Goal: Task Accomplishment & Management: Manage account settings

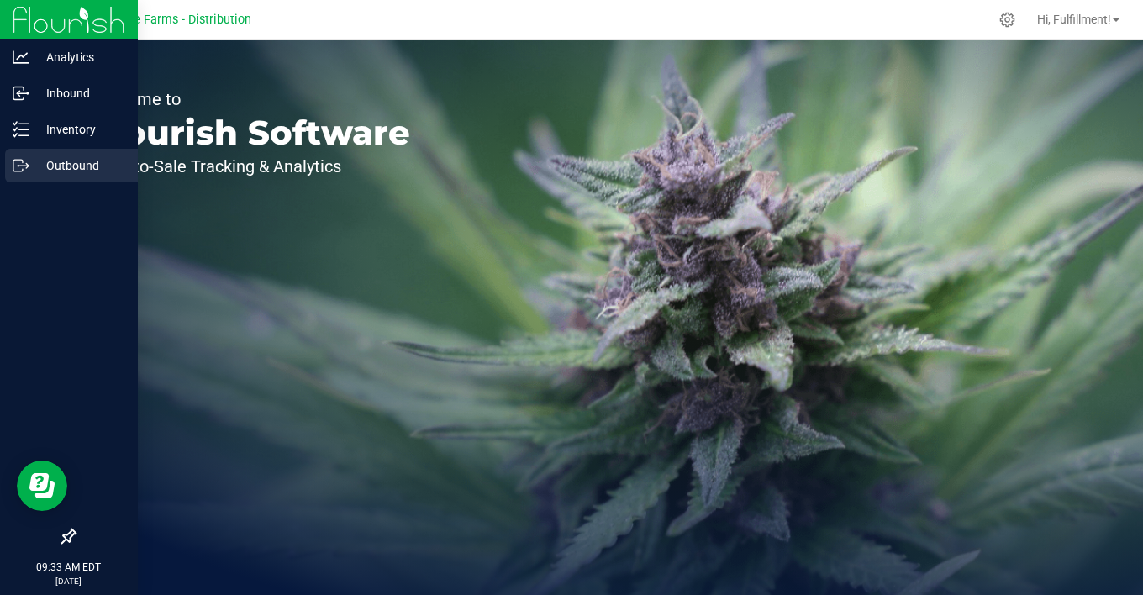
click at [30, 168] on p "Outbound" at bounding box center [79, 166] width 101 height 20
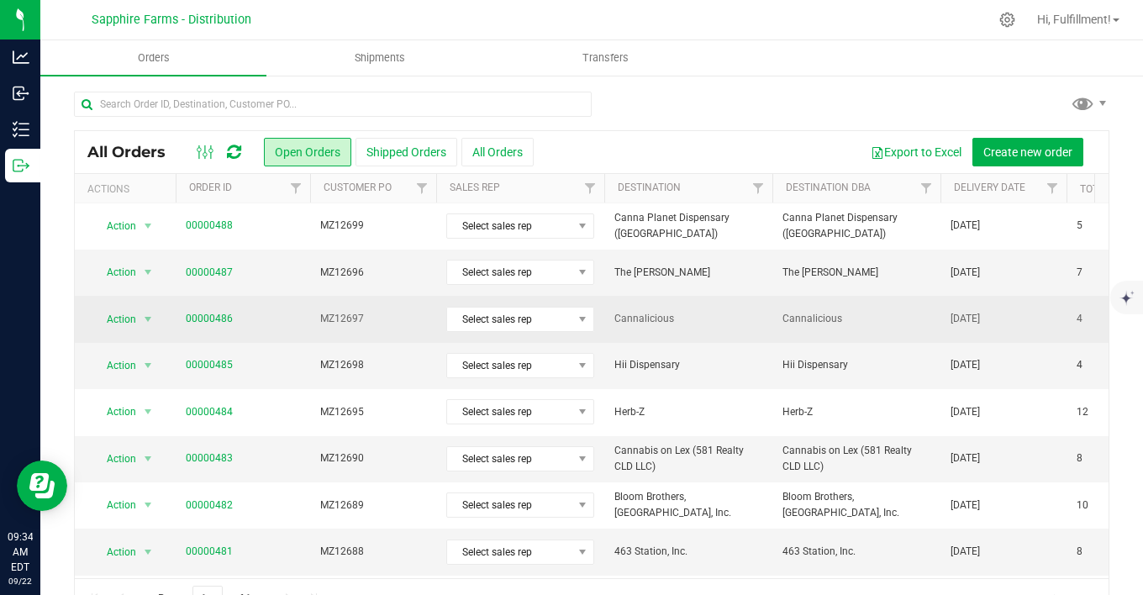
scroll to position [280, 0]
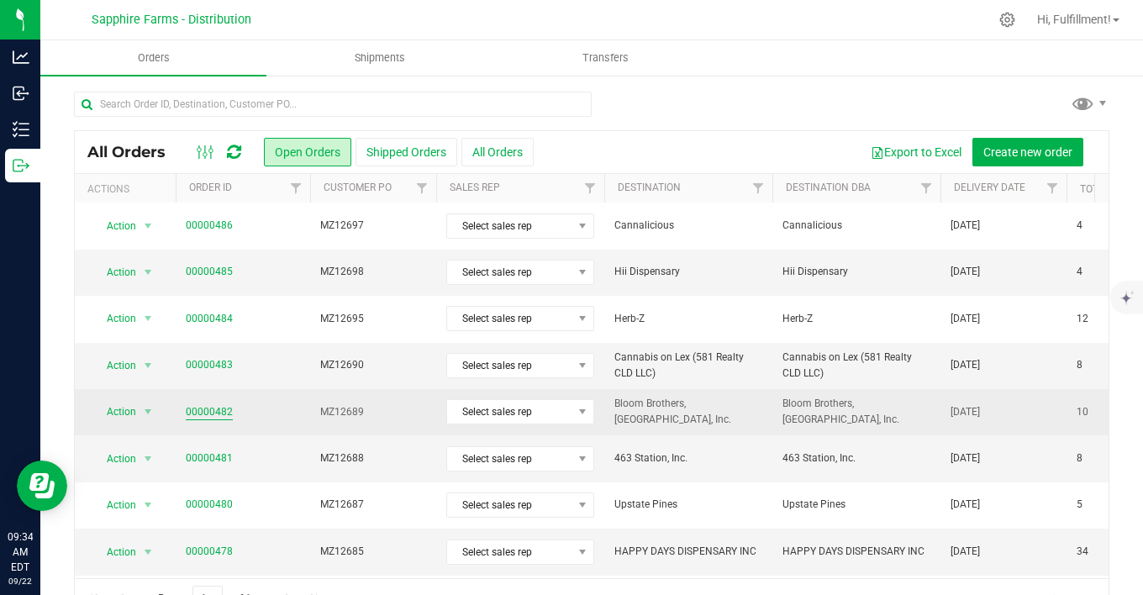
drag, startPoint x: 215, startPoint y: 406, endPoint x: 203, endPoint y: 406, distance: 11.8
click at [214, 406] on link "00000482" at bounding box center [209, 412] width 47 height 16
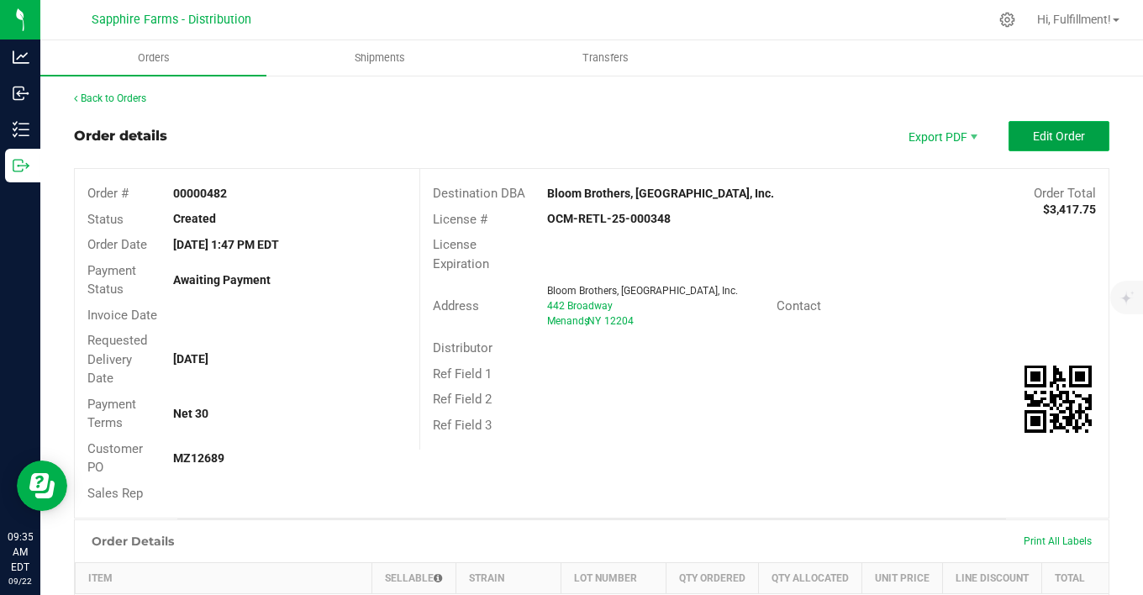
click at [1050, 129] on span "Edit Order" at bounding box center [1059, 135] width 52 height 13
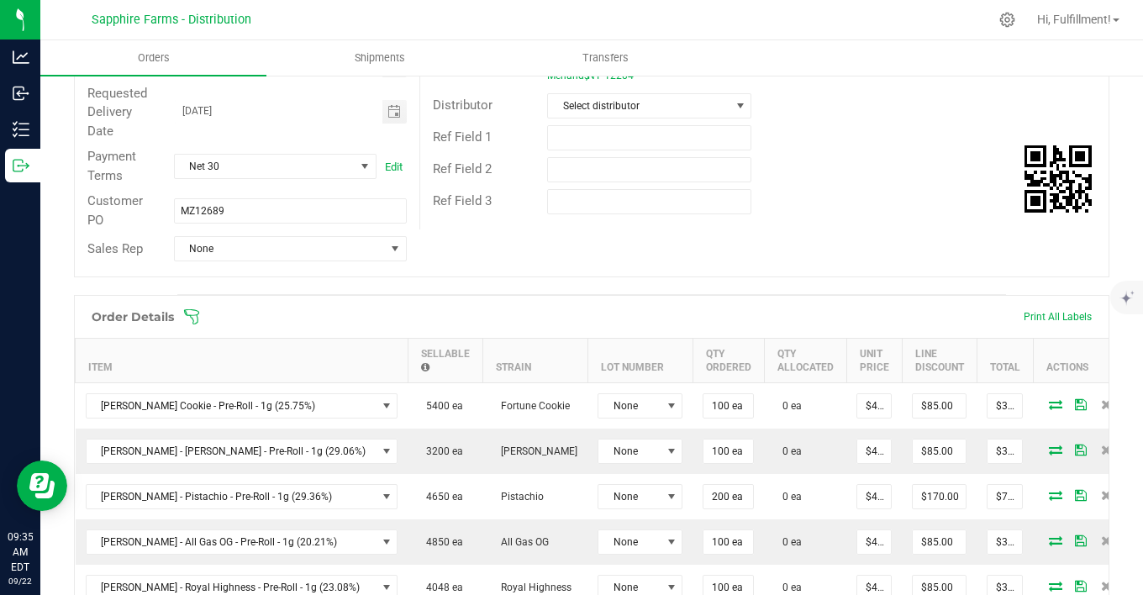
scroll to position [373, 0]
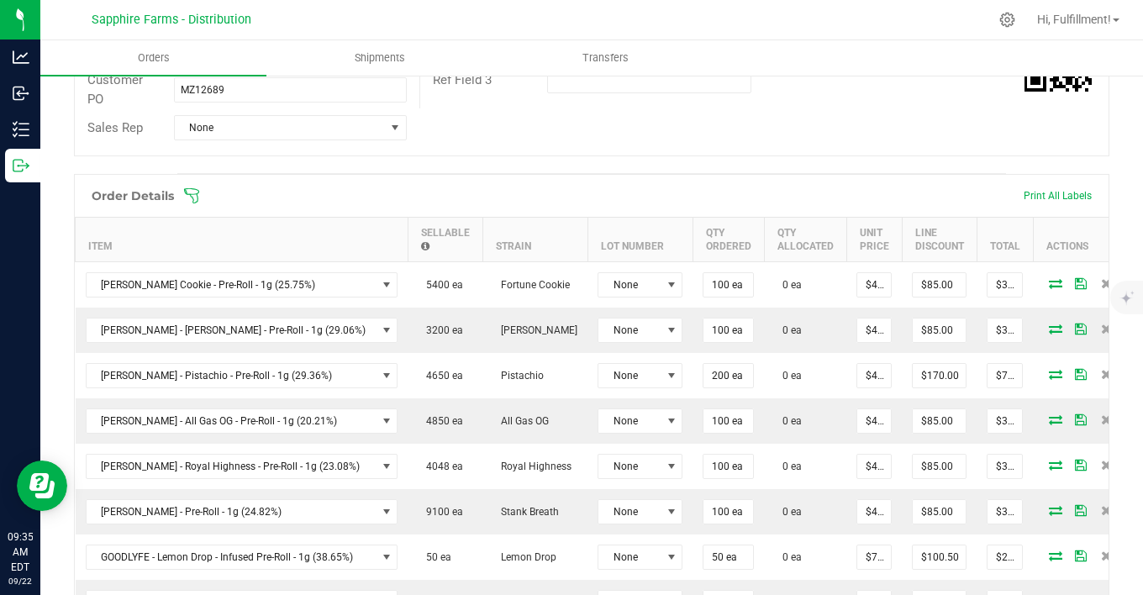
click at [198, 193] on icon at bounding box center [191, 195] width 17 height 17
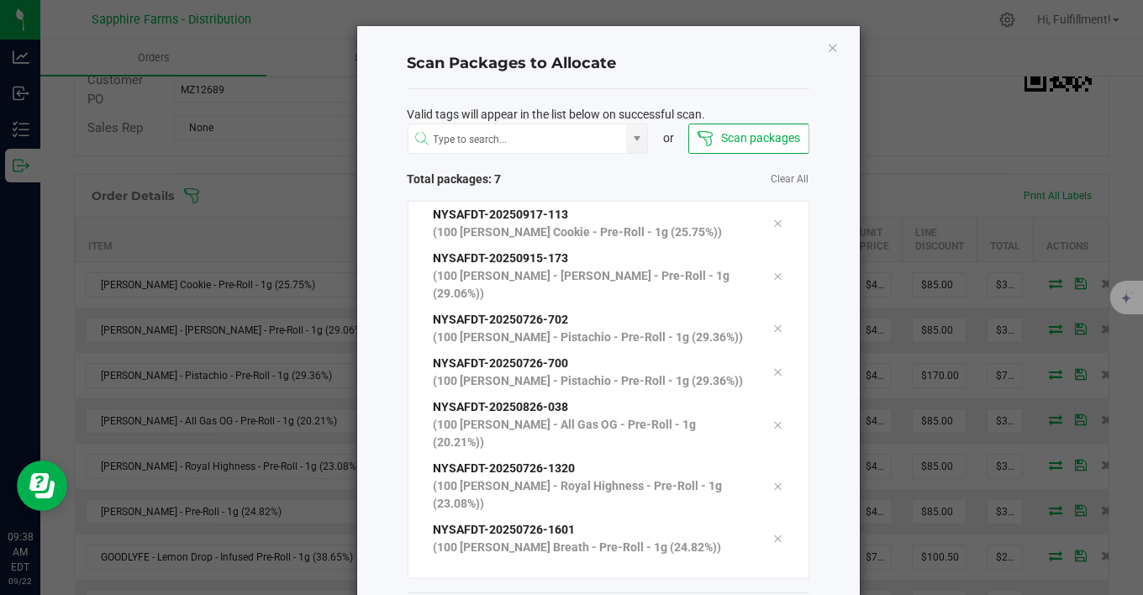
scroll to position [50, 0]
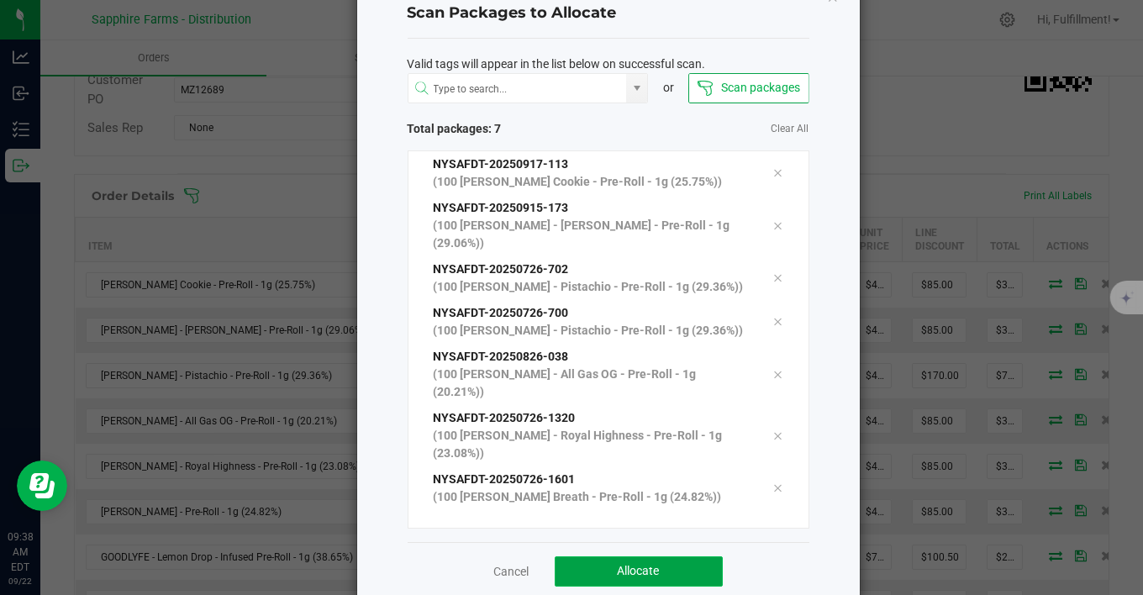
click at [654, 544] on button "Allocate" at bounding box center [639, 572] width 168 height 30
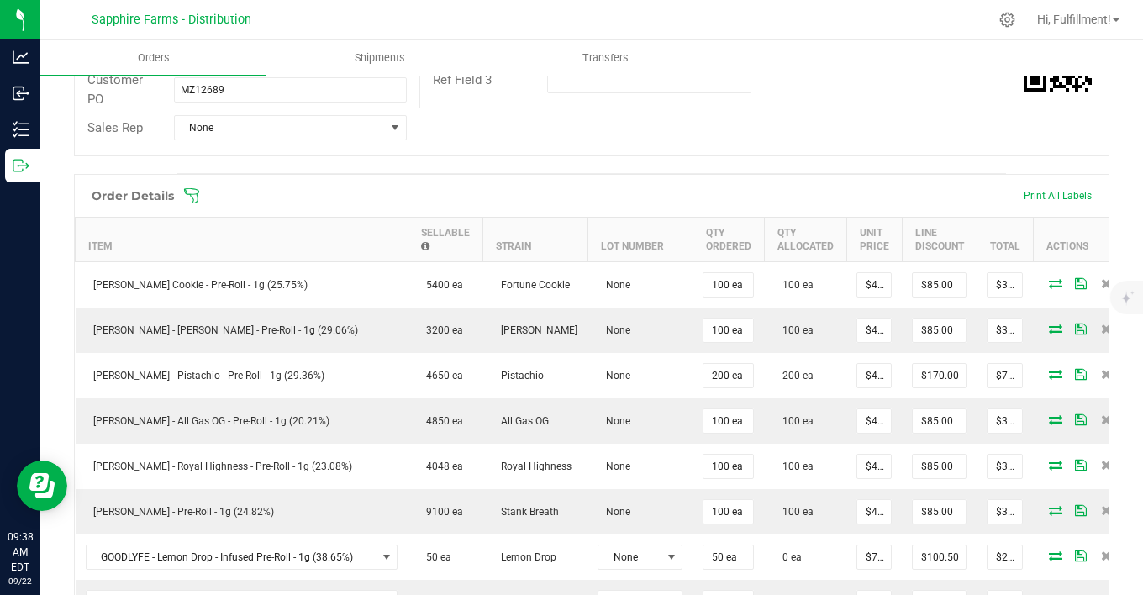
click at [188, 194] on icon at bounding box center [191, 195] width 17 height 17
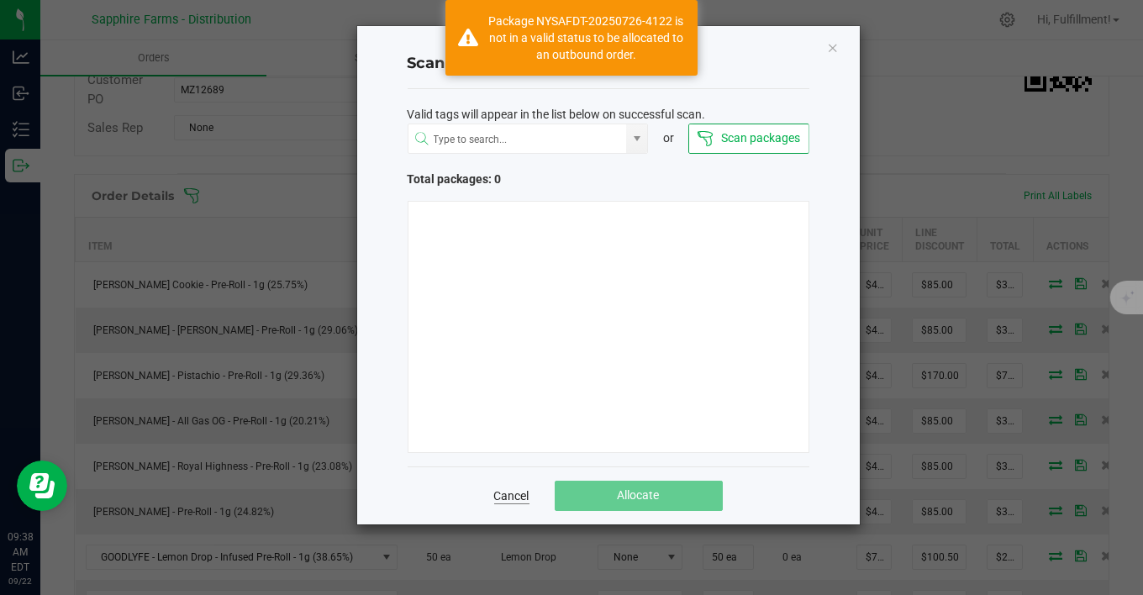
click at [522, 495] on link "Cancel" at bounding box center [511, 496] width 35 height 17
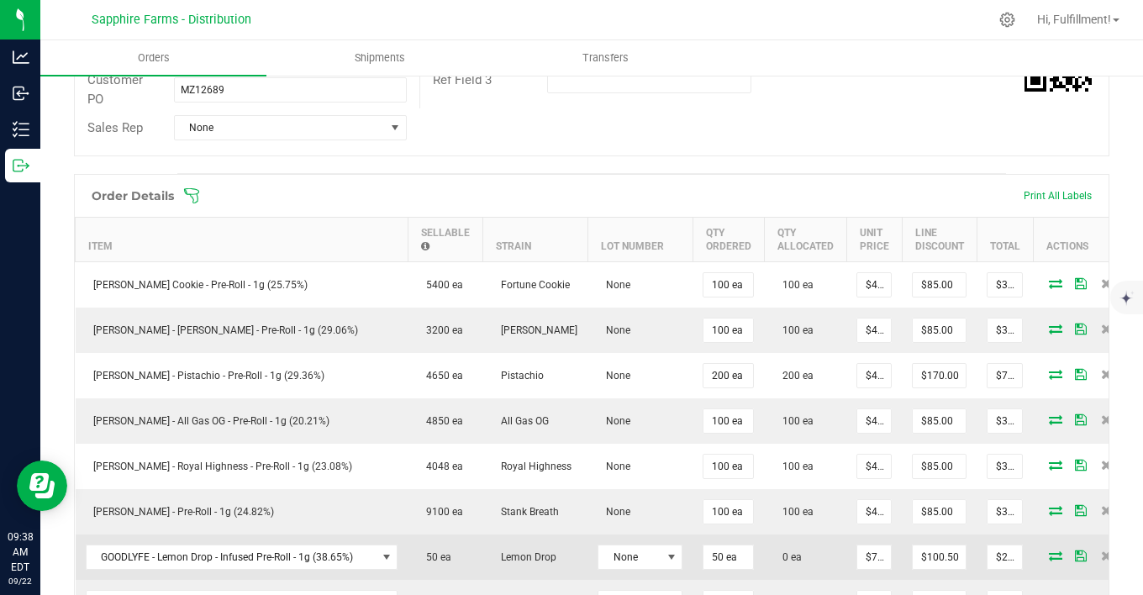
click at [1049, 544] on icon at bounding box center [1055, 556] width 13 height 10
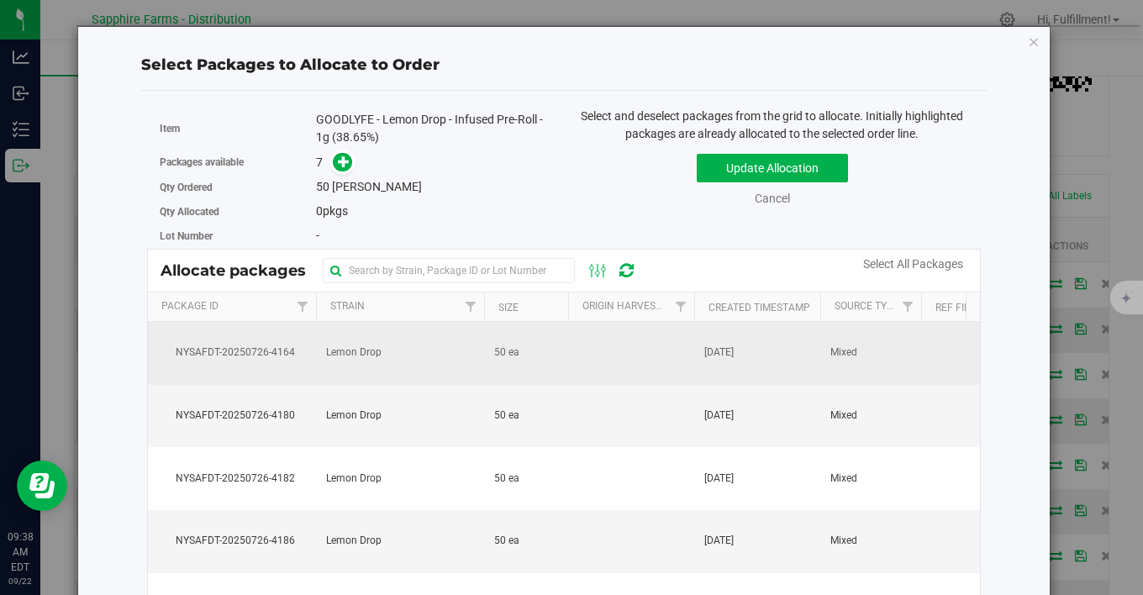
click at [654, 359] on td at bounding box center [631, 353] width 126 height 63
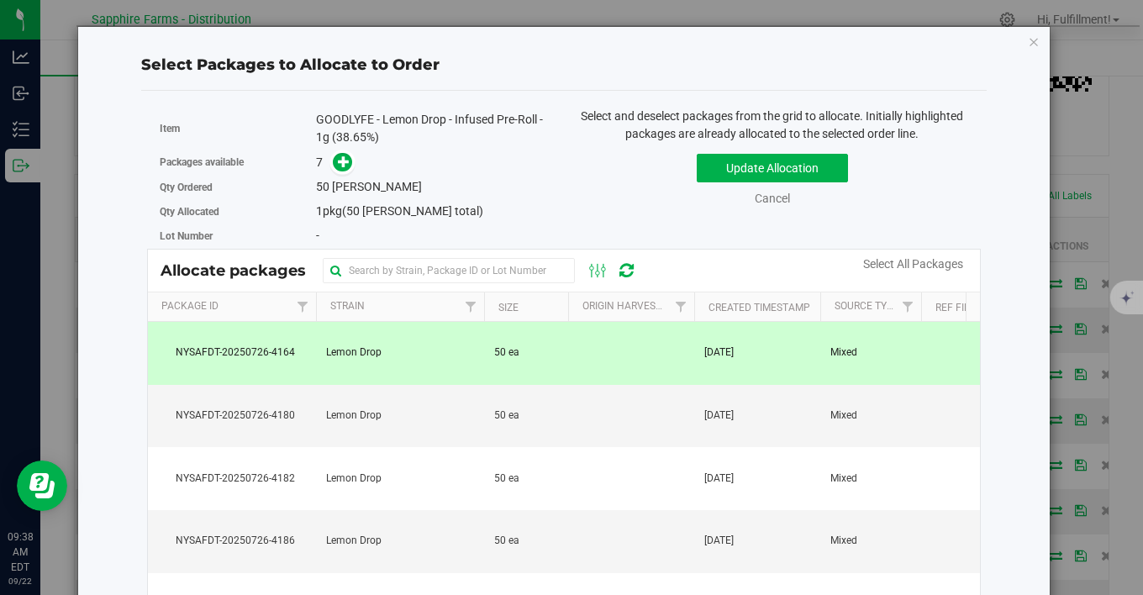
scroll to position [30, 0]
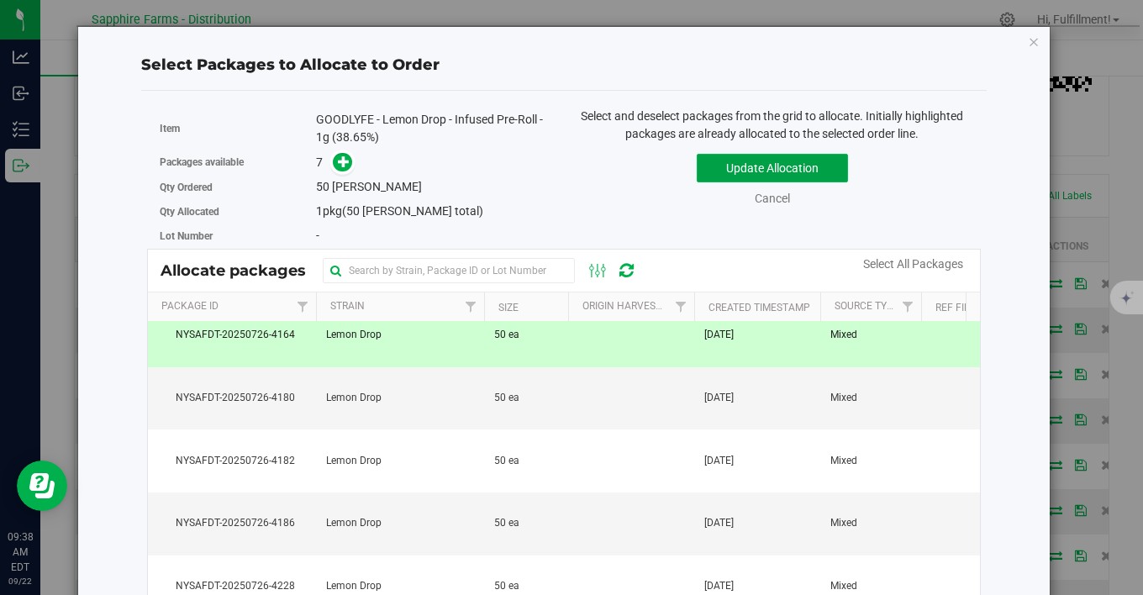
click at [805, 165] on button "Update Allocation" at bounding box center [772, 168] width 151 height 29
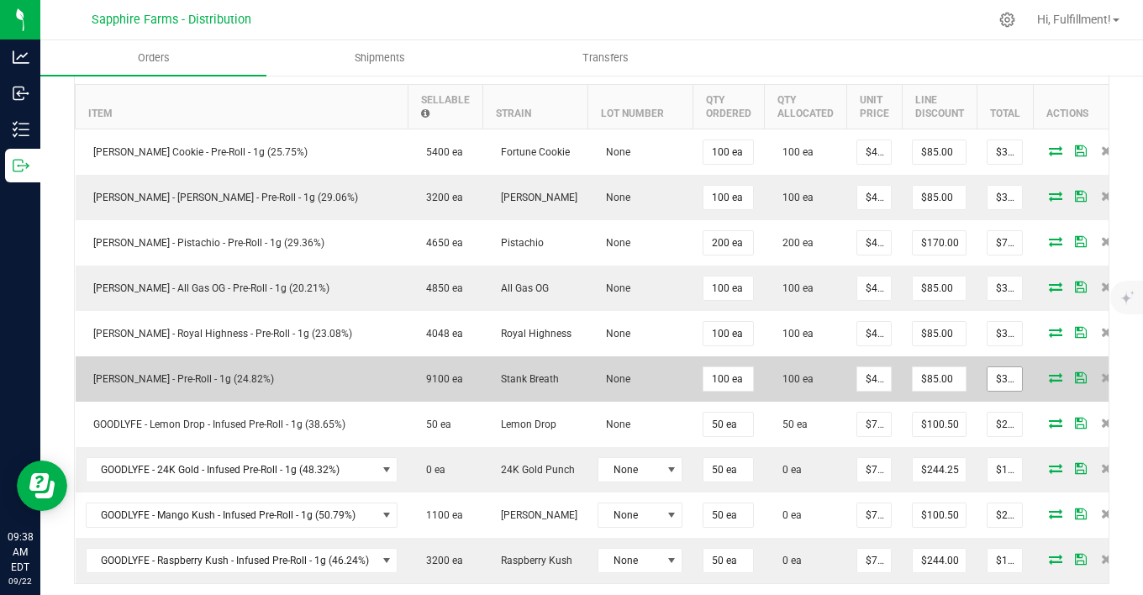
scroll to position [373, 0]
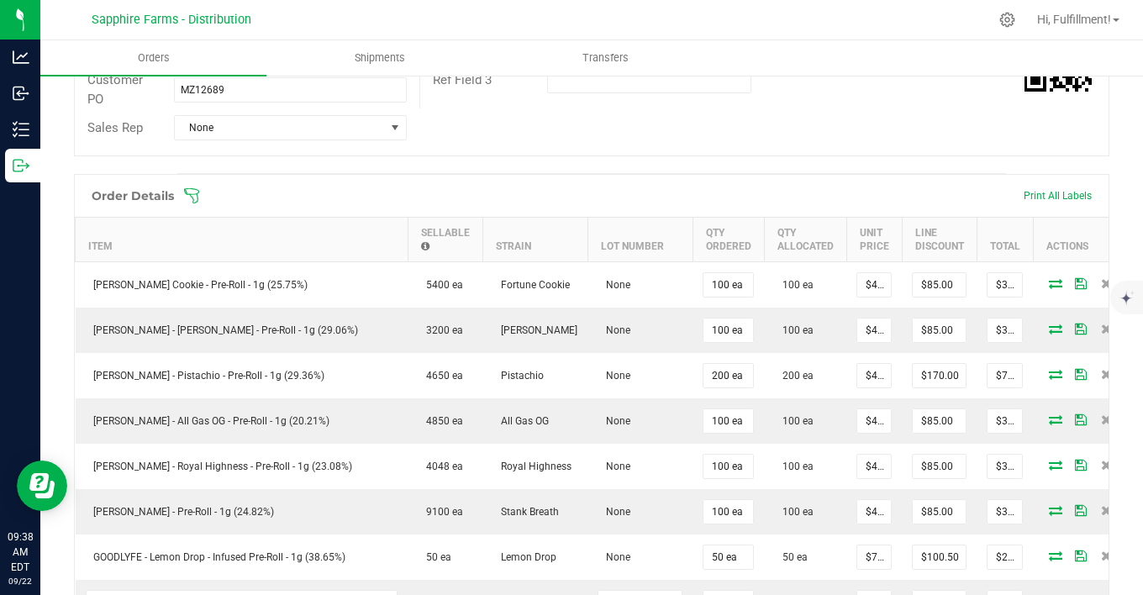
click at [199, 195] on icon at bounding box center [191, 195] width 17 height 17
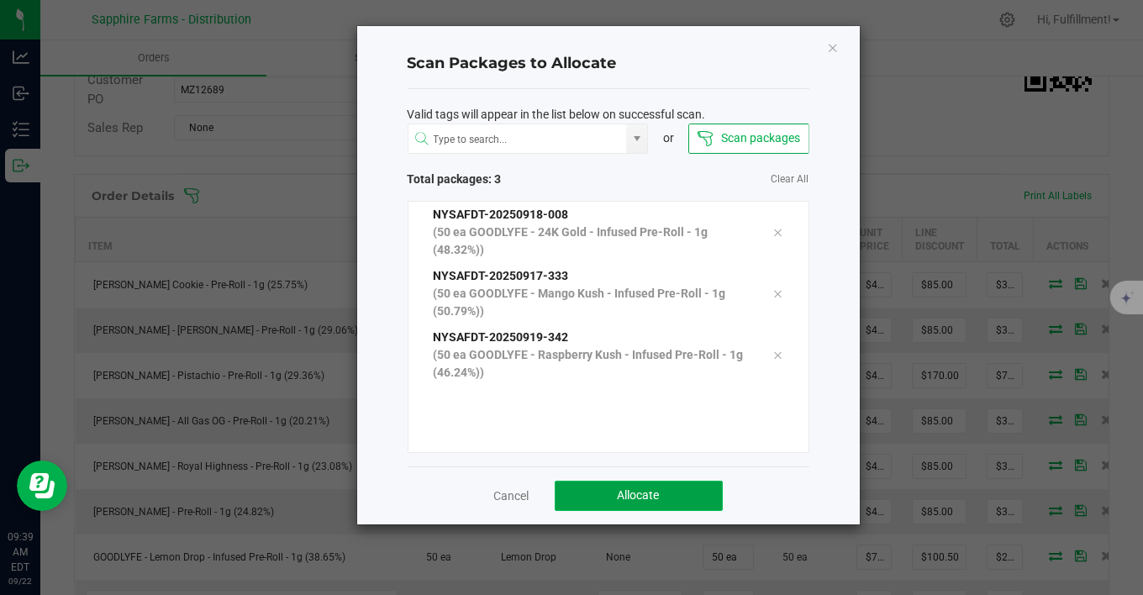
click at [685, 488] on button "Allocate" at bounding box center [639, 496] width 168 height 30
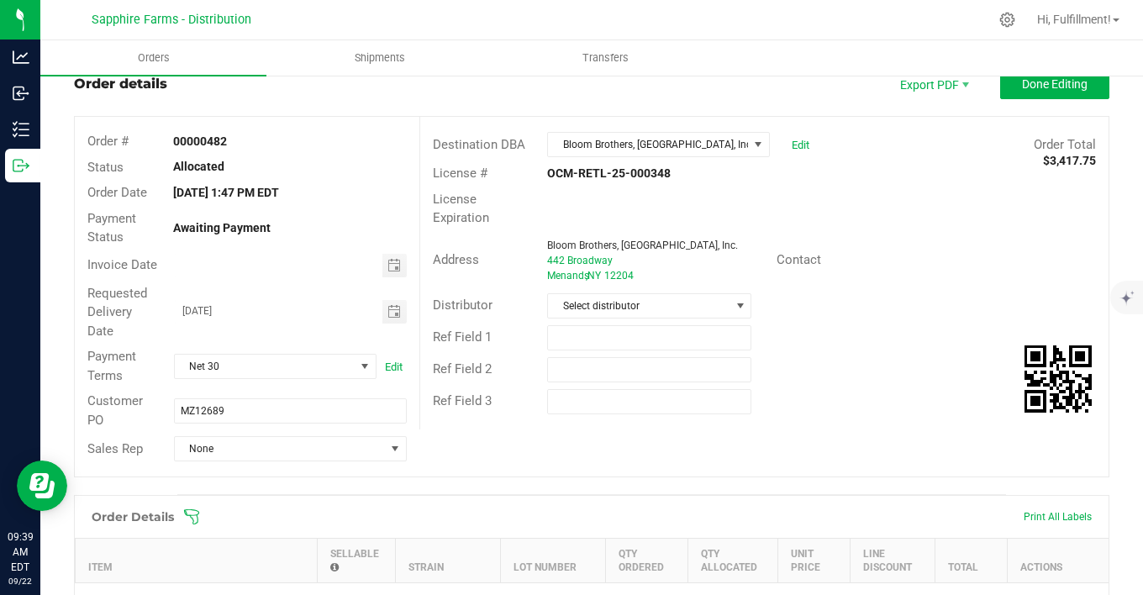
scroll to position [0, 0]
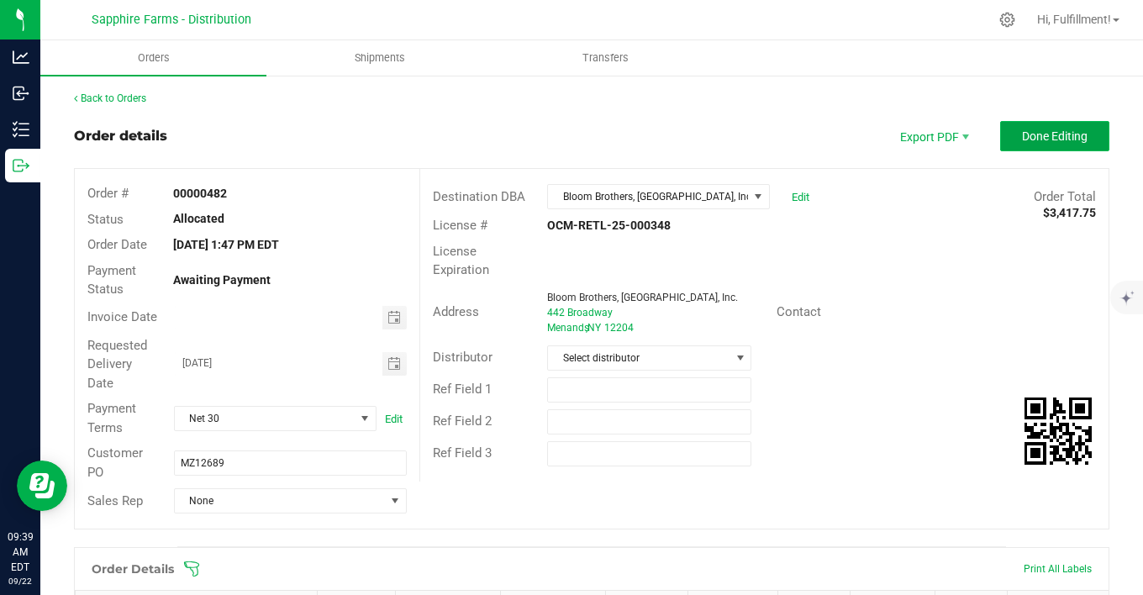
click at [1074, 134] on button "Done Editing" at bounding box center [1054, 136] width 109 height 30
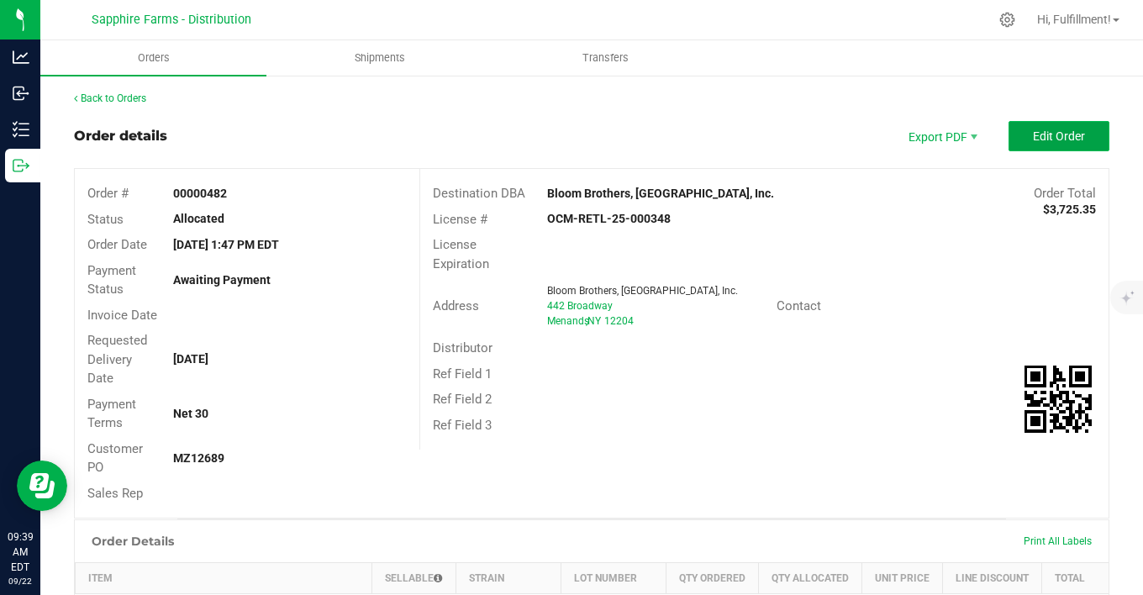
click at [1074, 135] on button "Edit Order" at bounding box center [1059, 136] width 101 height 30
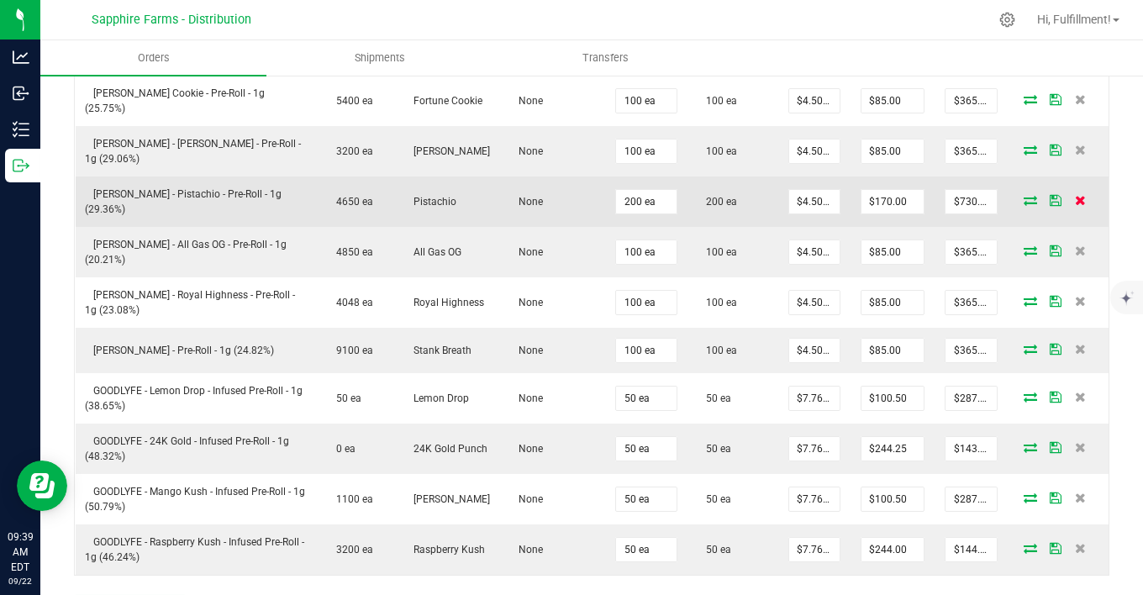
scroll to position [747, 0]
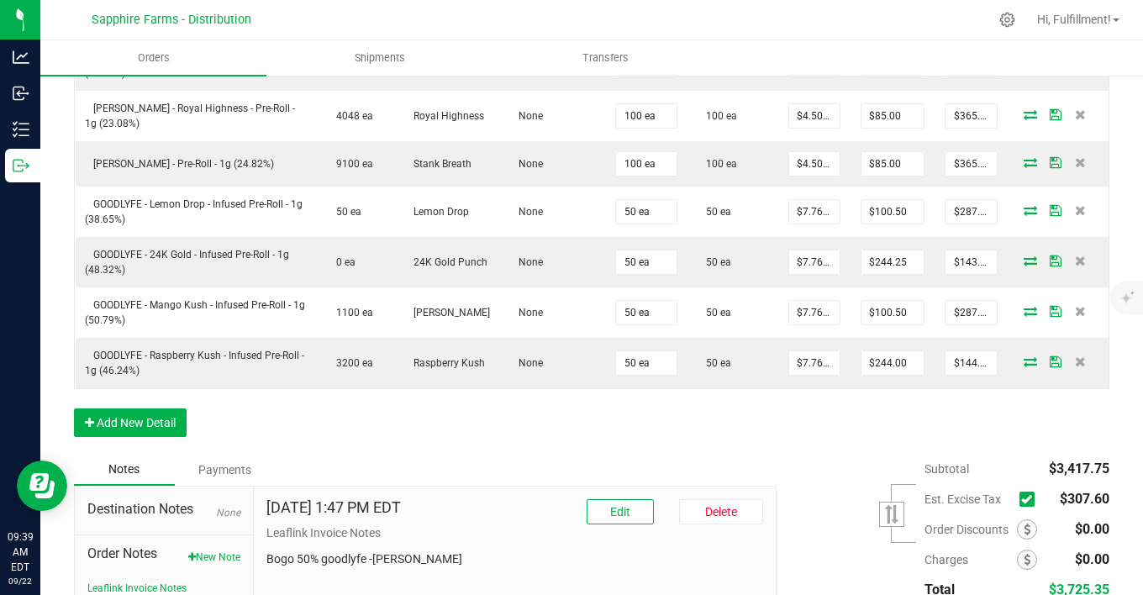
click at [1021, 499] on icon at bounding box center [1026, 499] width 11 height 0
click at [0, 0] on input "checkbox" at bounding box center [0, 0] width 0 height 0
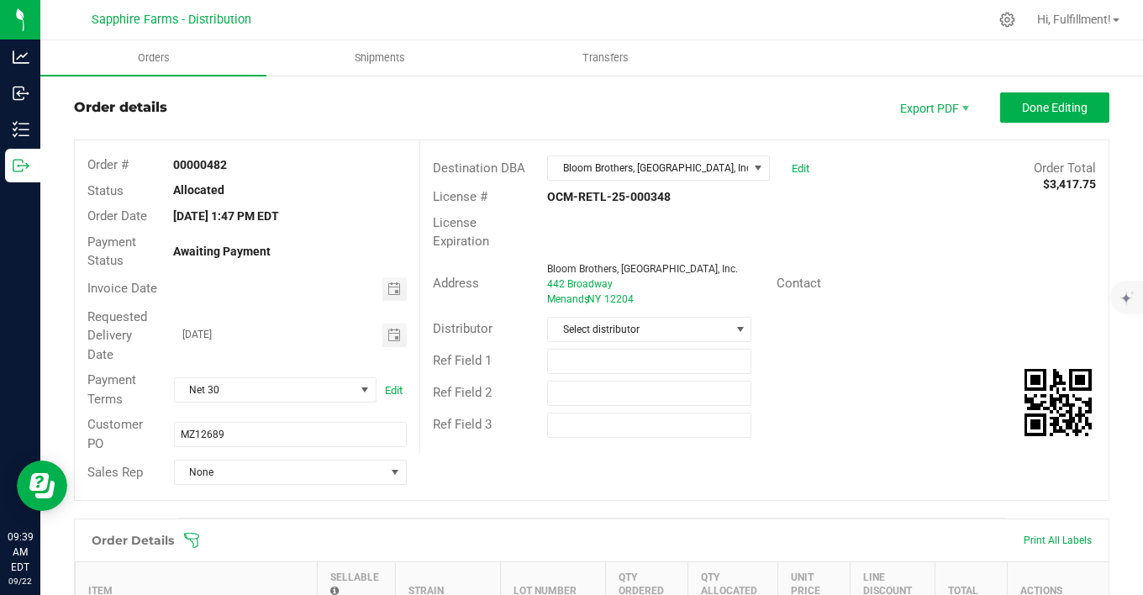
scroll to position [0, 0]
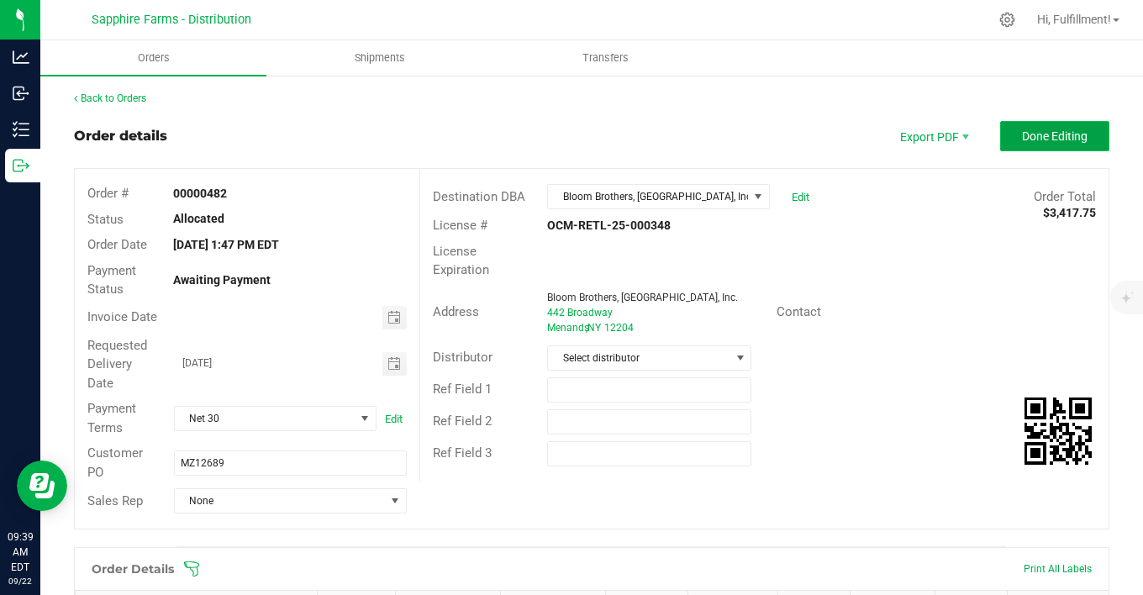
click at [1064, 129] on span "Done Editing" at bounding box center [1055, 135] width 66 height 13
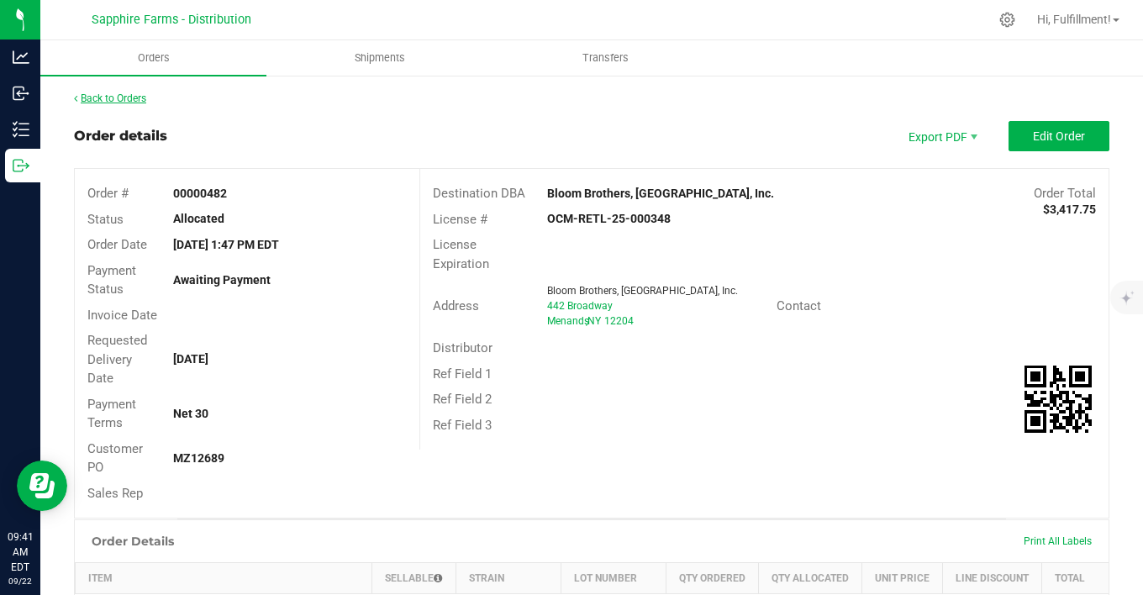
click at [140, 100] on link "Back to Orders" at bounding box center [110, 98] width 72 height 12
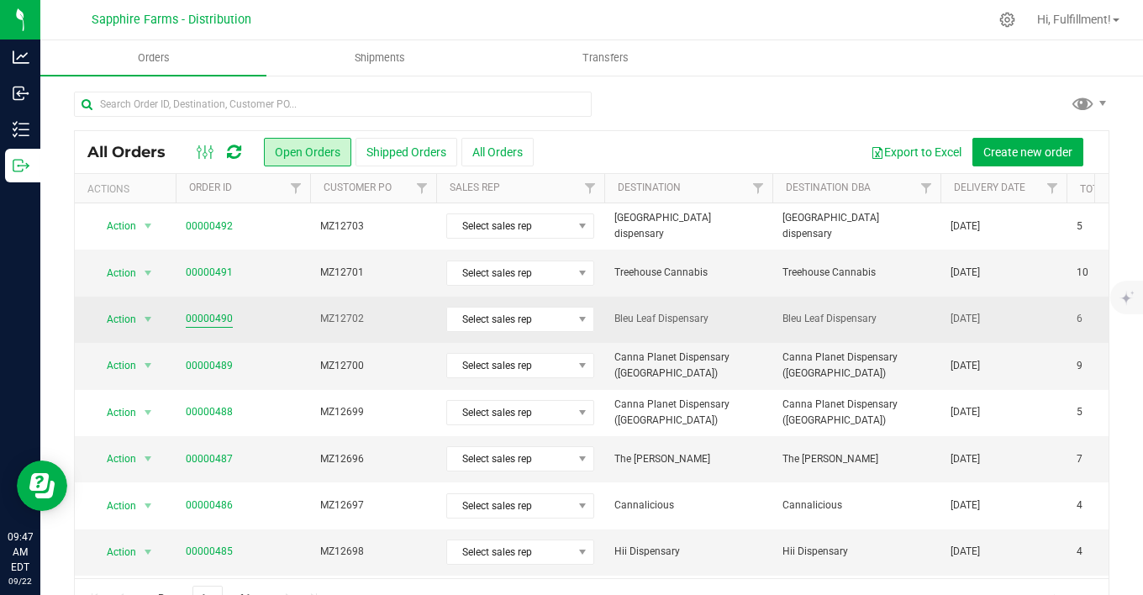
click at [214, 319] on link "00000490" at bounding box center [209, 319] width 47 height 16
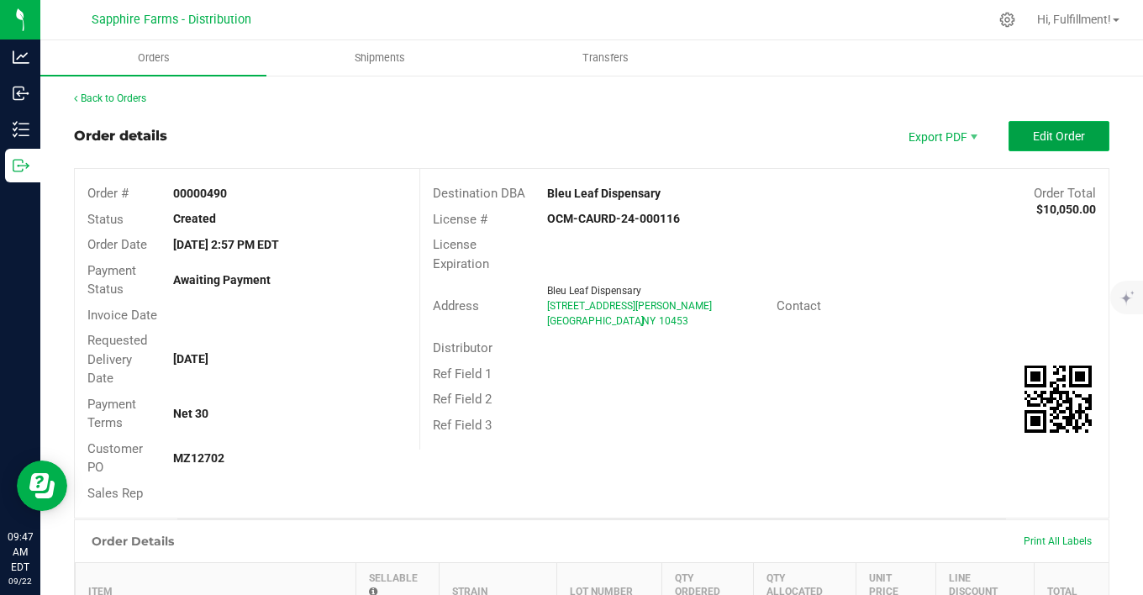
click at [1033, 138] on span "Edit Order" at bounding box center [1059, 135] width 52 height 13
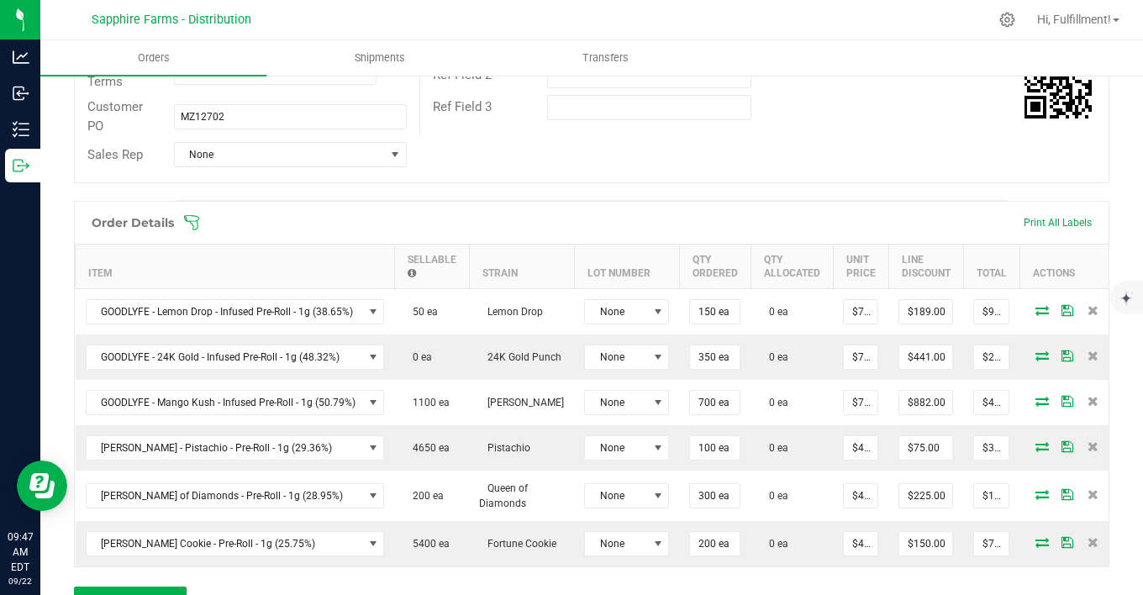
scroll to position [280, 0]
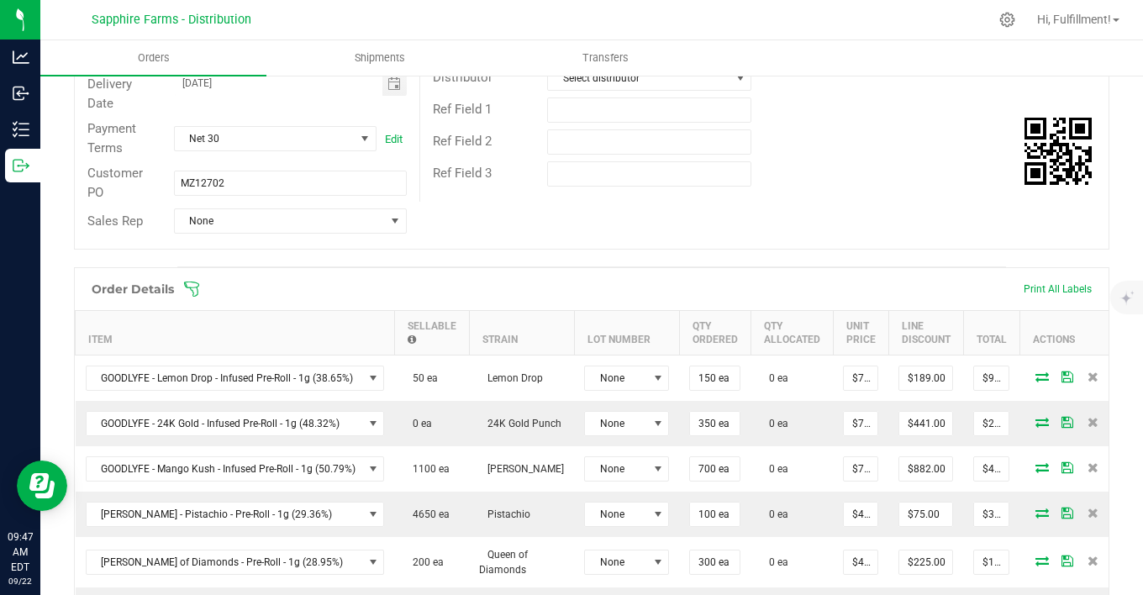
click at [193, 287] on icon at bounding box center [191, 289] width 17 height 17
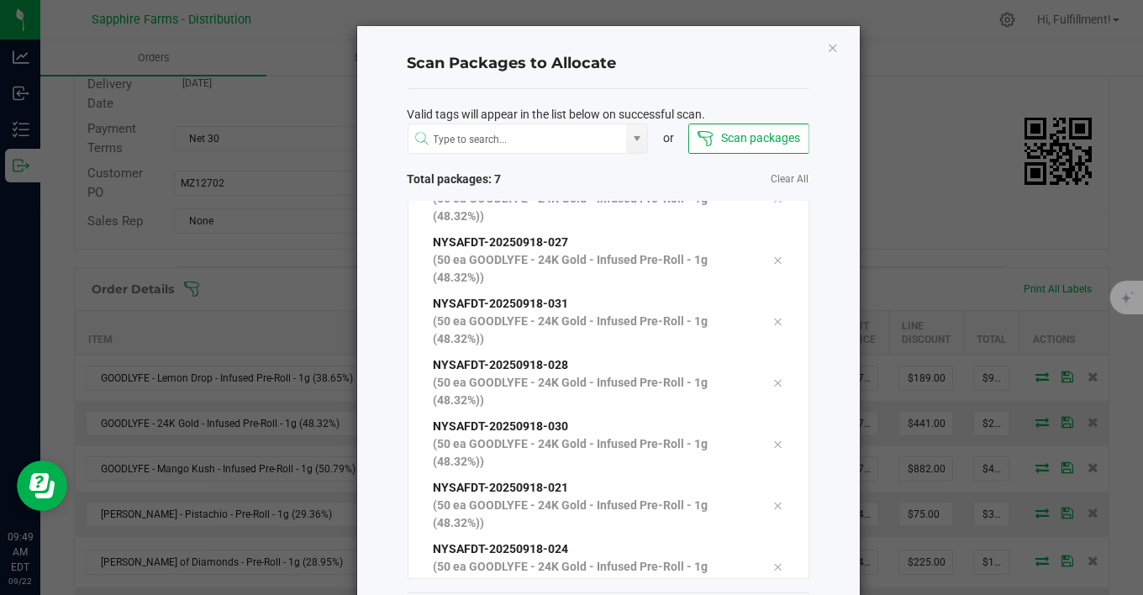
scroll to position [80, 0]
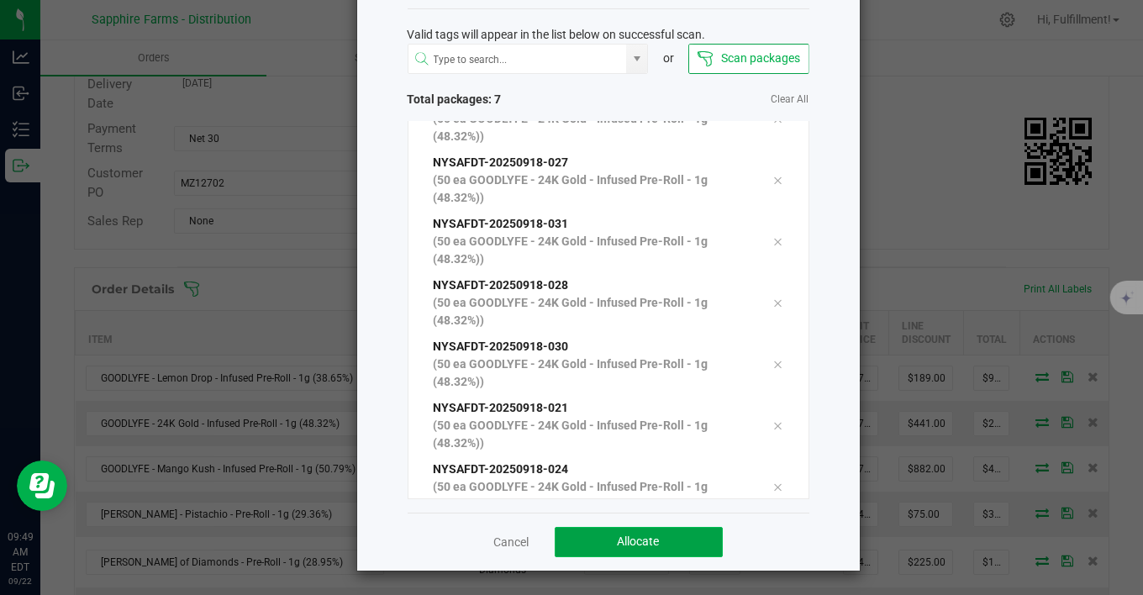
click at [644, 535] on span "Allocate" at bounding box center [639, 541] width 42 height 13
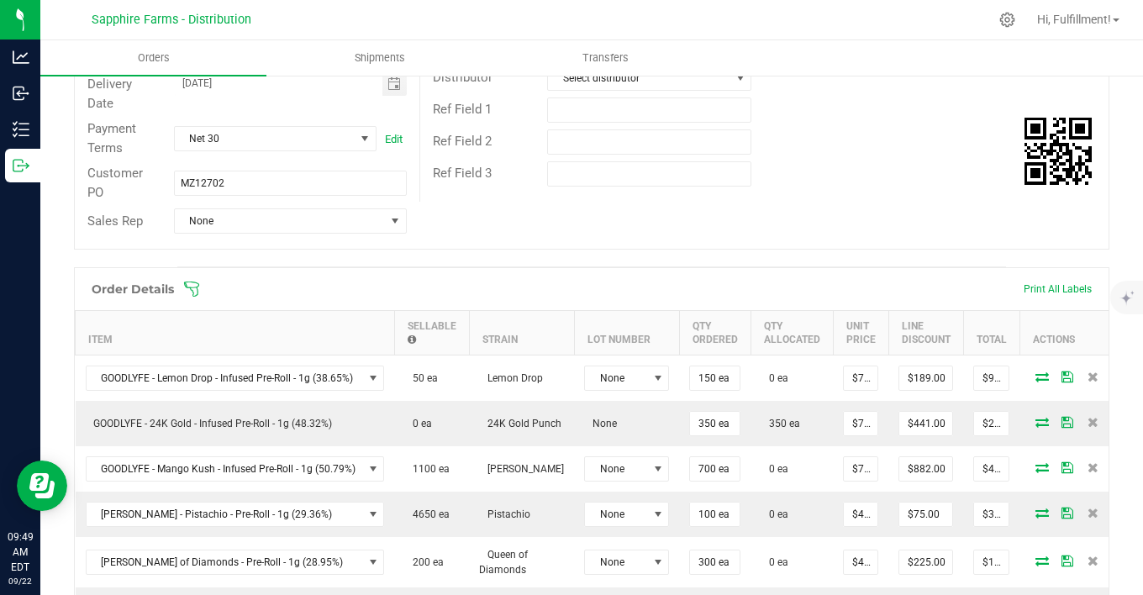
click at [194, 288] on icon at bounding box center [191, 289] width 17 height 17
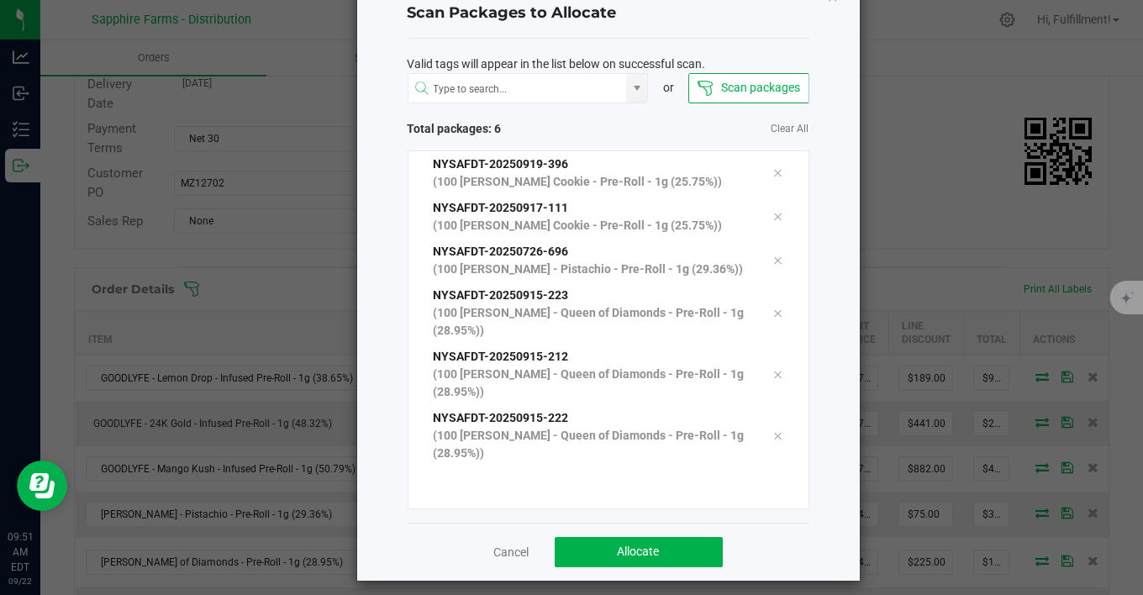
scroll to position [60, 0]
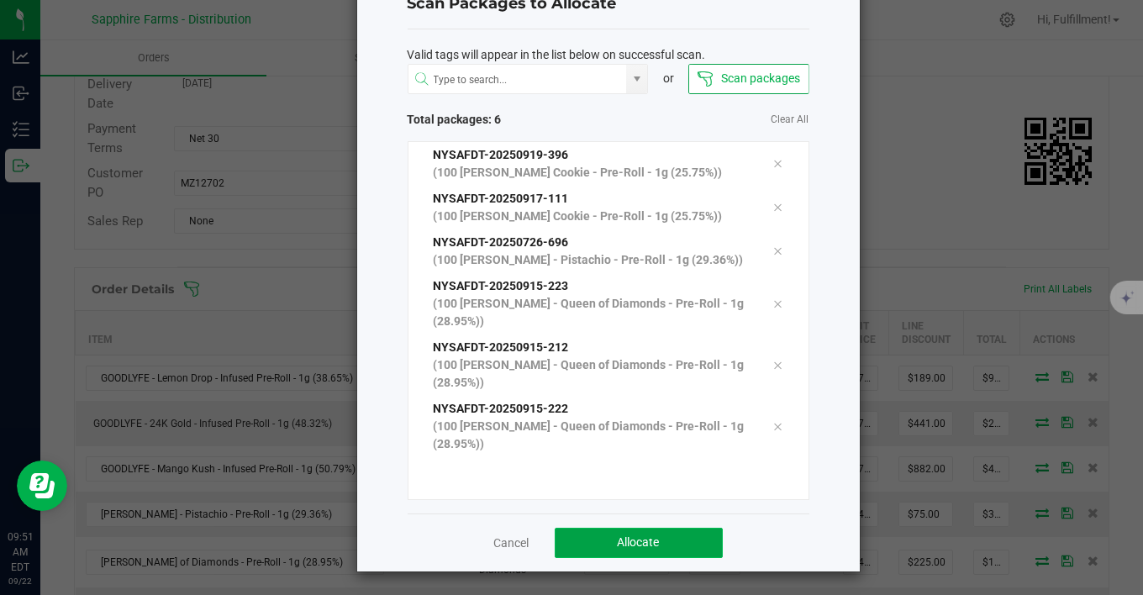
click at [671, 538] on button "Allocate" at bounding box center [639, 543] width 168 height 30
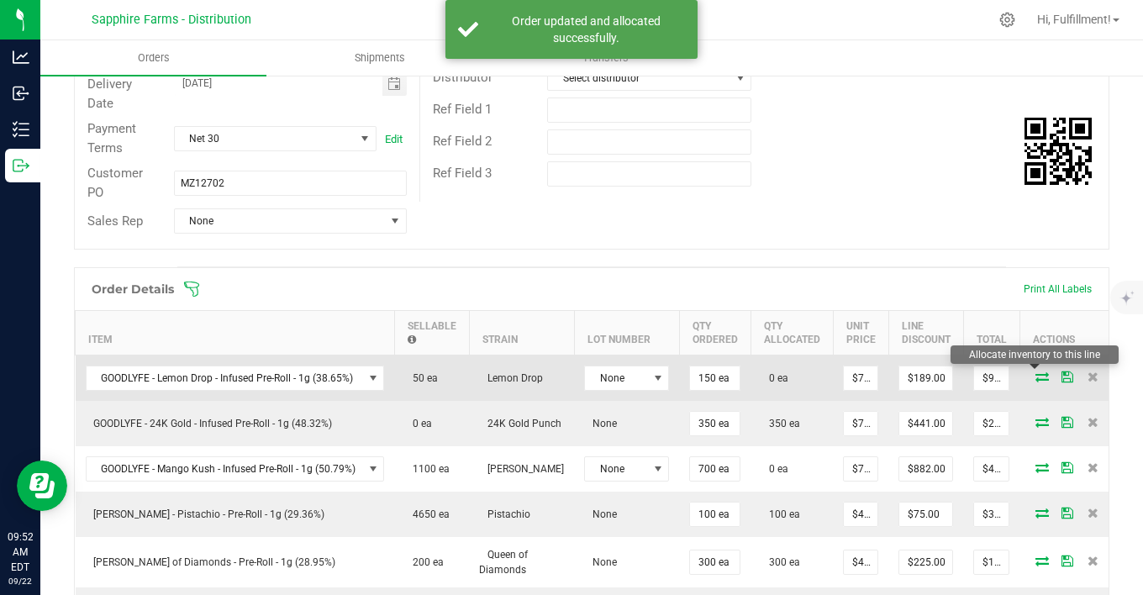
click at [1036, 373] on icon at bounding box center [1042, 377] width 13 height 10
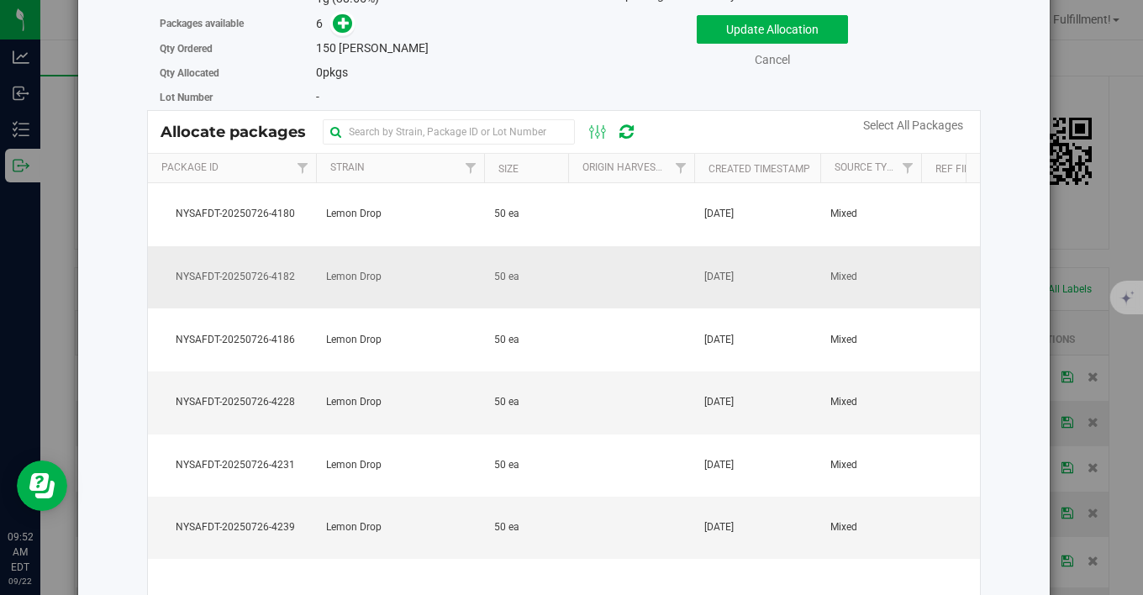
scroll to position [170, 0]
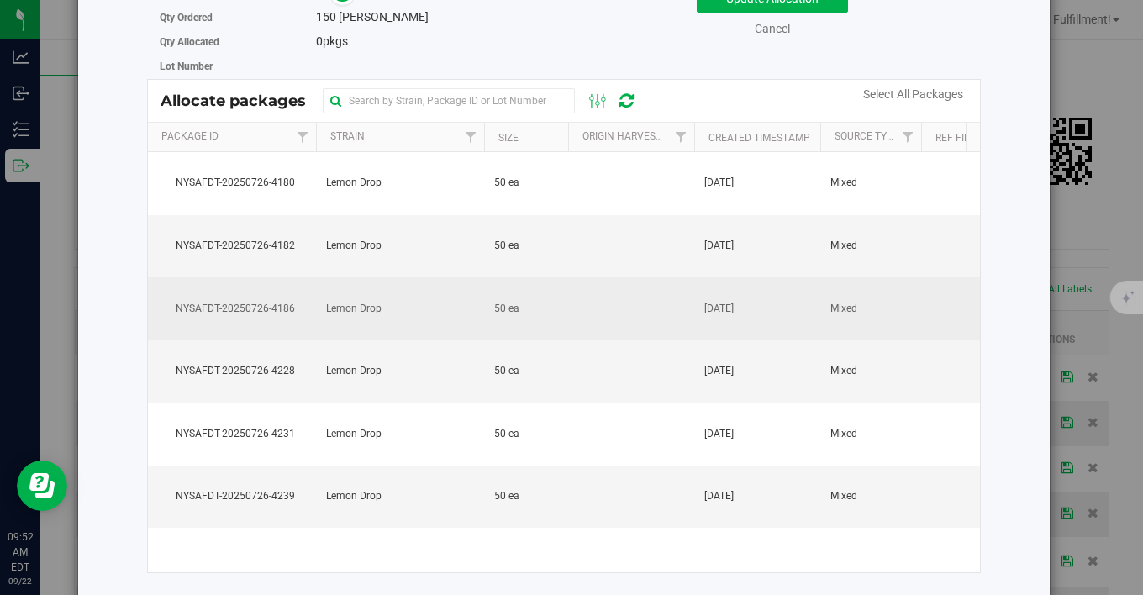
click at [349, 323] on td "Lemon Drop" at bounding box center [400, 308] width 168 height 63
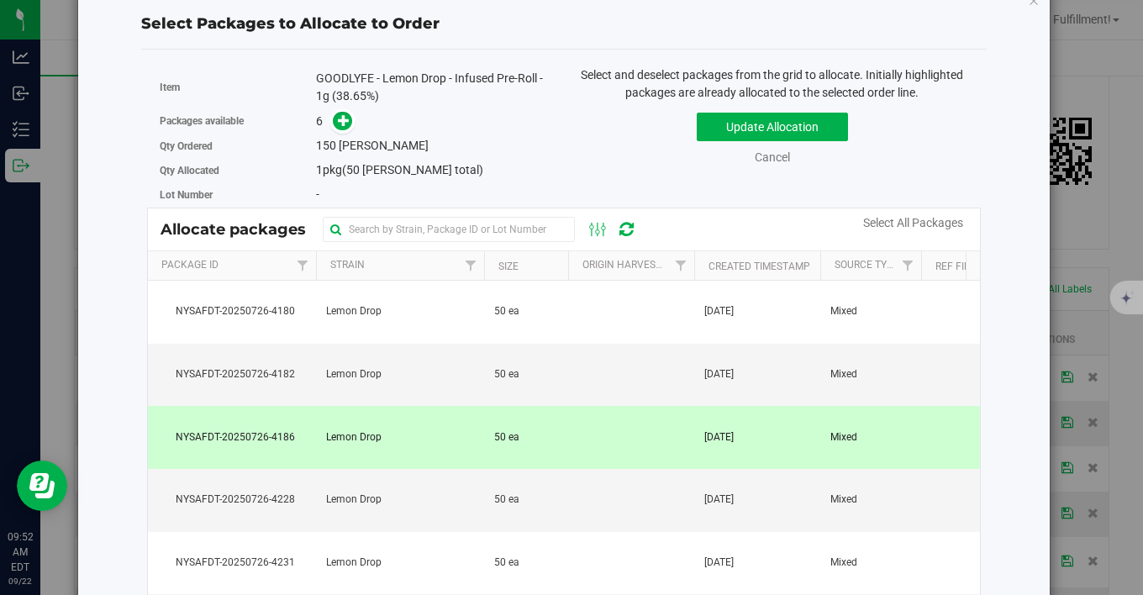
scroll to position [0, 0]
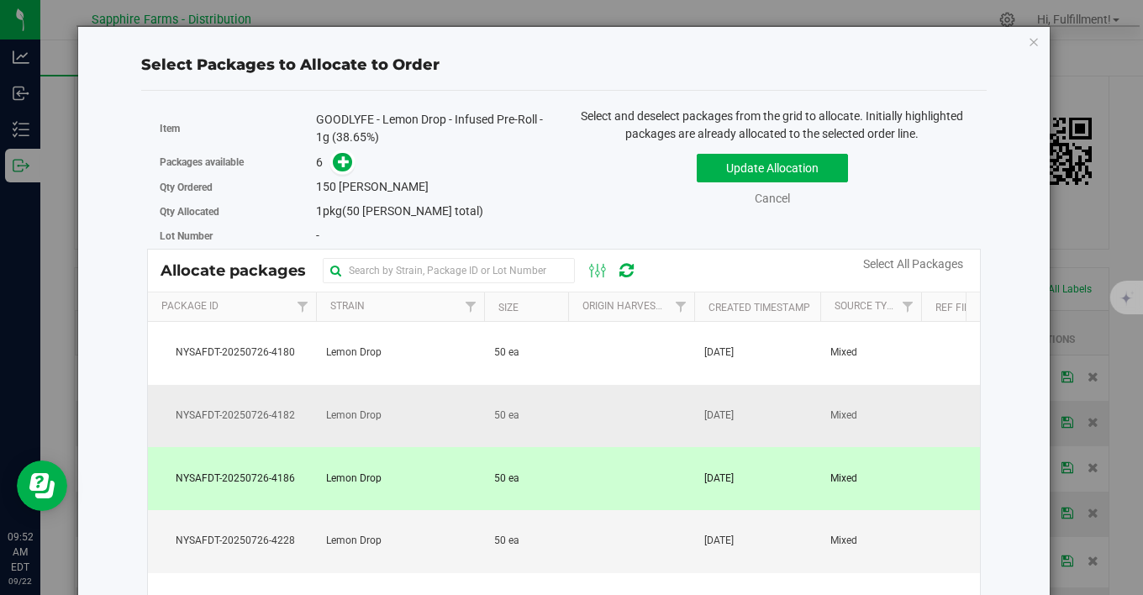
click at [482, 422] on td "Lemon Drop" at bounding box center [400, 416] width 168 height 63
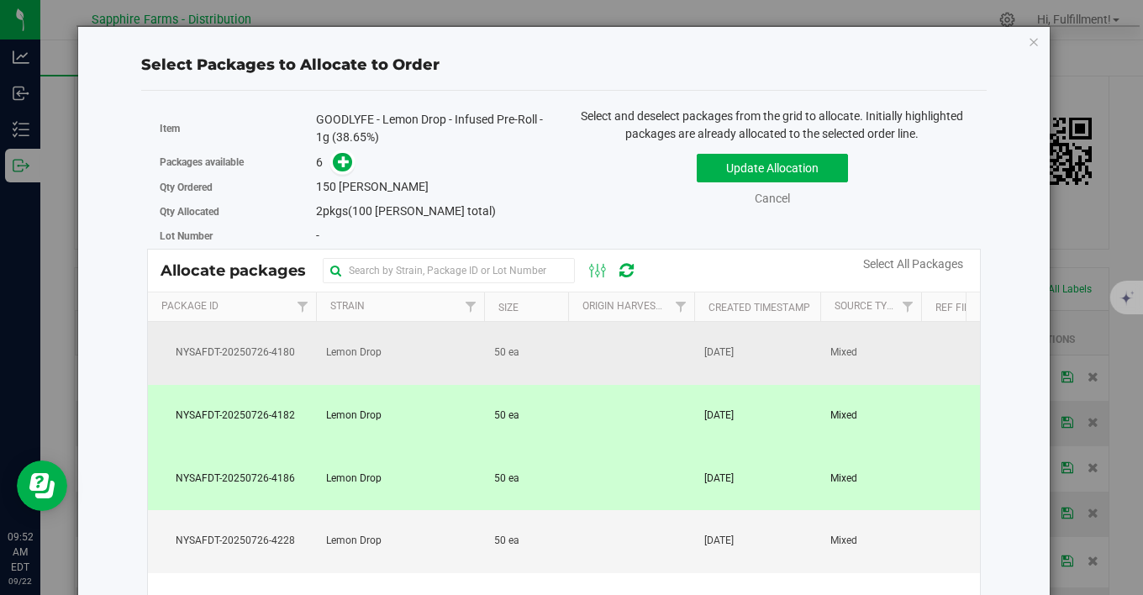
click at [485, 359] on td "50 ea" at bounding box center [526, 353] width 84 height 63
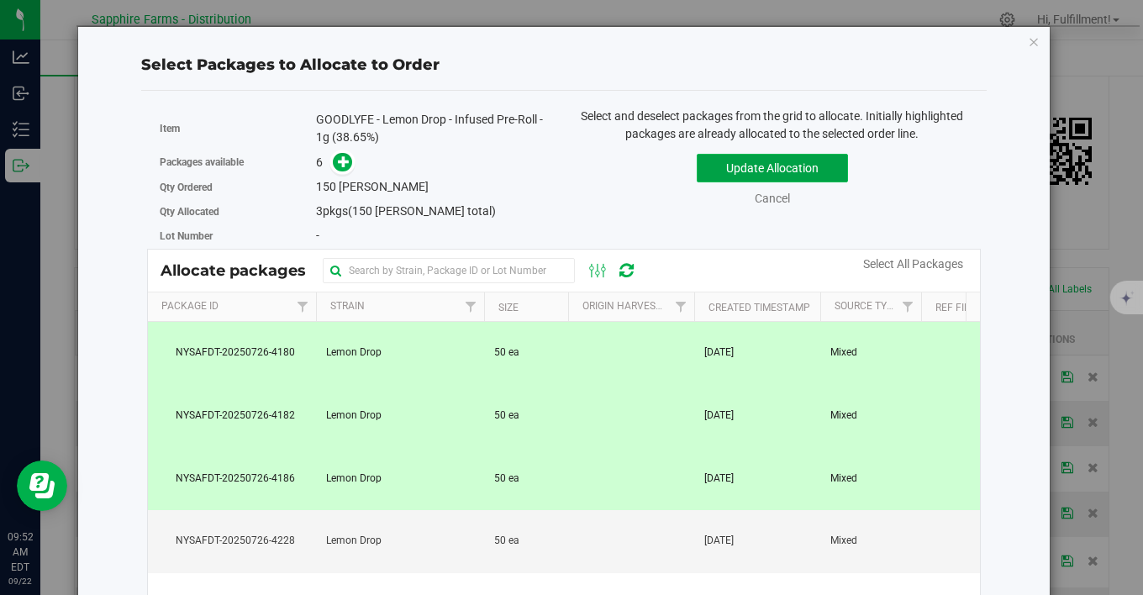
click at [749, 166] on button "Update Allocation" at bounding box center [772, 168] width 151 height 29
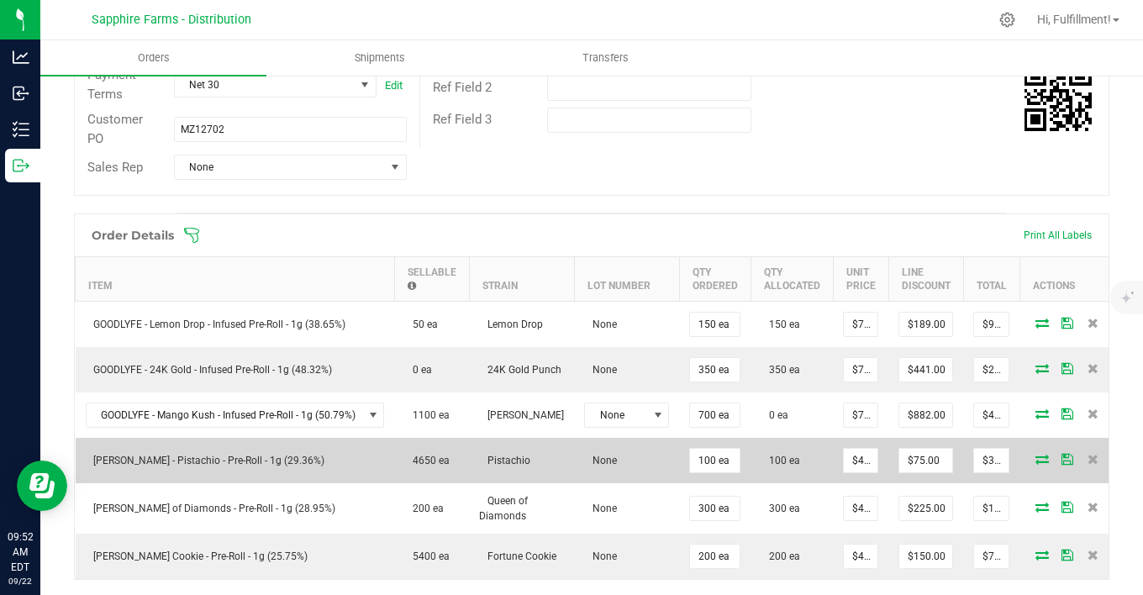
scroll to position [373, 0]
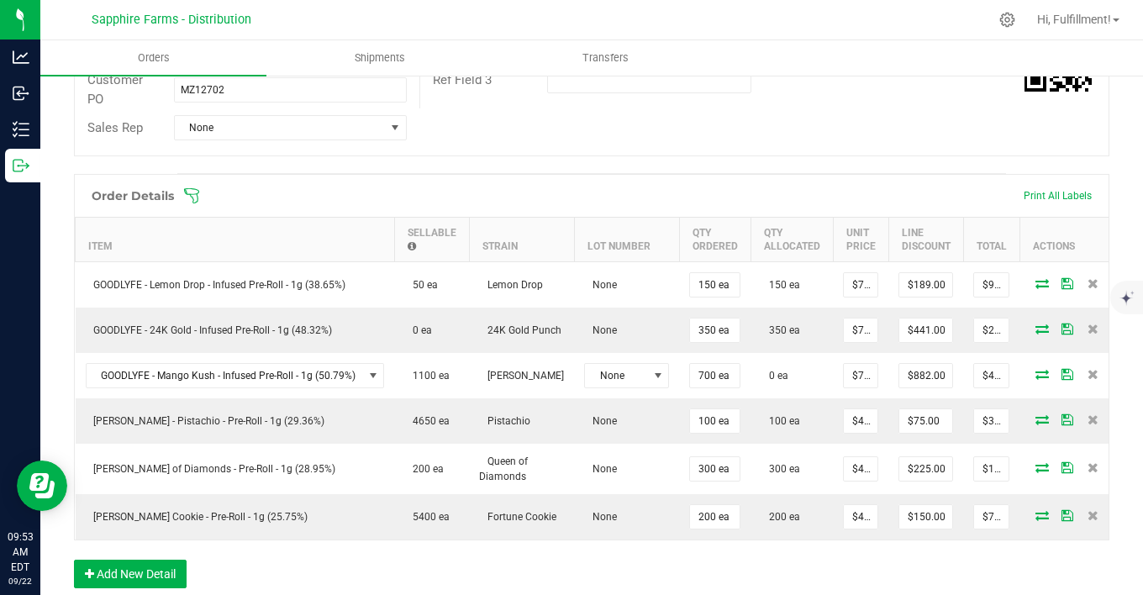
click at [192, 194] on icon at bounding box center [191, 195] width 17 height 17
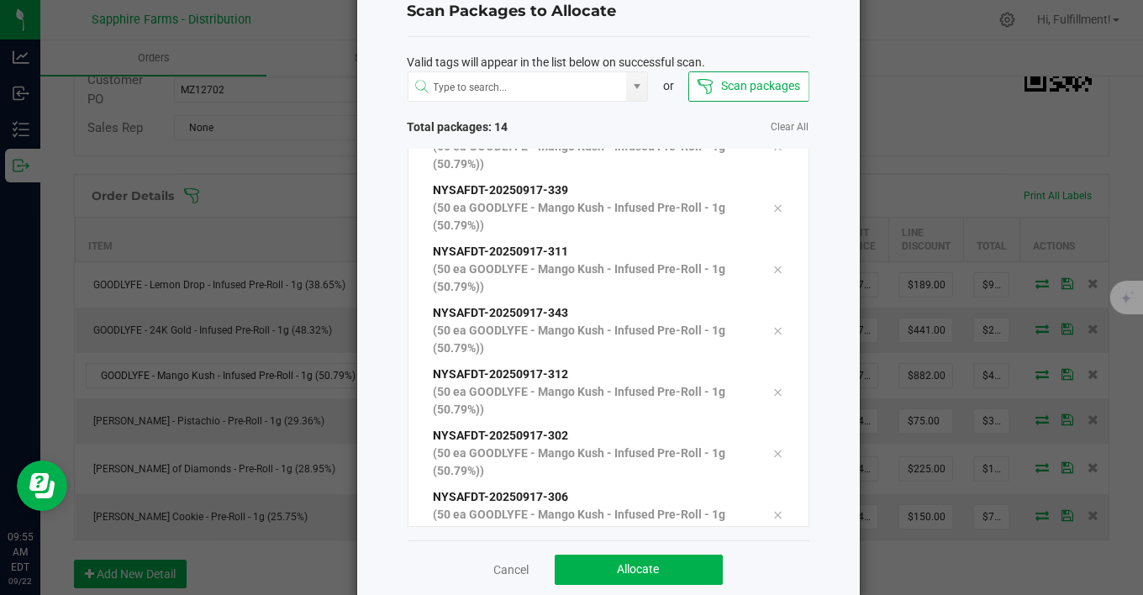
scroll to position [80, 0]
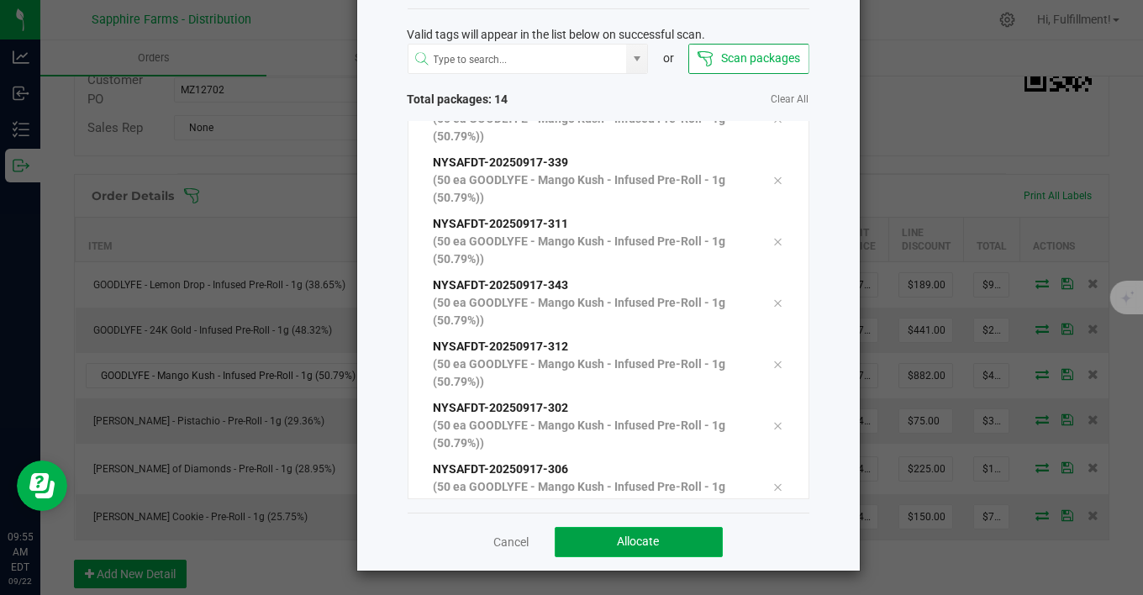
click at [648, 544] on span "Allocate" at bounding box center [639, 541] width 42 height 13
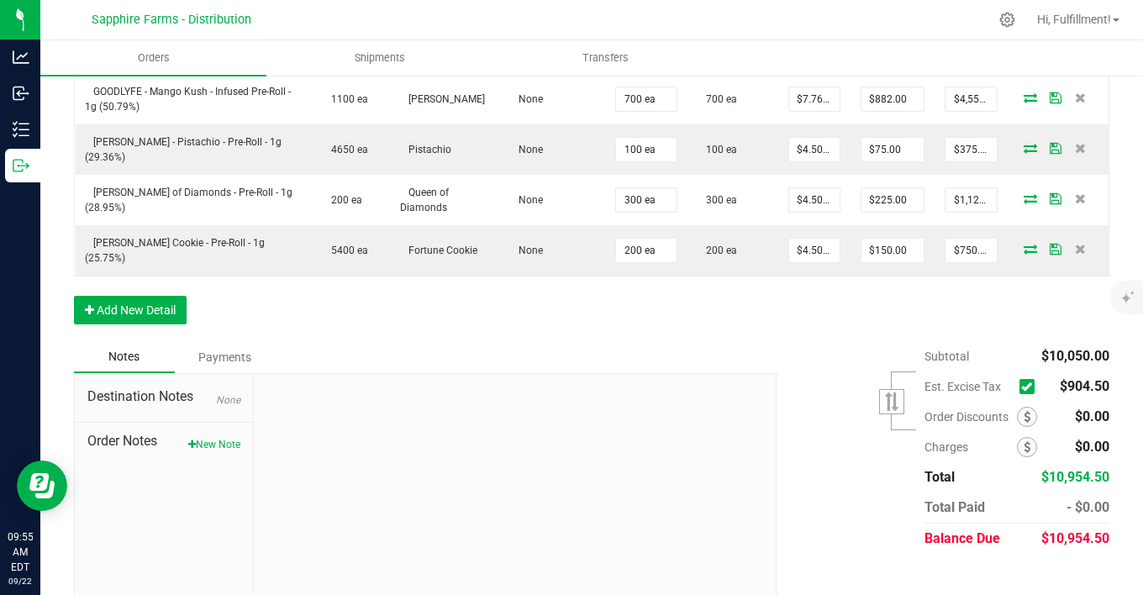
scroll to position [670, 0]
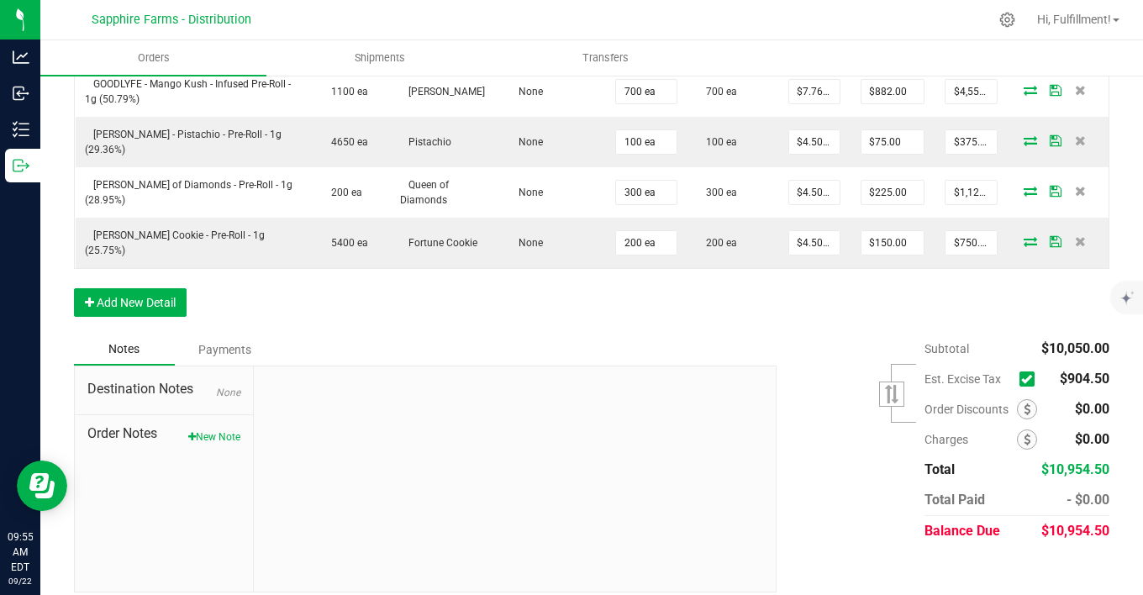
click at [1021, 379] on icon at bounding box center [1026, 379] width 11 height 0
click at [0, 0] on input "checkbox" at bounding box center [0, 0] width 0 height 0
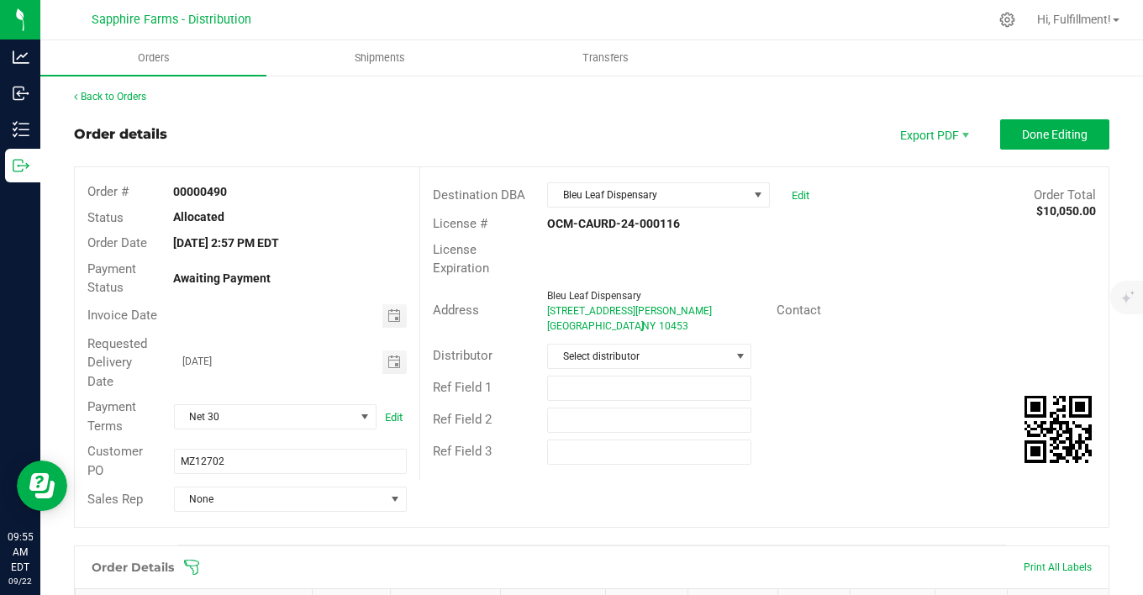
scroll to position [0, 0]
click at [1032, 137] on span "Done Editing" at bounding box center [1055, 135] width 66 height 13
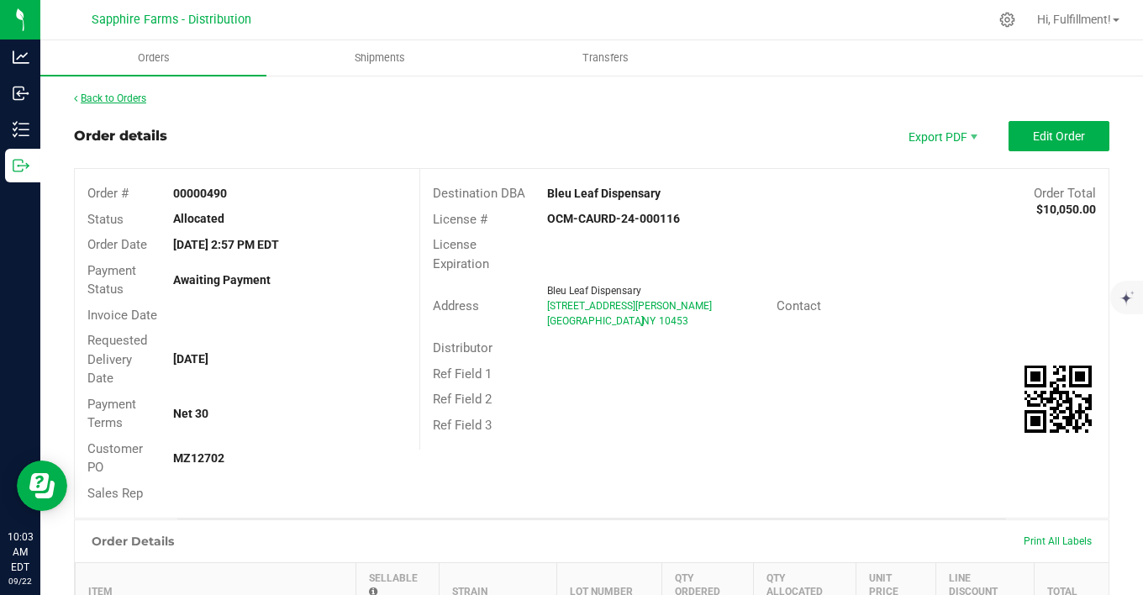
click at [127, 98] on link "Back to Orders" at bounding box center [110, 98] width 72 height 12
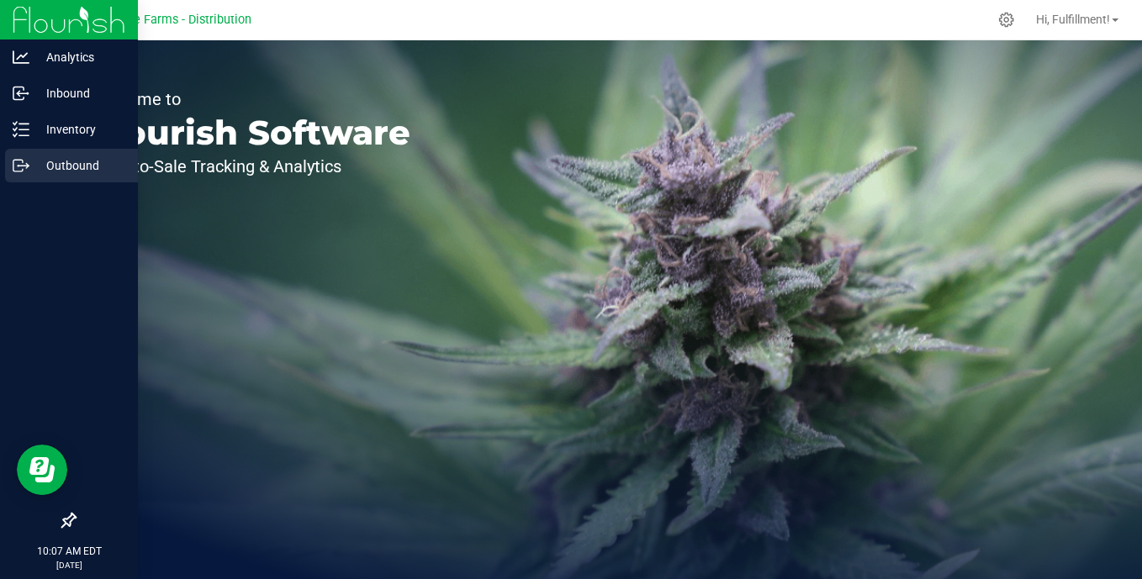
click at [74, 162] on p "Outbound" at bounding box center [79, 166] width 101 height 20
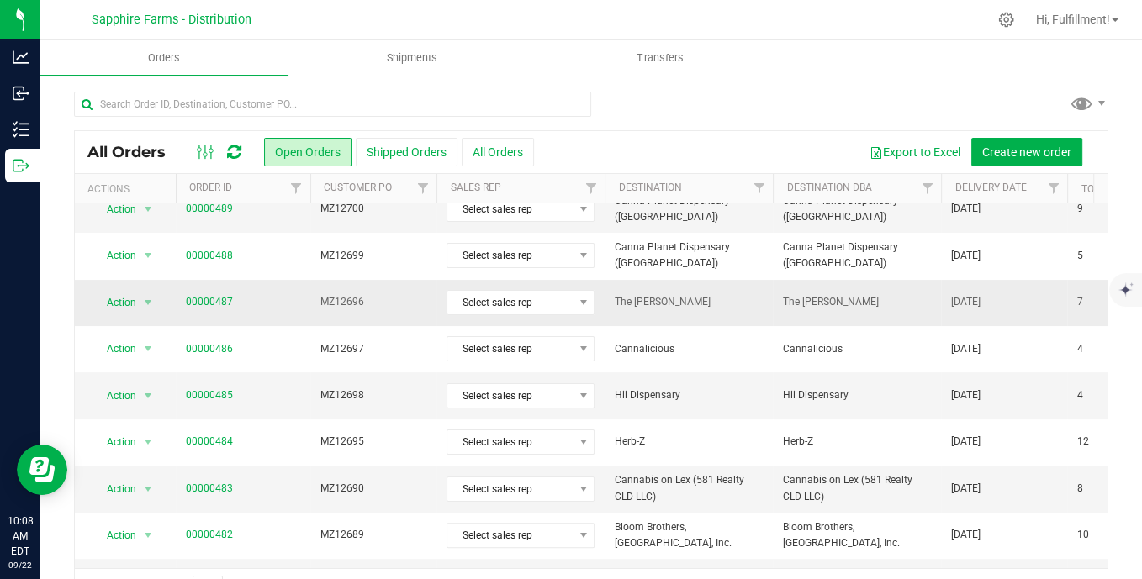
scroll to position [373, 0]
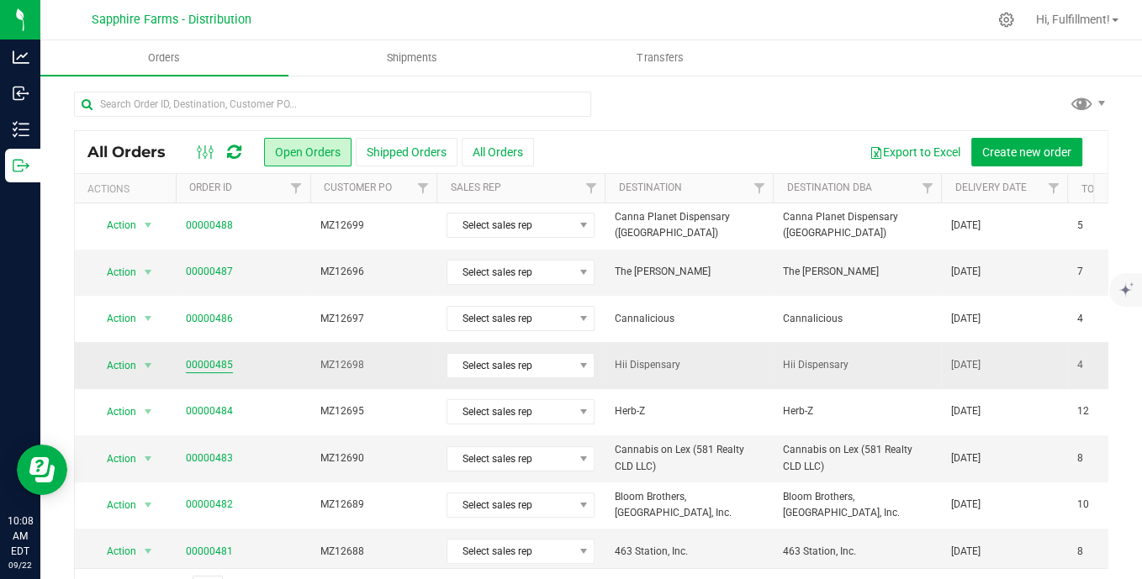
click at [219, 358] on link "00000485" at bounding box center [209, 365] width 47 height 16
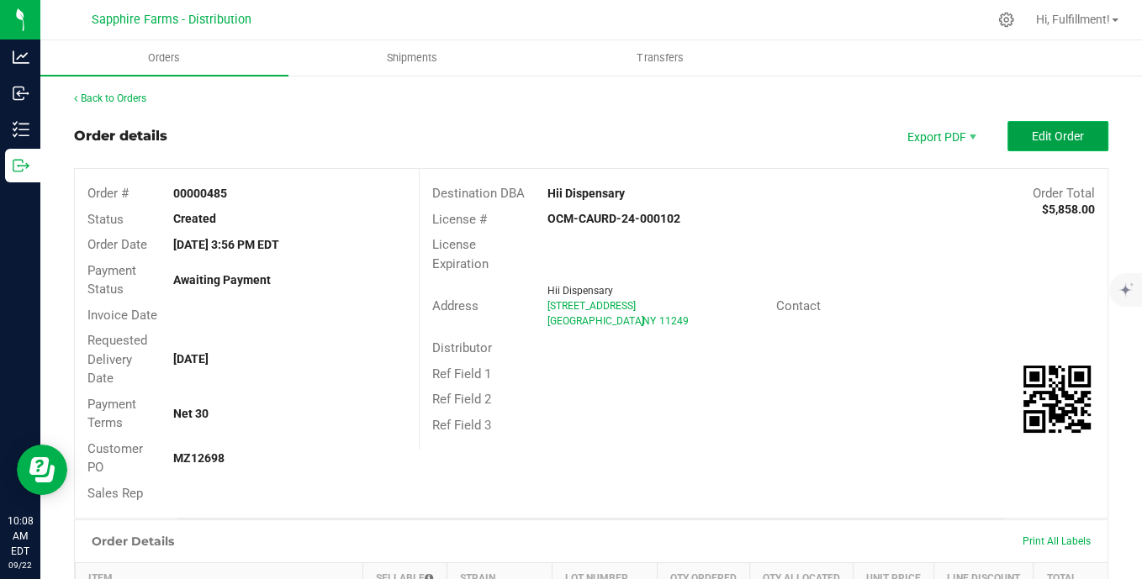
click at [1035, 132] on span "Edit Order" at bounding box center [1058, 135] width 52 height 13
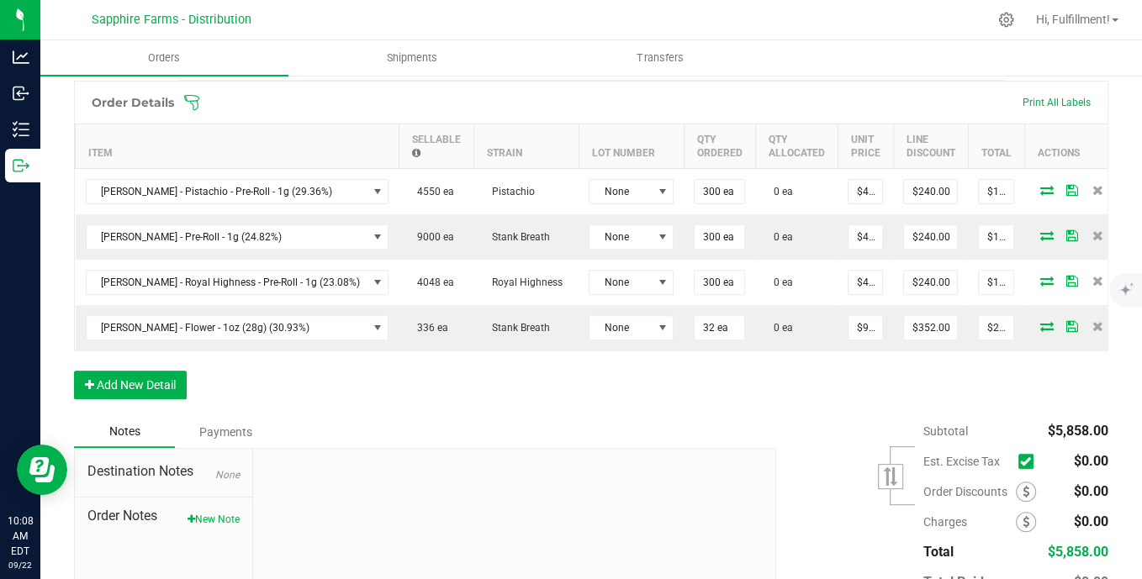
scroll to position [280, 0]
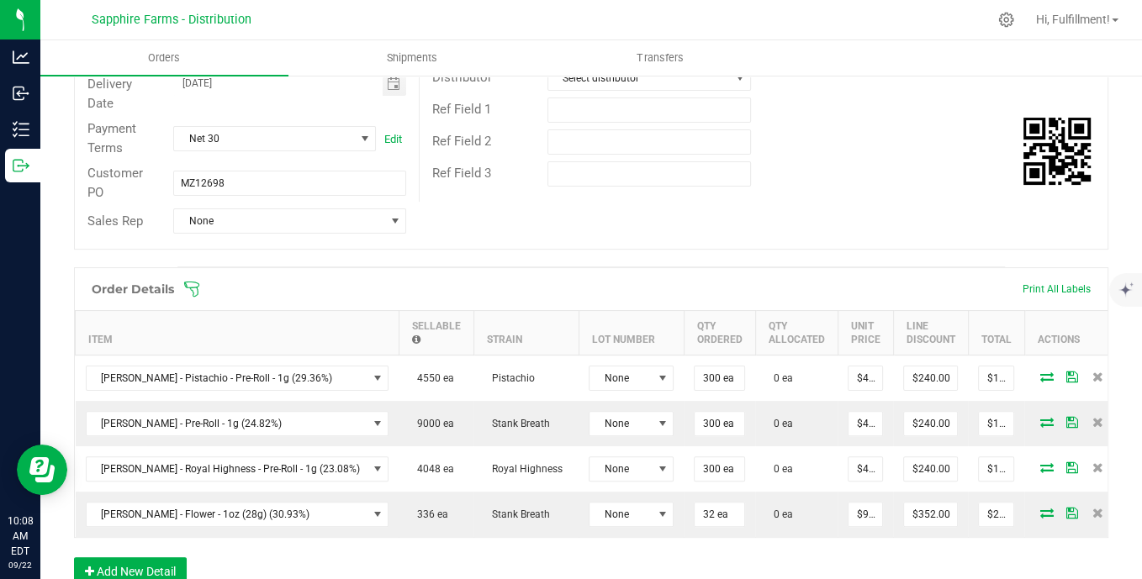
click at [189, 284] on icon at bounding box center [191, 289] width 17 height 17
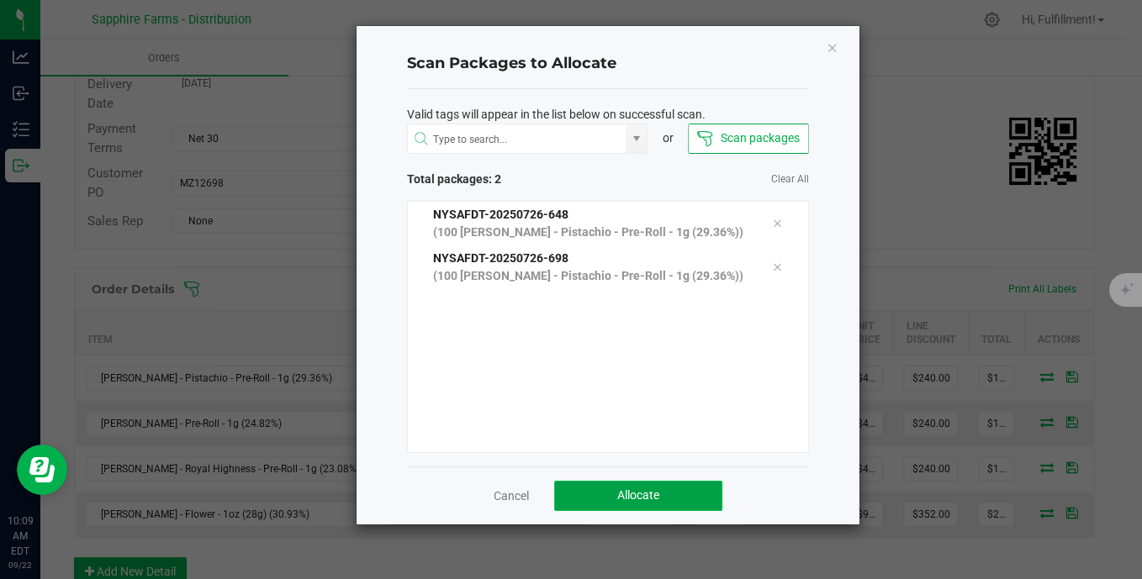
click at [604, 493] on button "Allocate" at bounding box center [638, 496] width 168 height 30
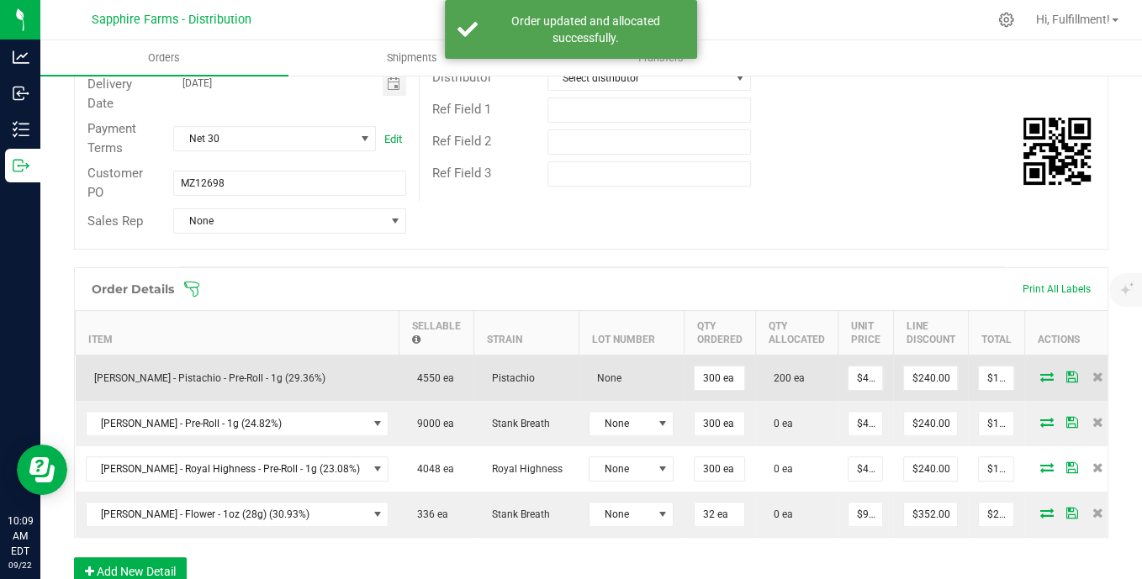
click at [1040, 372] on icon at bounding box center [1046, 377] width 13 height 10
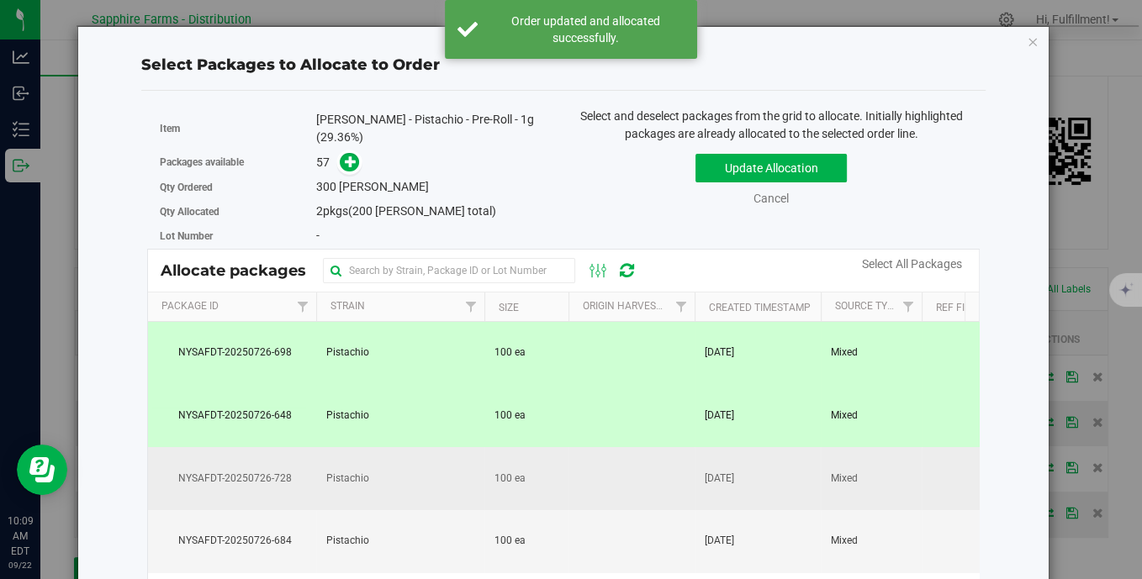
click at [677, 458] on td at bounding box center [631, 478] width 126 height 63
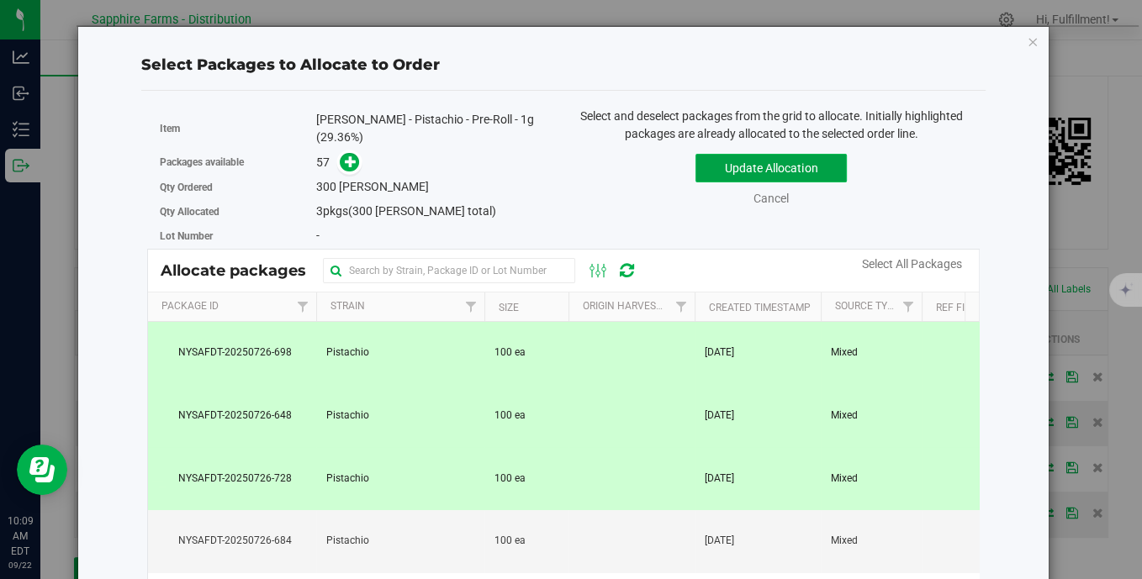
click at [811, 164] on button "Update Allocation" at bounding box center [770, 168] width 151 height 29
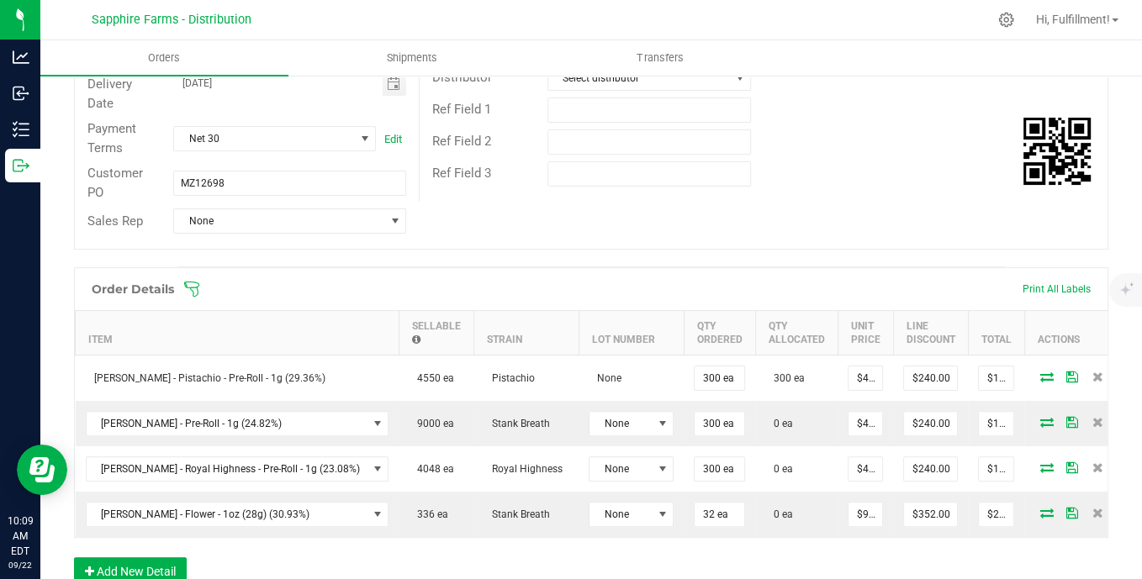
click at [189, 284] on icon at bounding box center [191, 289] width 17 height 17
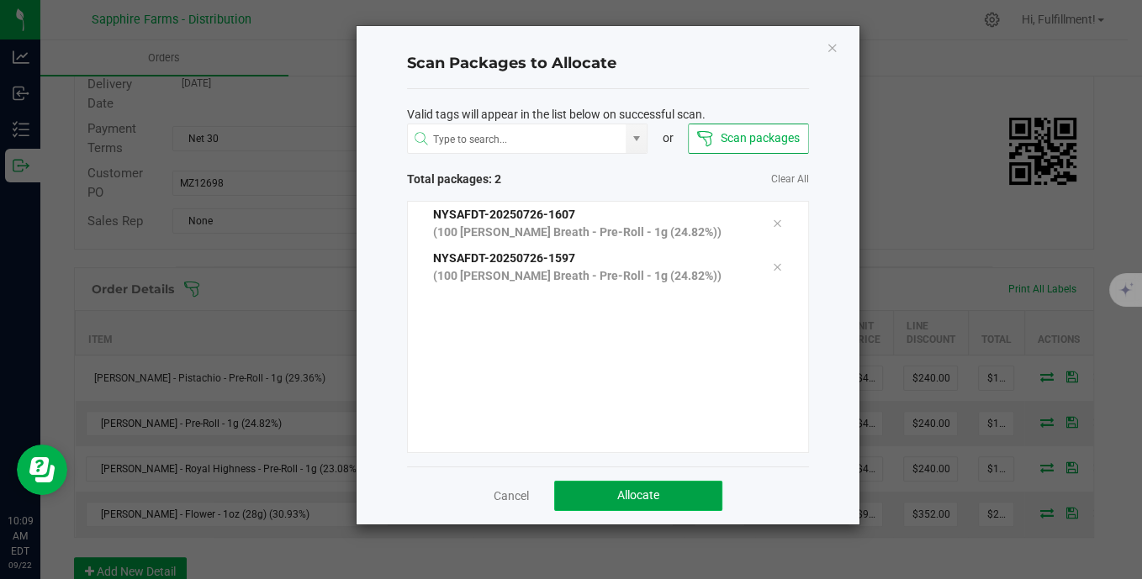
click at [634, 493] on span "Allocate" at bounding box center [638, 494] width 42 height 13
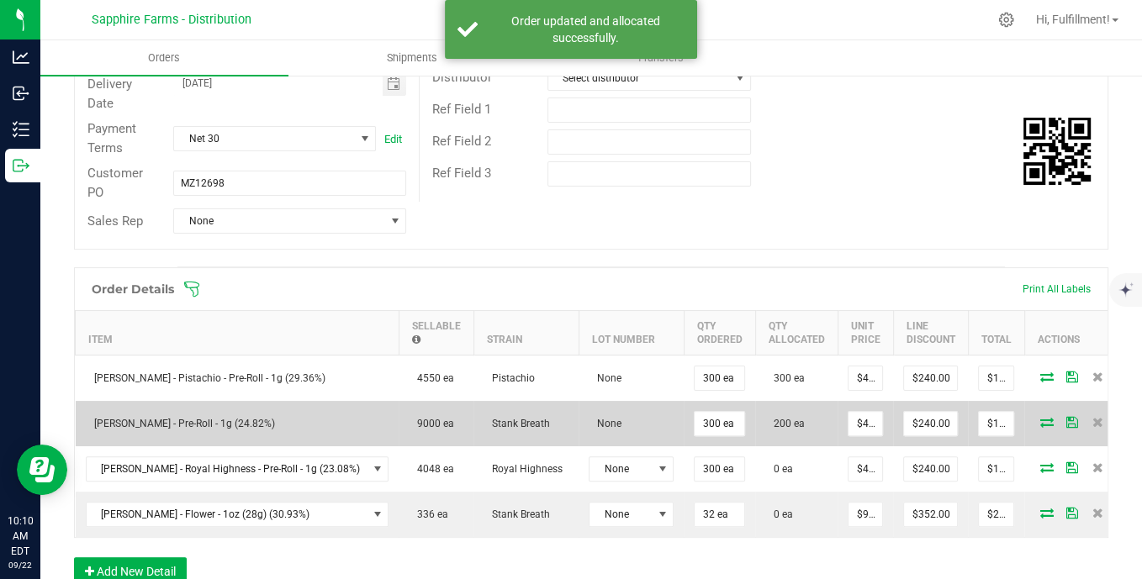
click at [1040, 419] on icon at bounding box center [1046, 422] width 13 height 10
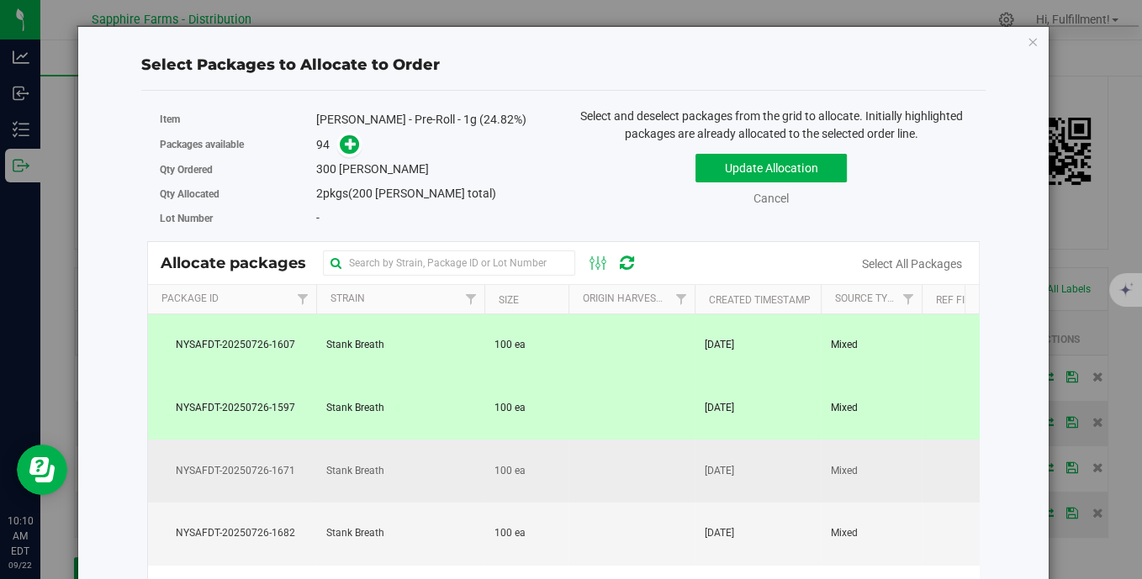
click at [691, 478] on td at bounding box center [631, 471] width 126 height 63
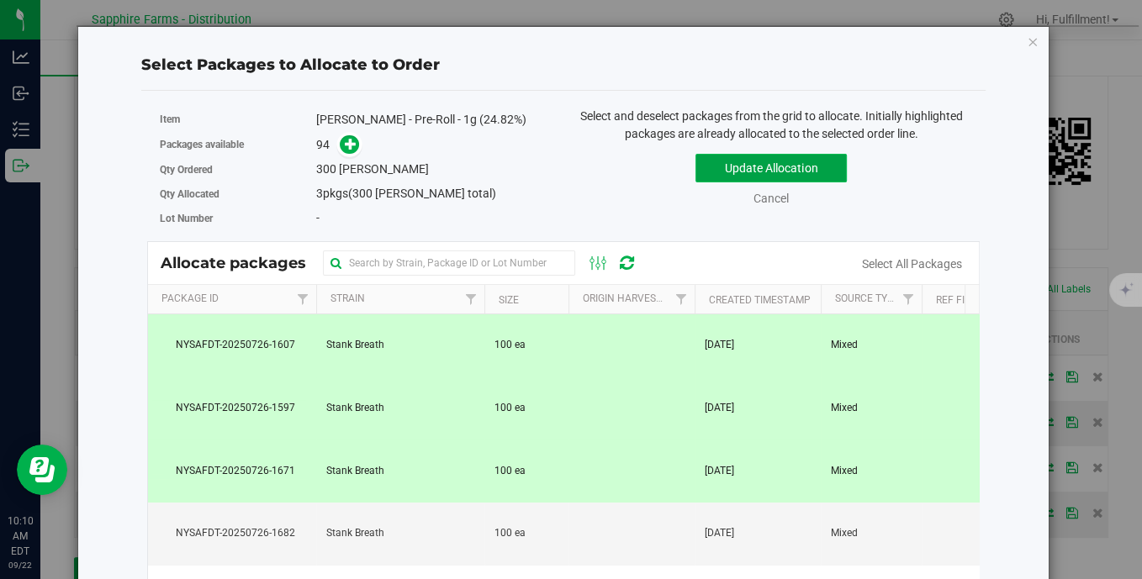
click at [824, 165] on button "Update Allocation" at bounding box center [770, 168] width 151 height 29
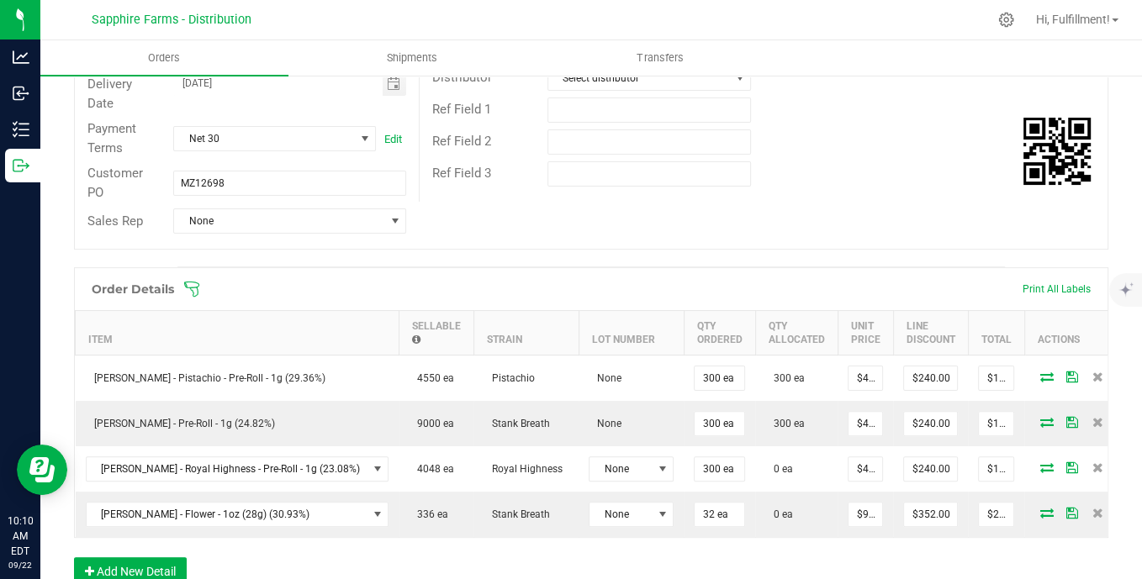
click at [193, 285] on icon at bounding box center [191, 289] width 17 height 17
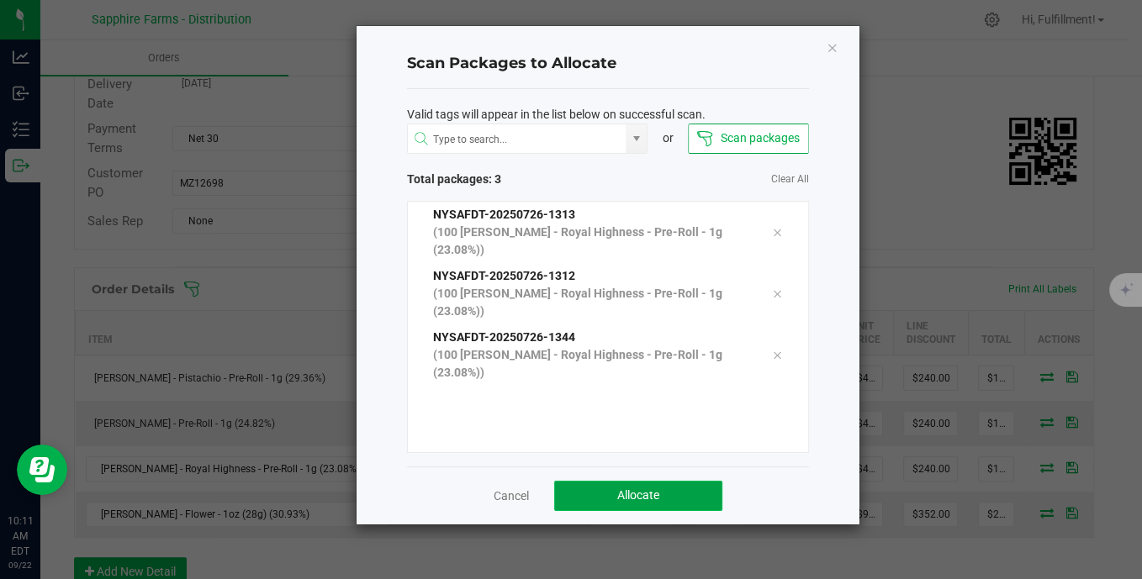
click at [636, 490] on span "Allocate" at bounding box center [638, 494] width 42 height 13
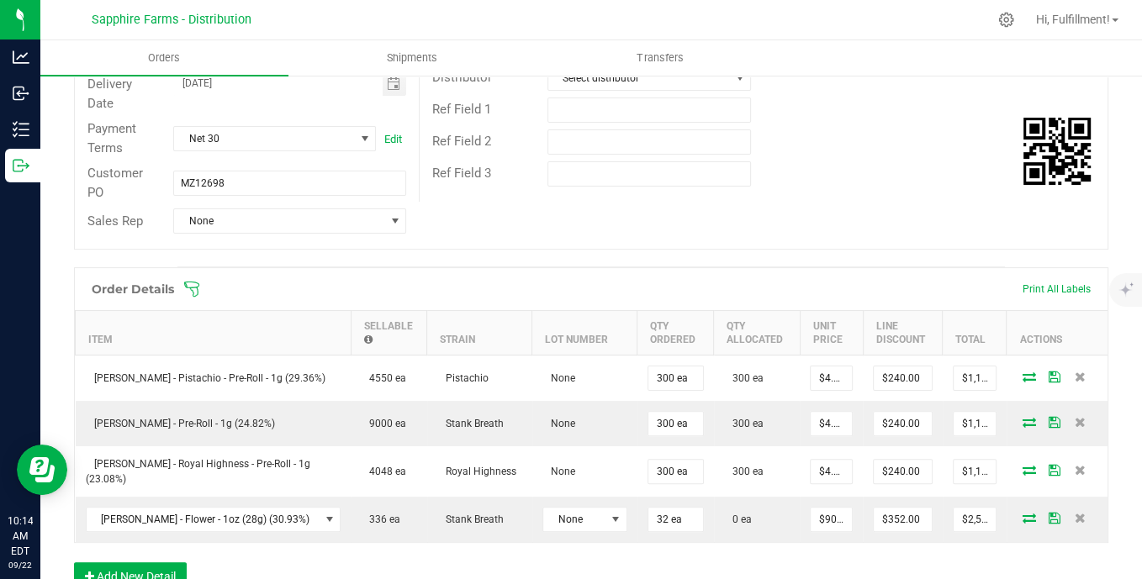
click at [191, 288] on icon at bounding box center [191, 289] width 15 height 15
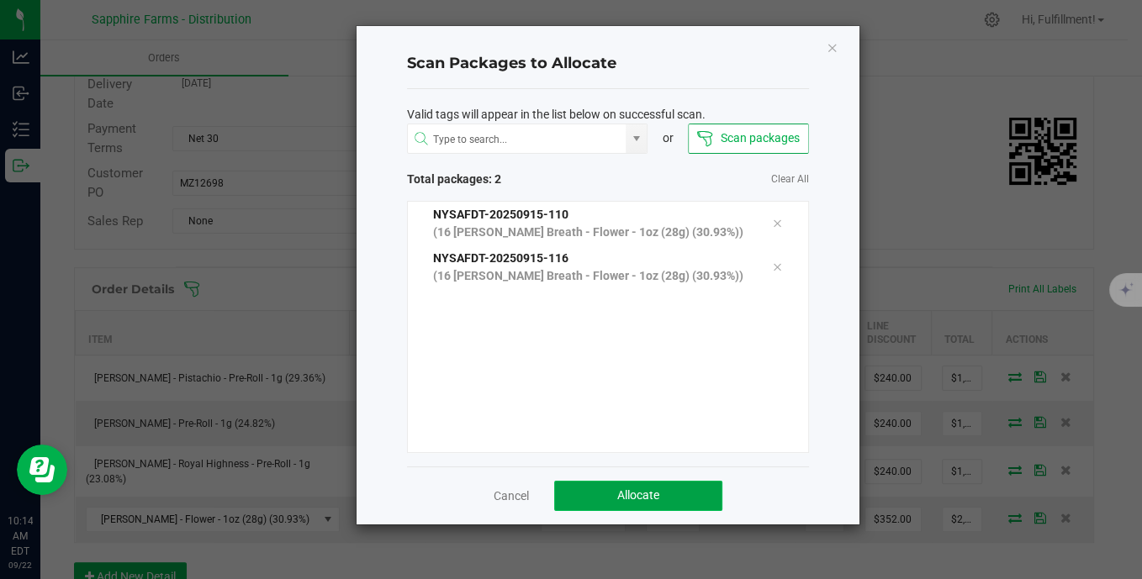
click at [615, 486] on button "Allocate" at bounding box center [638, 496] width 168 height 30
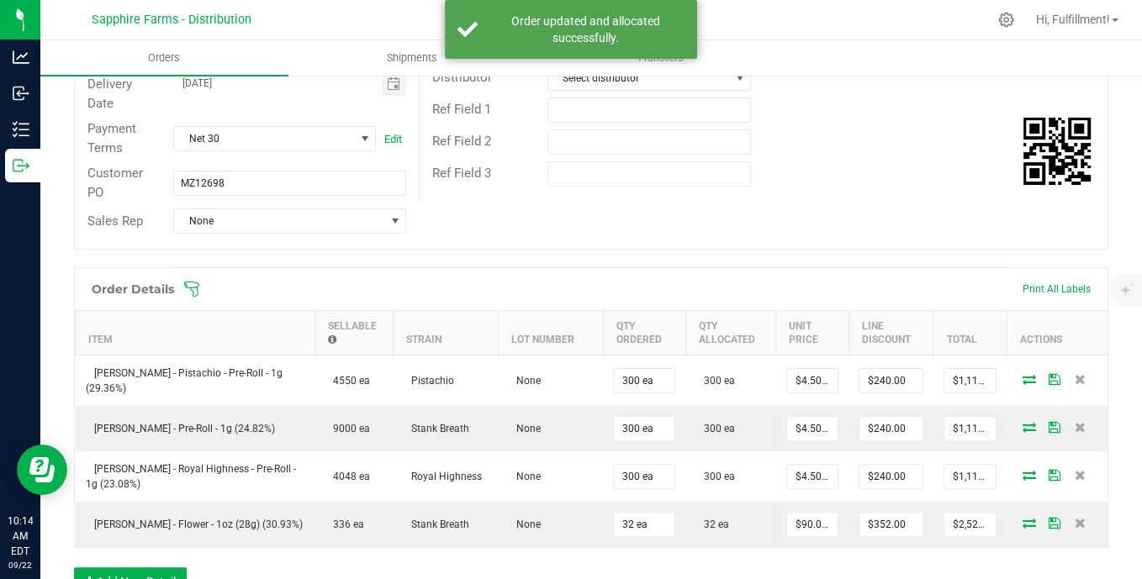
scroll to position [0, 0]
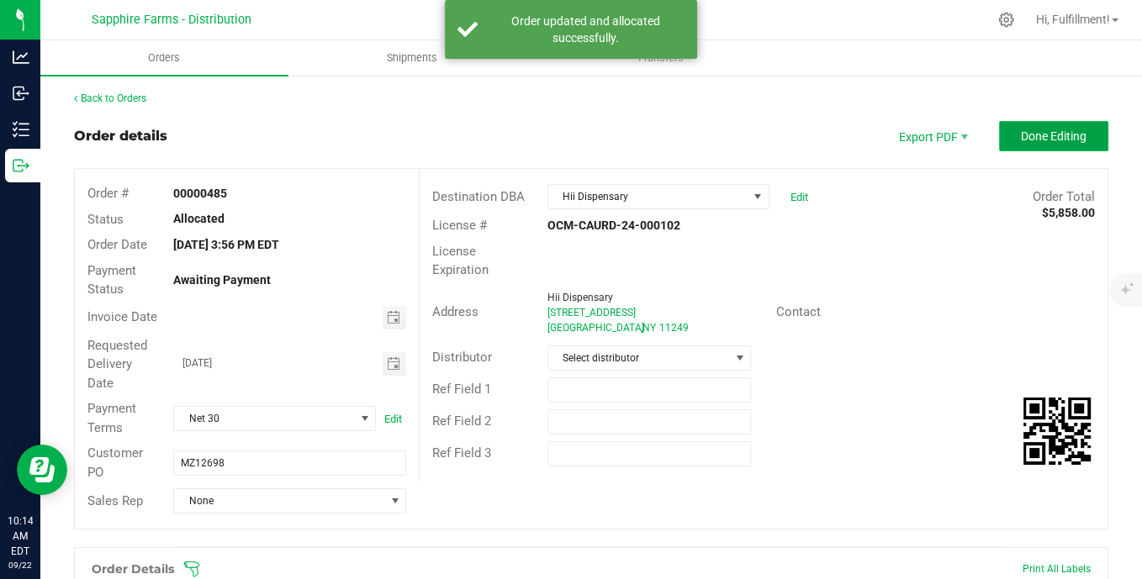
click at [1022, 134] on span "Done Editing" at bounding box center [1054, 135] width 66 height 13
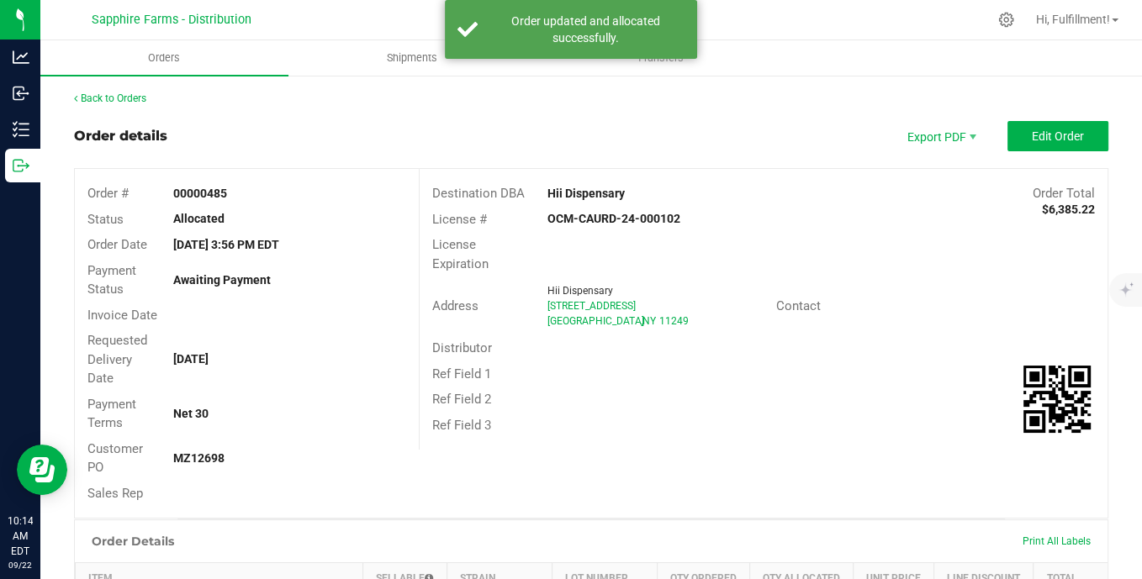
click at [1032, 133] on span "Edit Order" at bounding box center [1058, 135] width 52 height 13
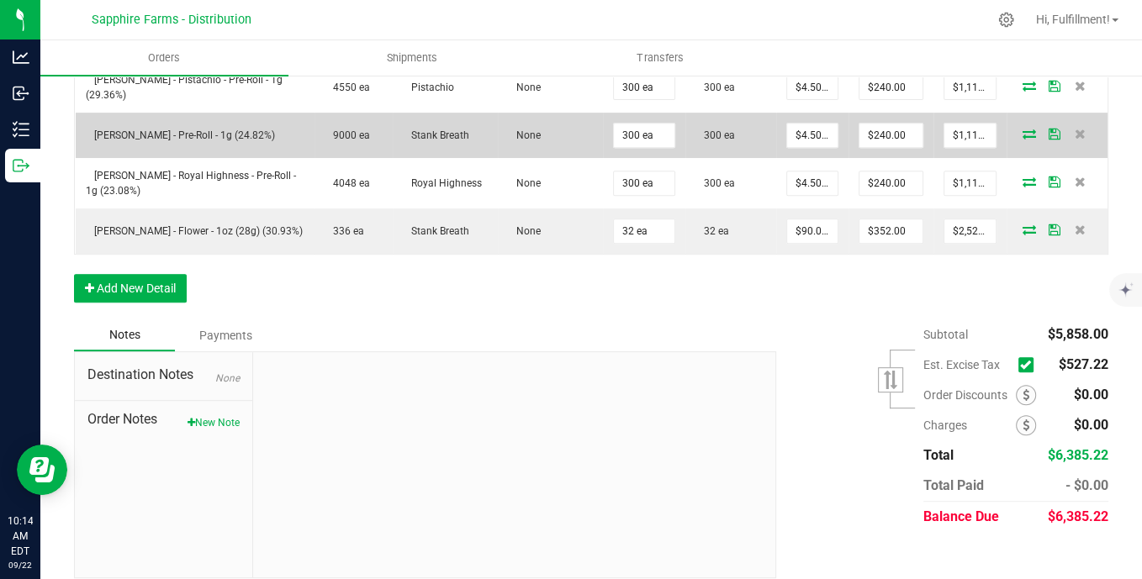
scroll to position [585, 0]
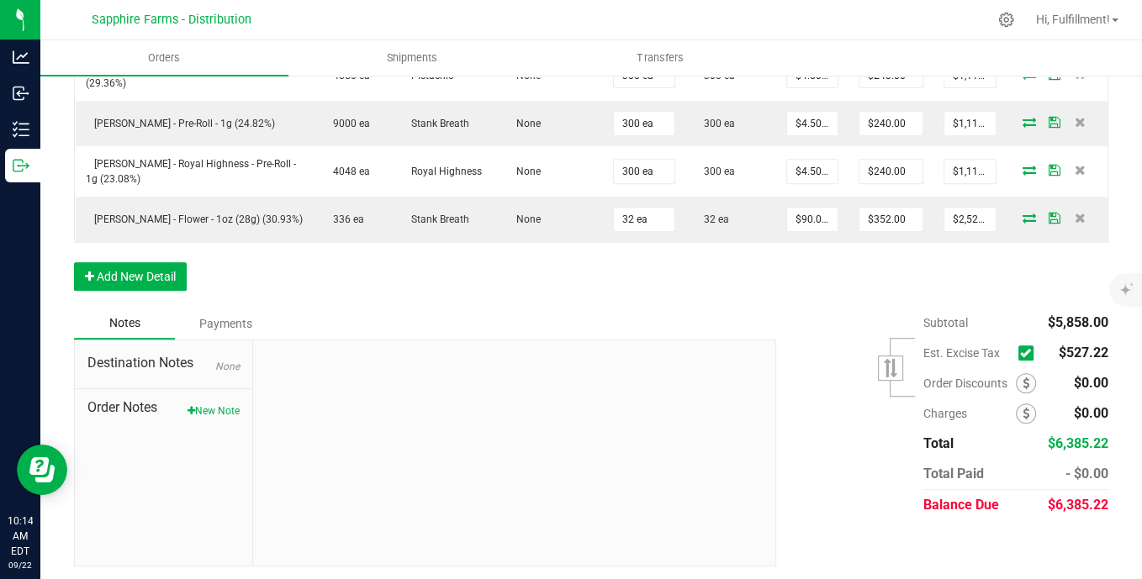
click at [1020, 353] on icon at bounding box center [1025, 353] width 11 height 0
click at [0, 0] on input "checkbox" at bounding box center [0, 0] width 0 height 0
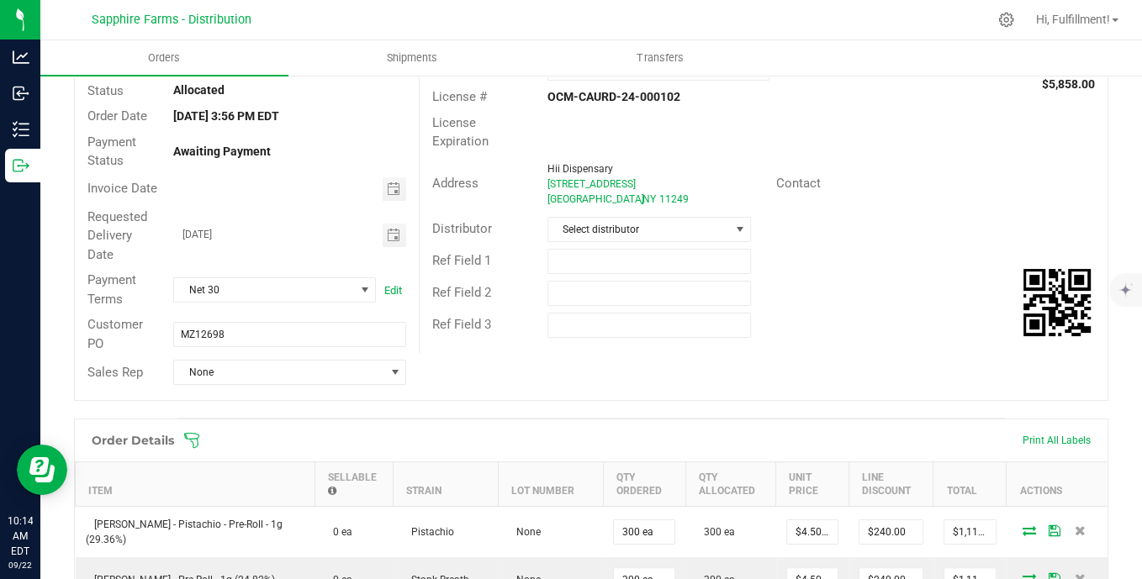
scroll to position [24, 0]
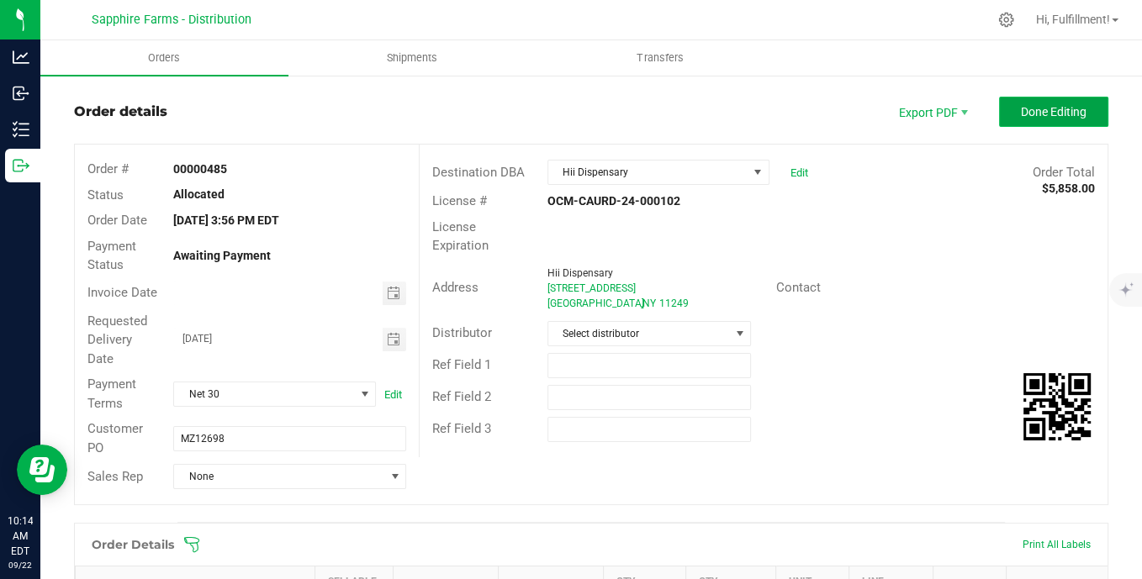
click at [1037, 115] on span "Done Editing" at bounding box center [1054, 111] width 66 height 13
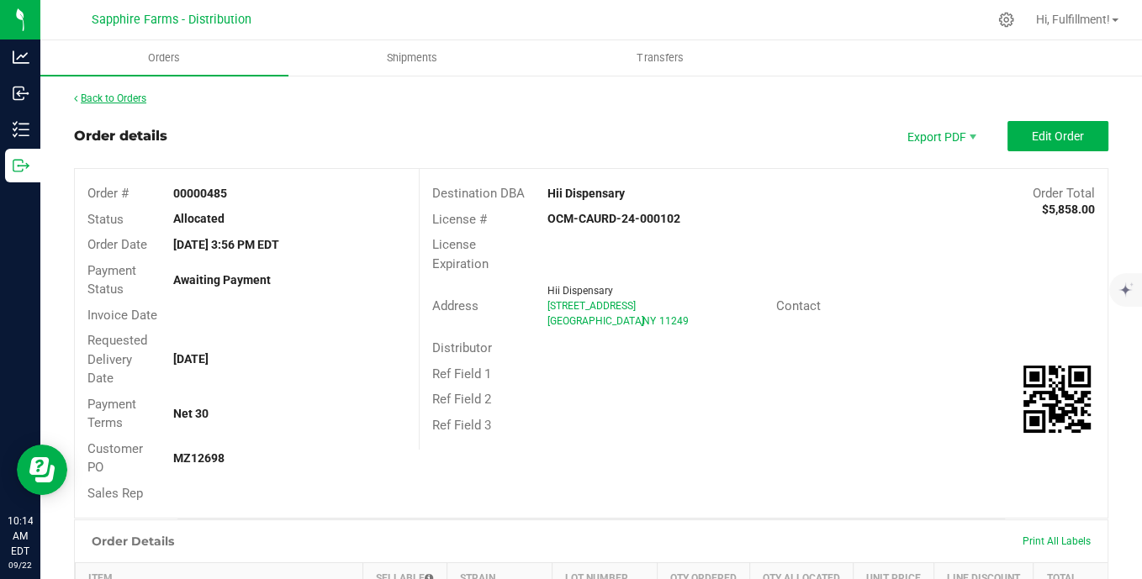
click at [125, 94] on link "Back to Orders" at bounding box center [110, 98] width 72 height 12
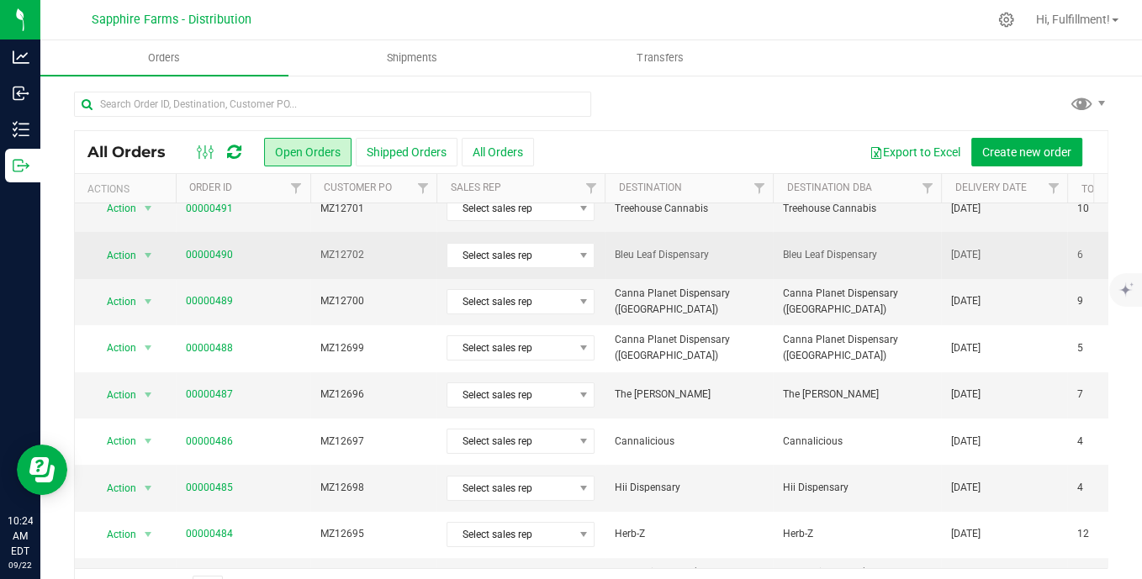
scroll to position [280, 0]
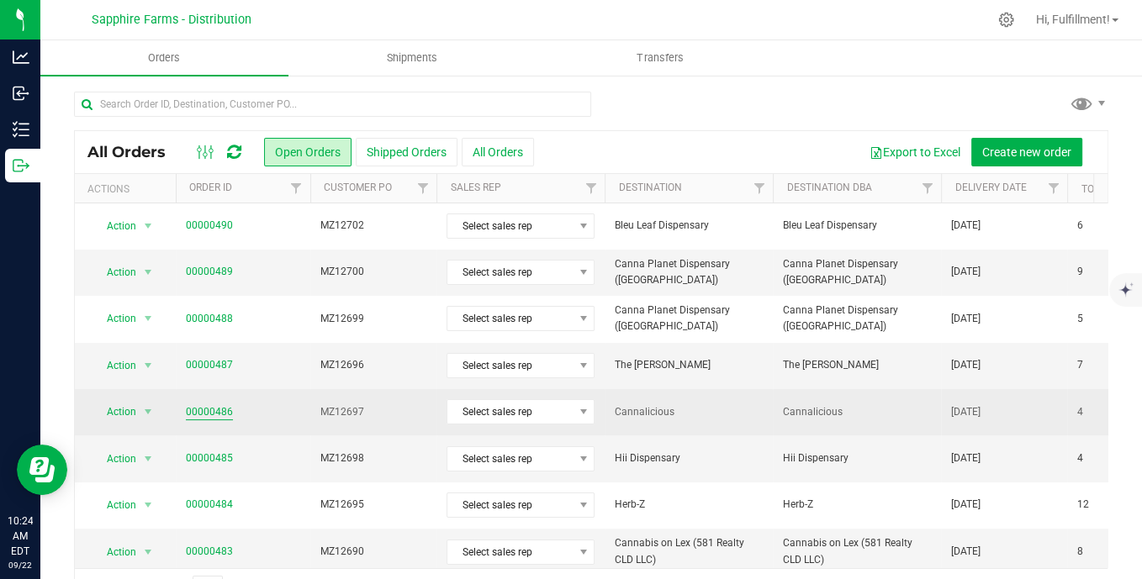
click at [220, 409] on link "00000486" at bounding box center [209, 412] width 47 height 16
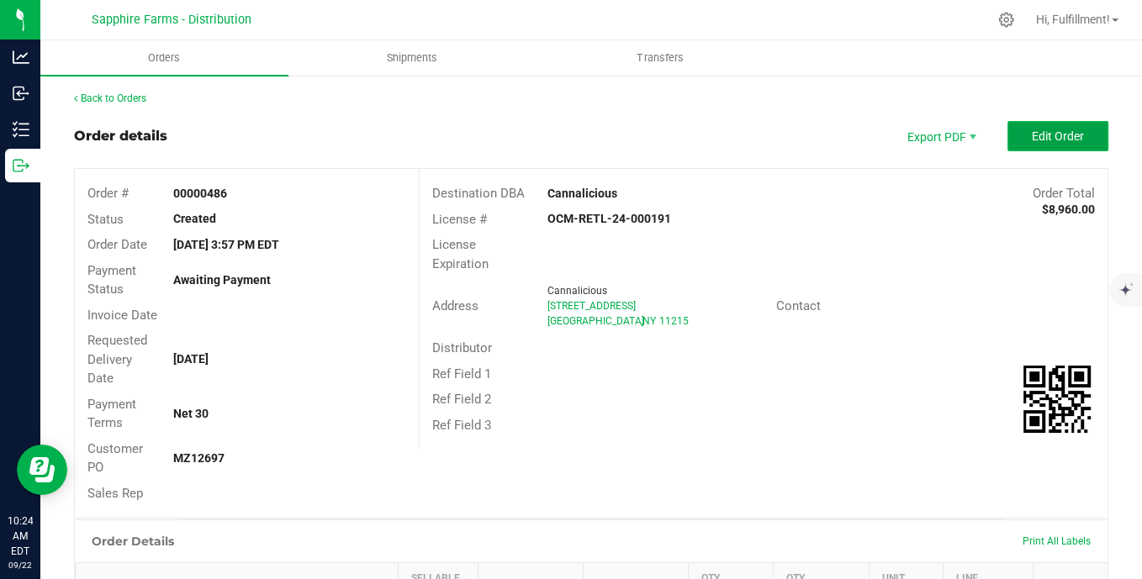
click at [1015, 140] on button "Edit Order" at bounding box center [1057, 136] width 101 height 30
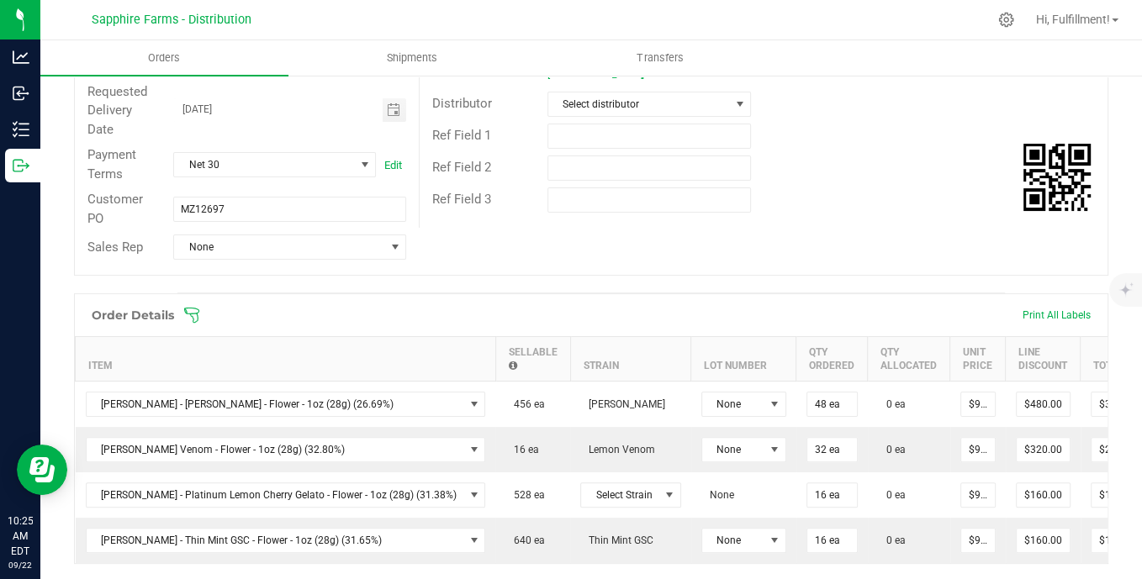
scroll to position [280, 0]
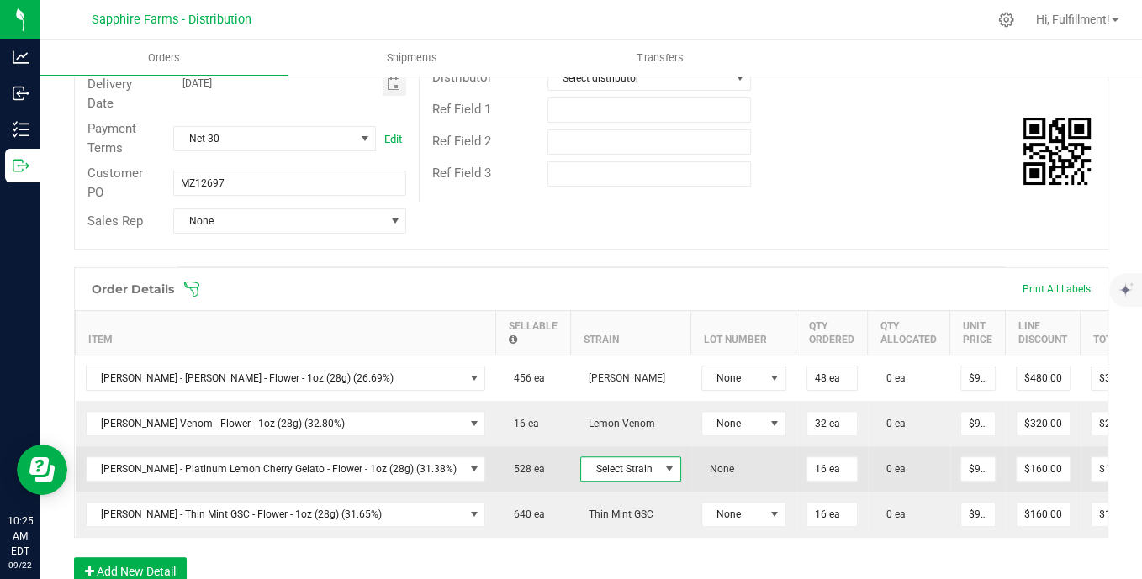
click at [662, 469] on span at bounding box center [668, 468] width 13 height 13
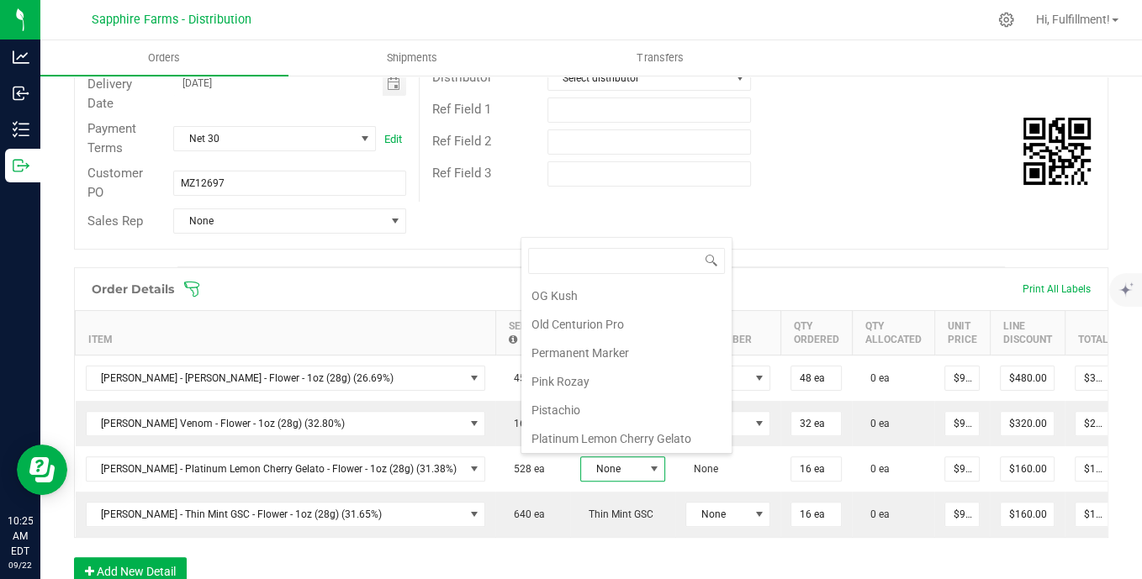
scroll to position [1214, 0]
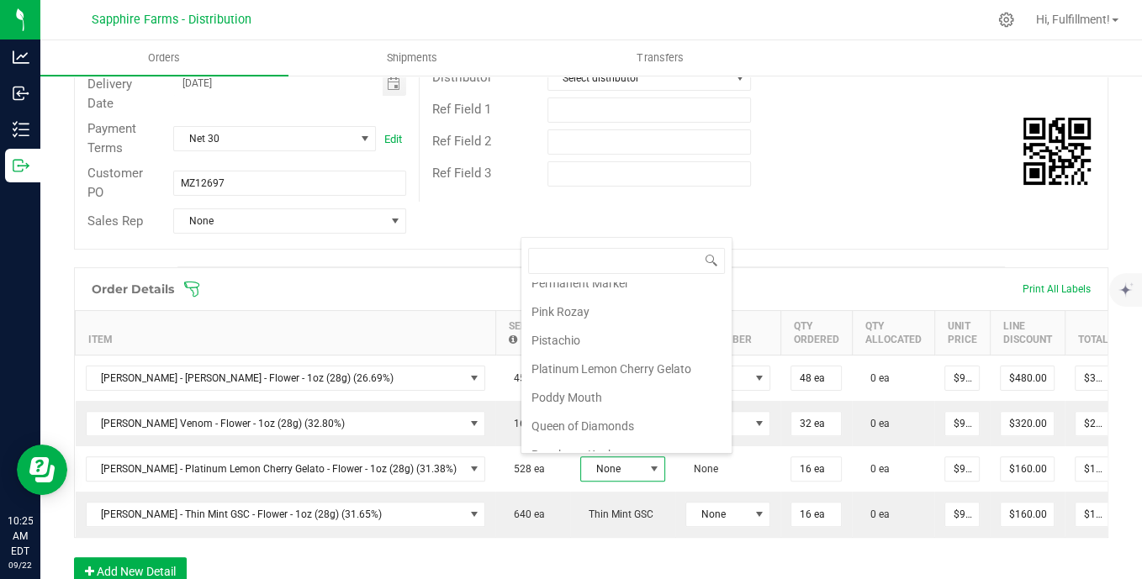
click at [624, 355] on li "Platinum Lemon Cherry Gelato" at bounding box center [626, 369] width 210 height 29
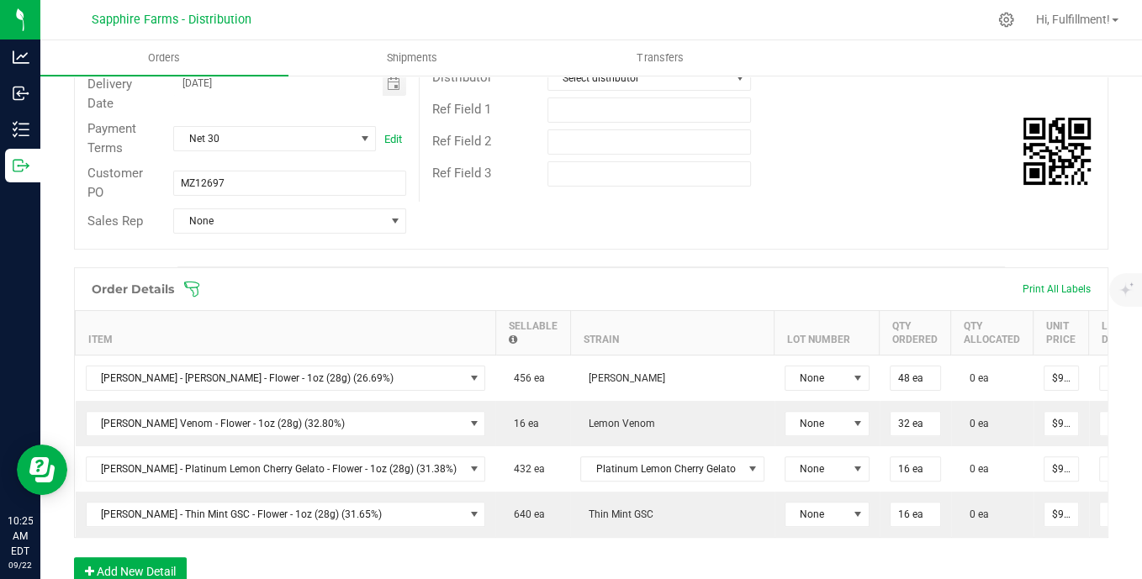
click at [199, 288] on icon at bounding box center [191, 289] width 17 height 17
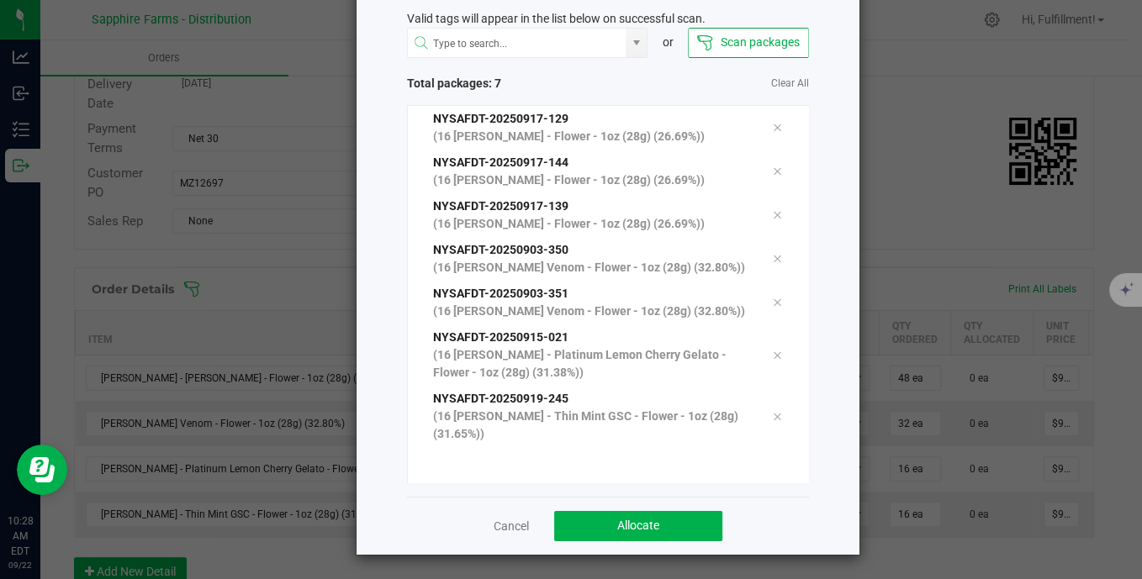
scroll to position [96, 0]
click at [679, 527] on button "Allocate" at bounding box center [638, 526] width 168 height 30
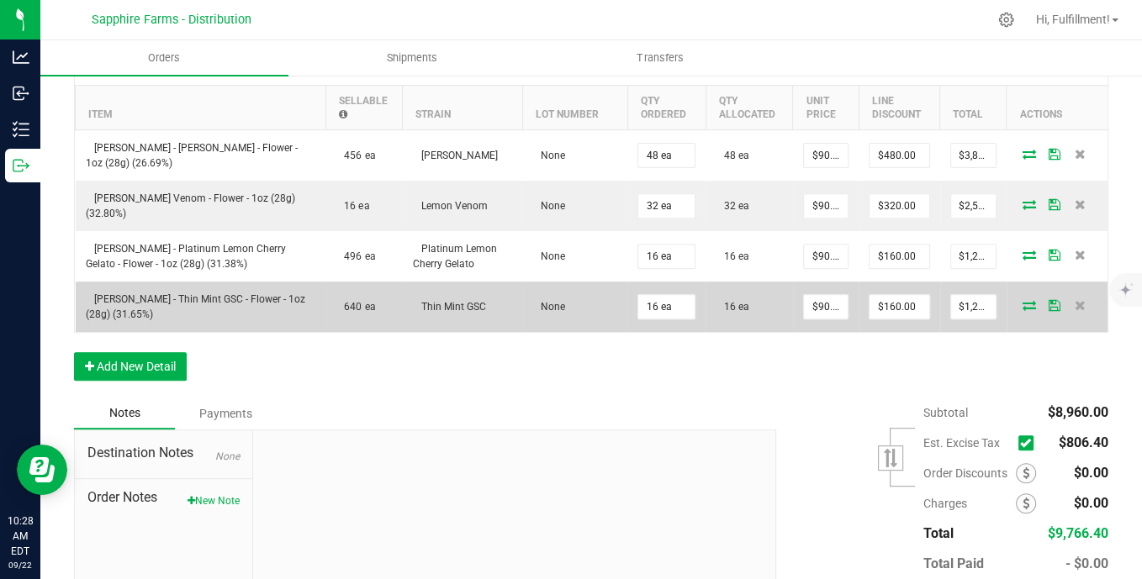
scroll to position [590, 0]
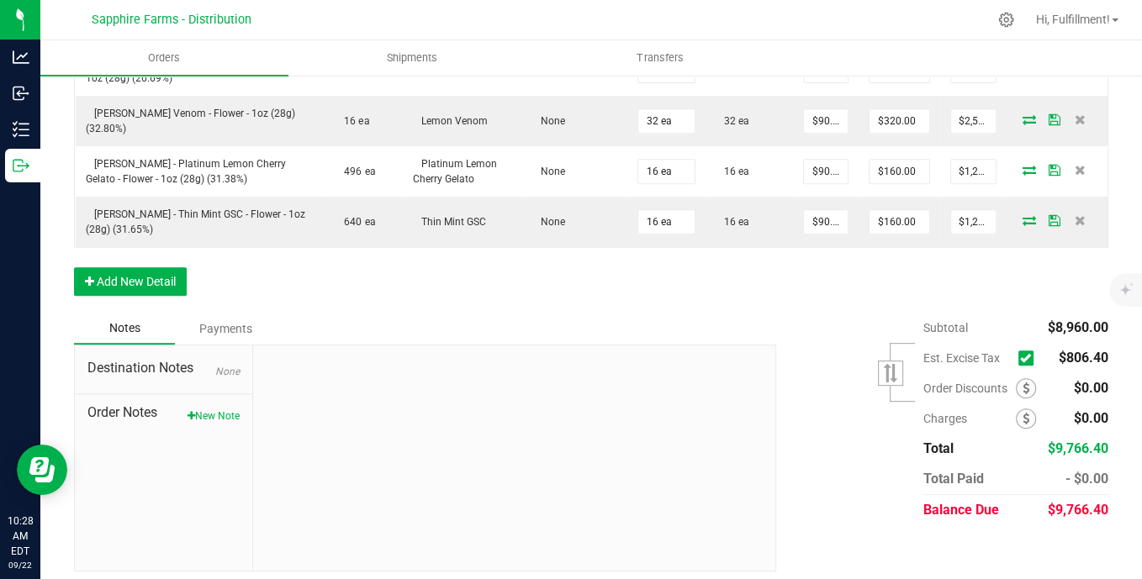
click at [1020, 358] on icon at bounding box center [1025, 358] width 11 height 0
click at [0, 0] on input "checkbox" at bounding box center [0, 0] width 0 height 0
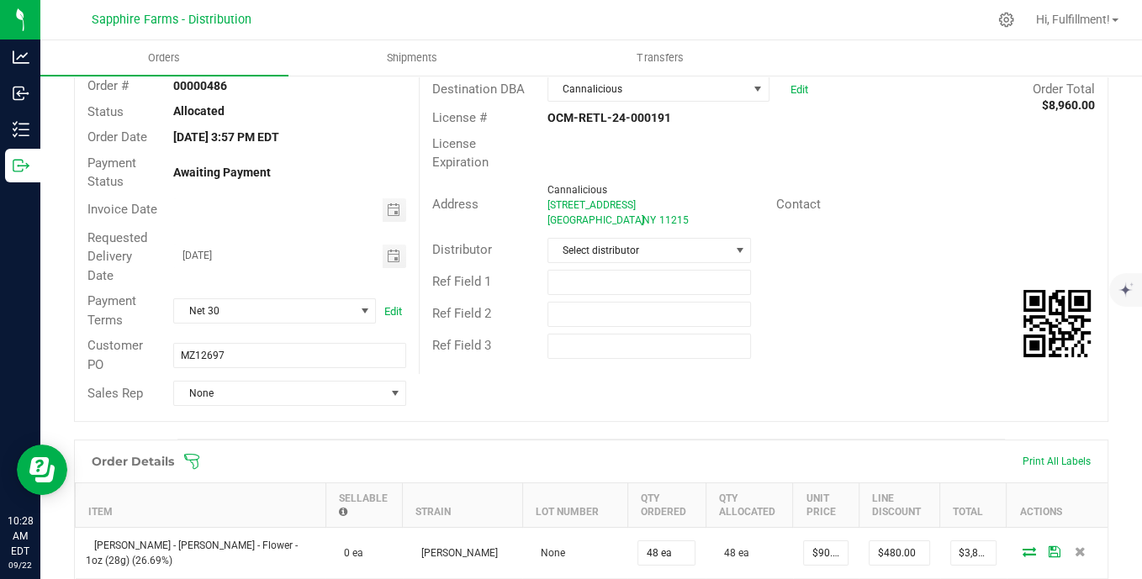
scroll to position [0, 0]
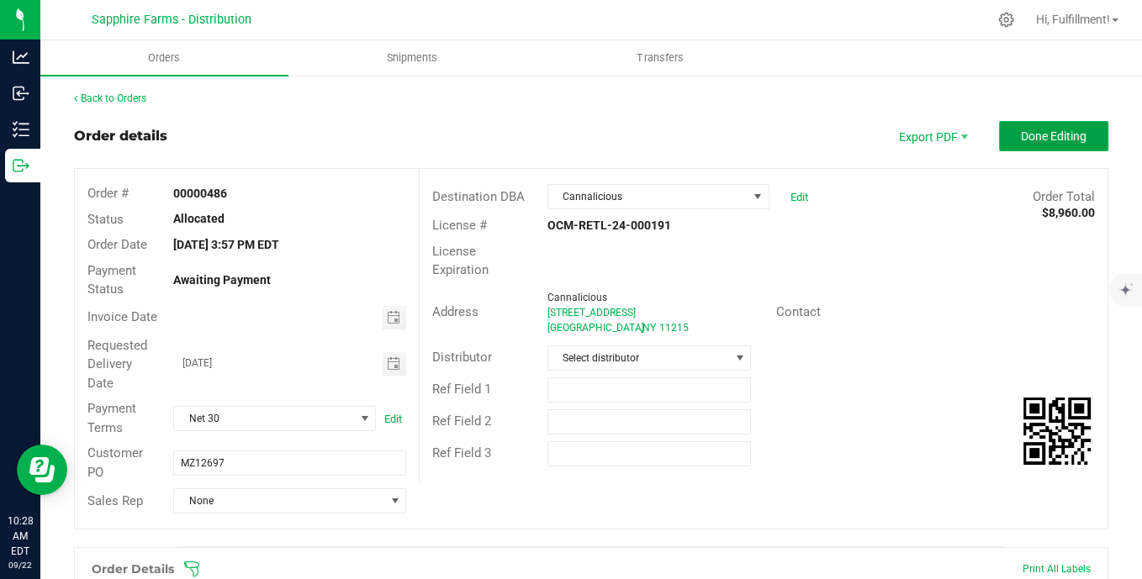
click at [1049, 132] on span "Done Editing" at bounding box center [1054, 135] width 66 height 13
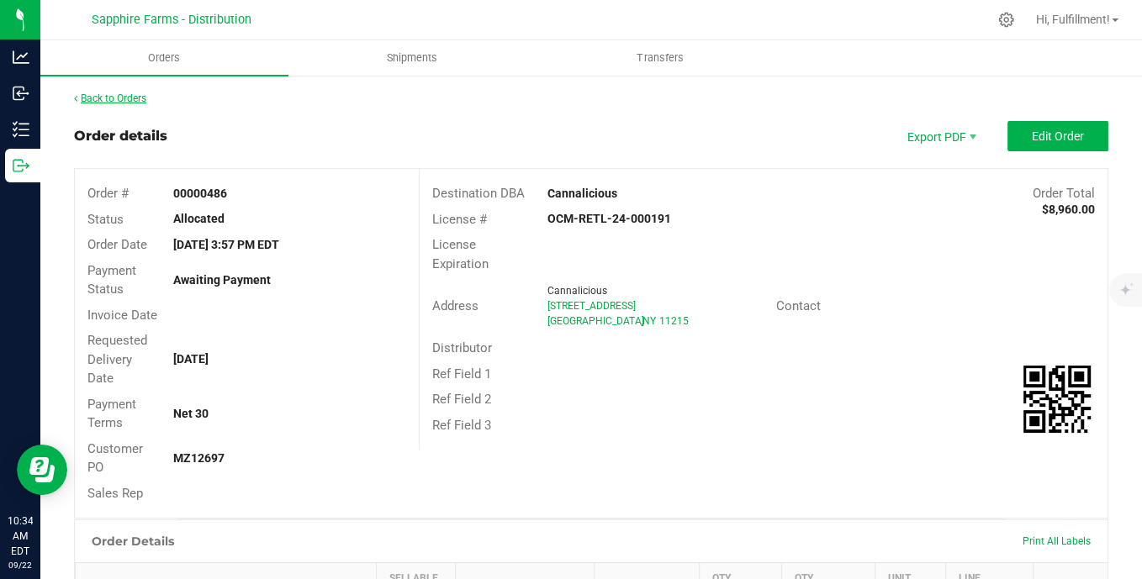
click at [132, 103] on link "Back to Orders" at bounding box center [110, 98] width 72 height 12
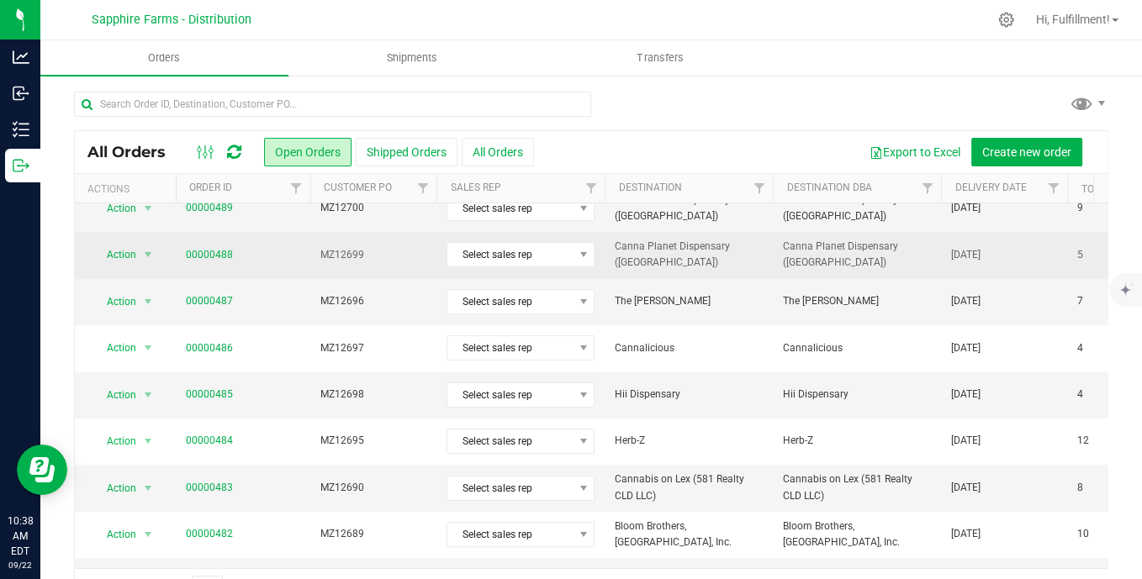
scroll to position [373, 0]
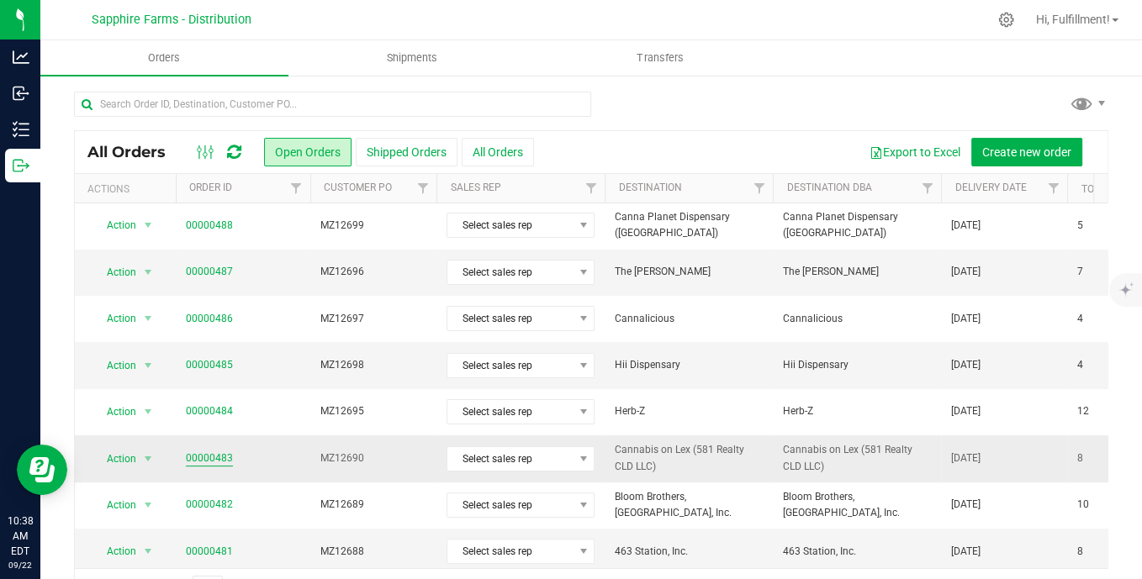
click at [219, 458] on link "00000483" at bounding box center [209, 459] width 47 height 16
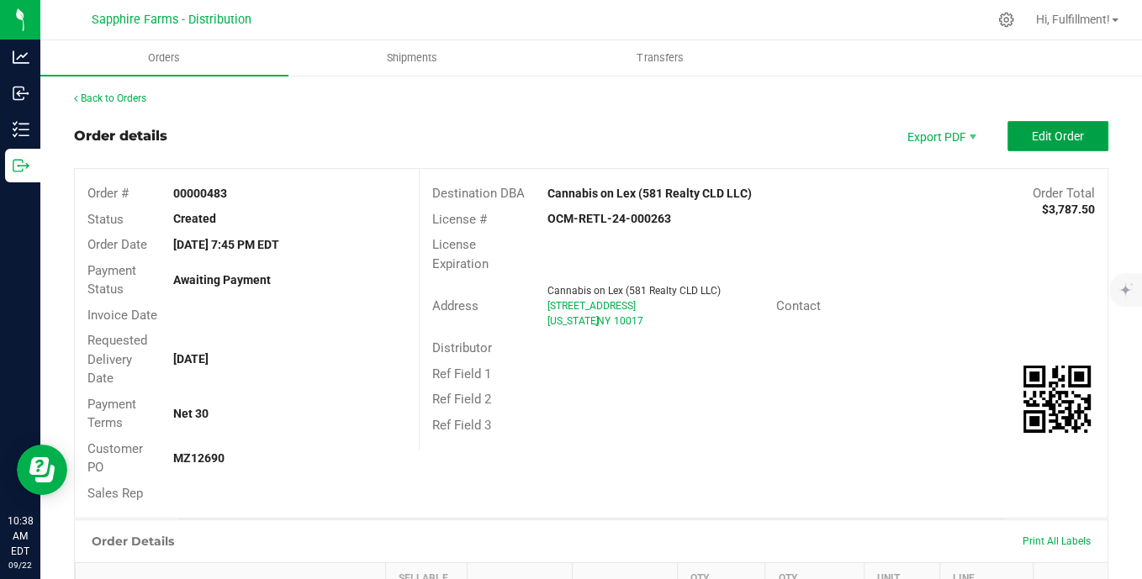
click at [1032, 134] on span "Edit Order" at bounding box center [1058, 135] width 52 height 13
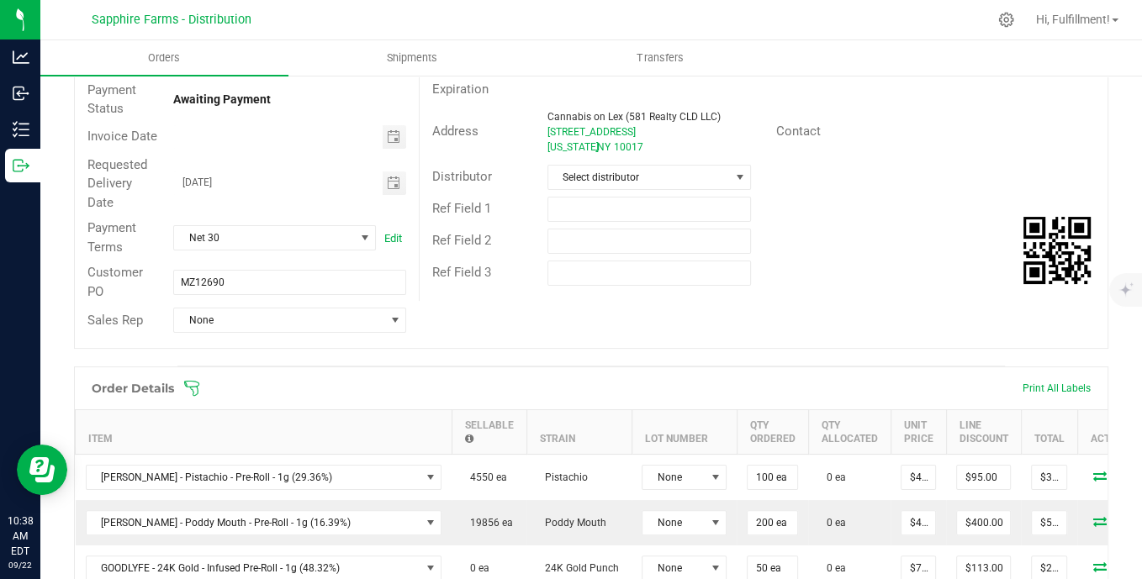
scroll to position [280, 0]
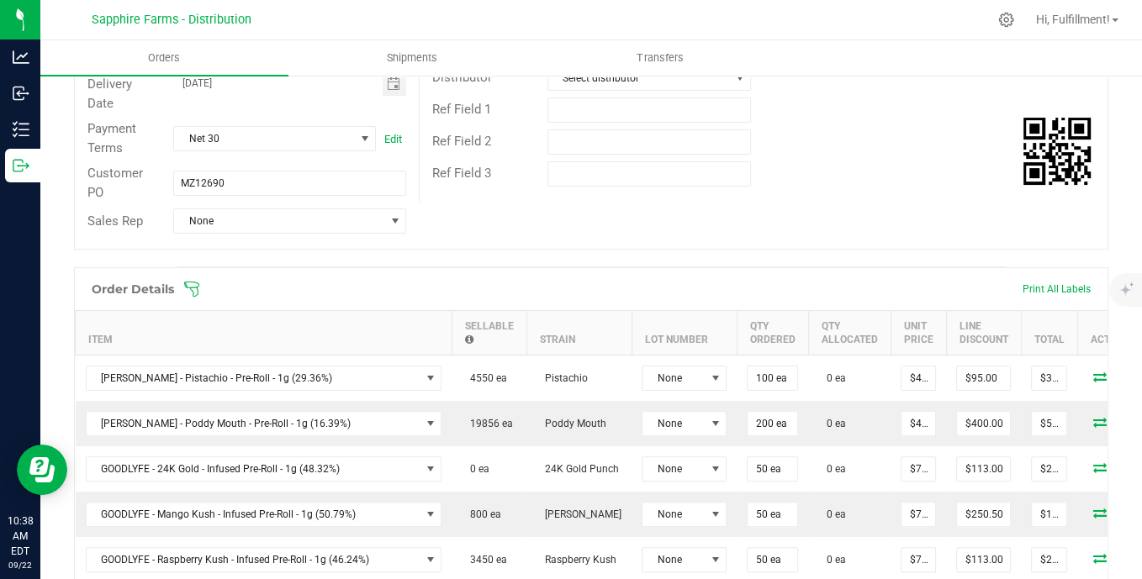
click at [190, 294] on icon at bounding box center [191, 289] width 17 height 17
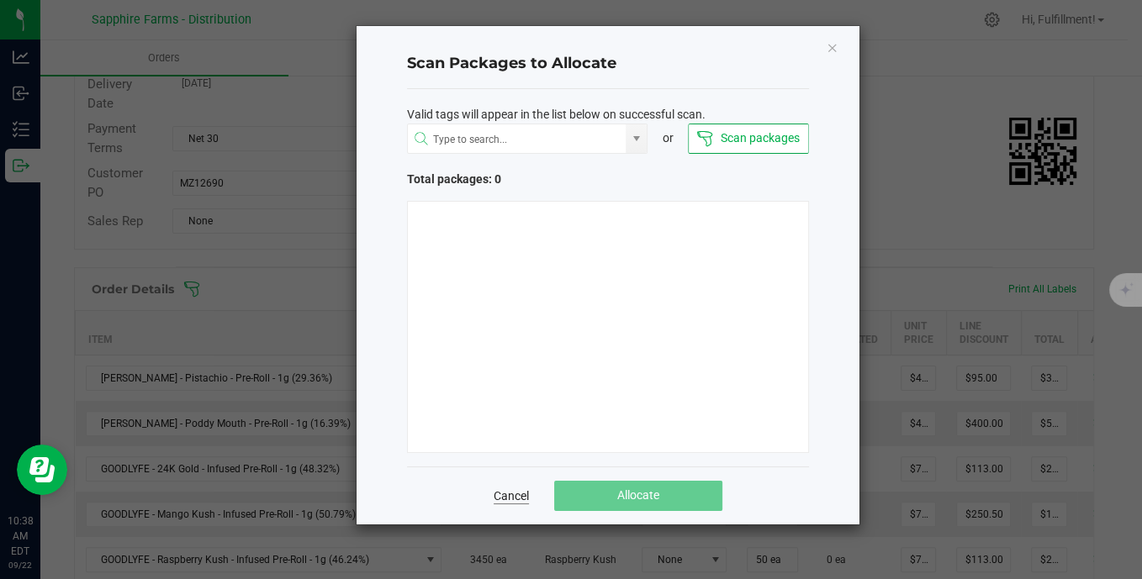
click at [525, 498] on link "Cancel" at bounding box center [510, 496] width 35 height 17
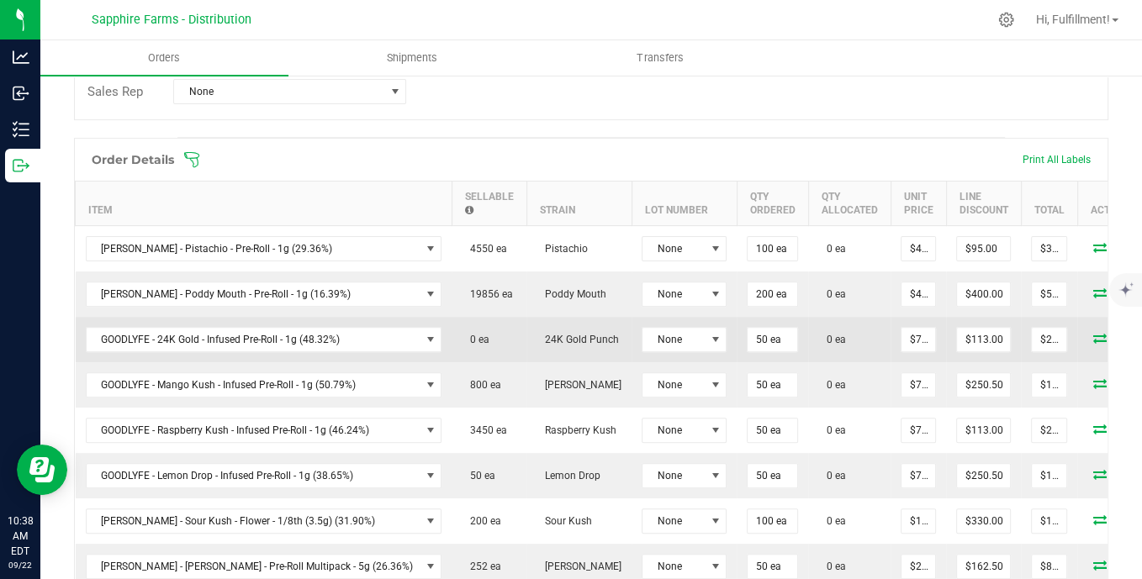
scroll to position [373, 0]
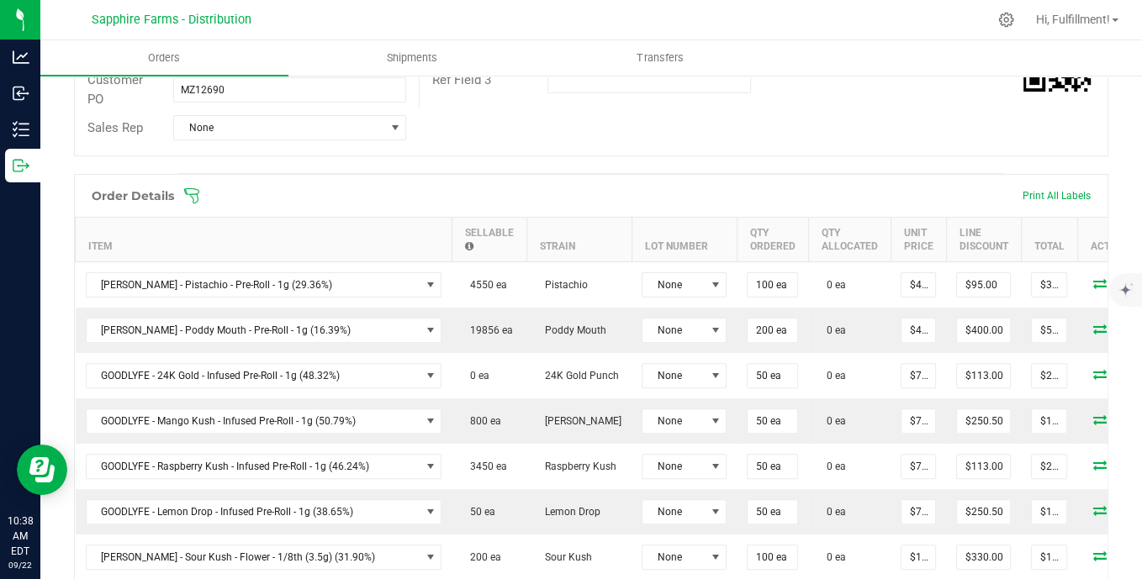
click at [196, 197] on icon at bounding box center [191, 195] width 17 height 17
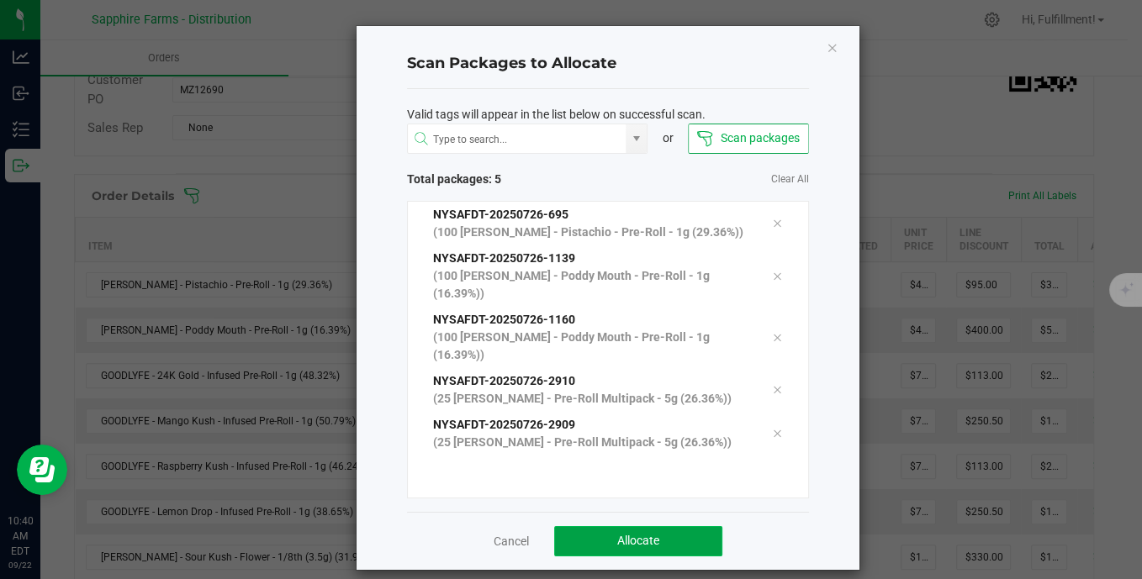
click at [699, 541] on button "Allocate" at bounding box center [638, 541] width 168 height 30
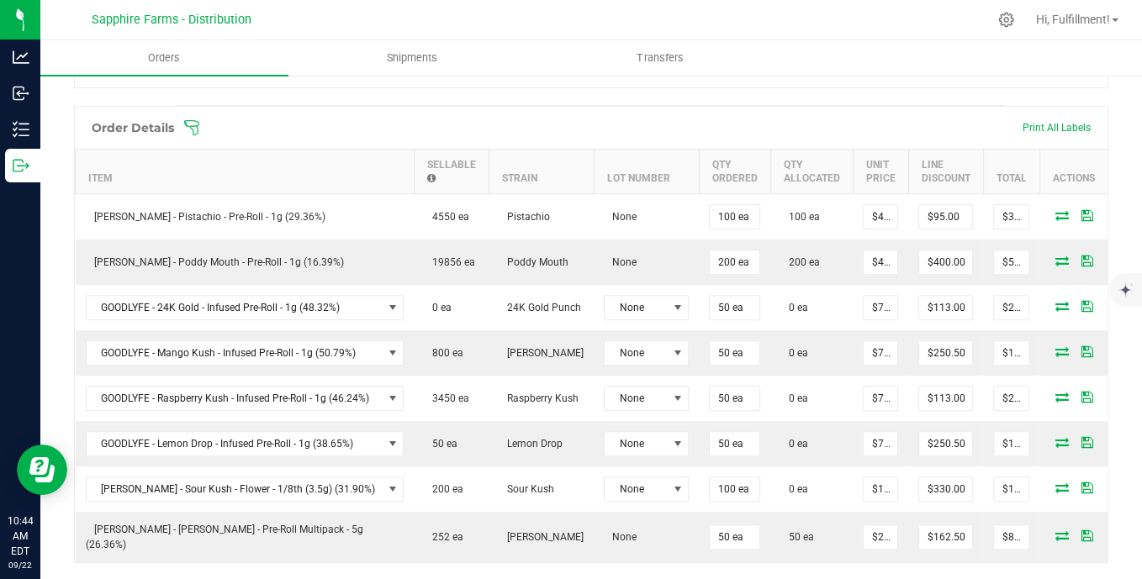
scroll to position [467, 0]
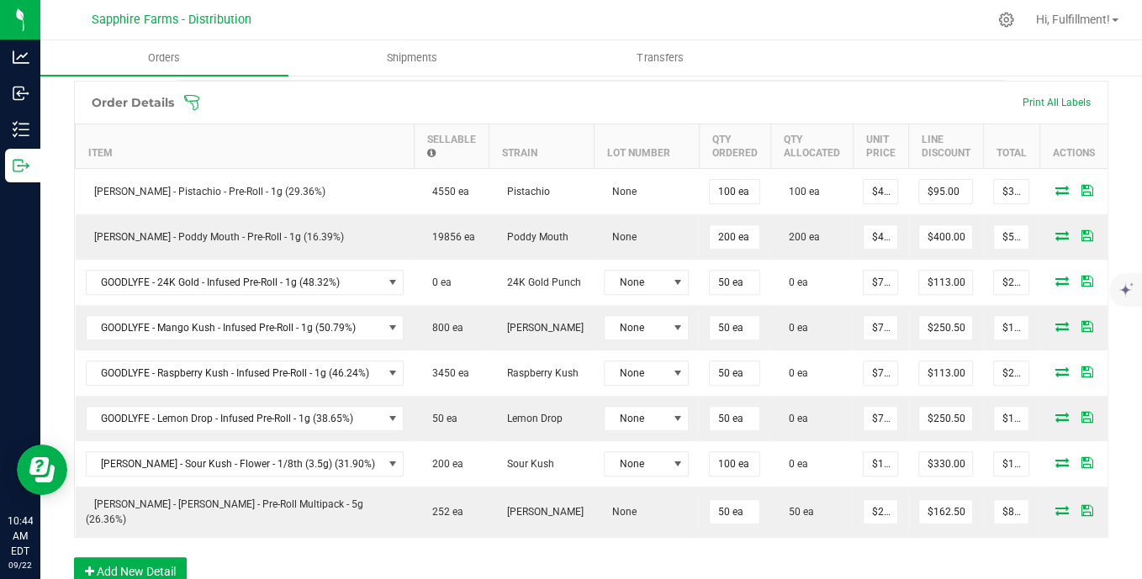
click at [193, 100] on icon at bounding box center [191, 102] width 17 height 17
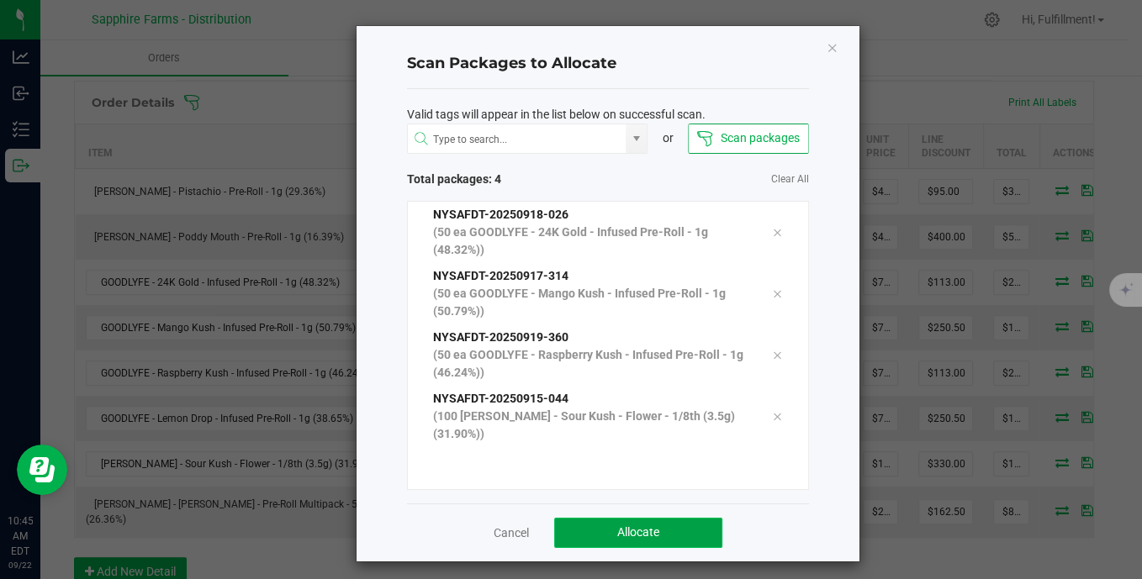
click at [682, 524] on button "Allocate" at bounding box center [638, 533] width 168 height 30
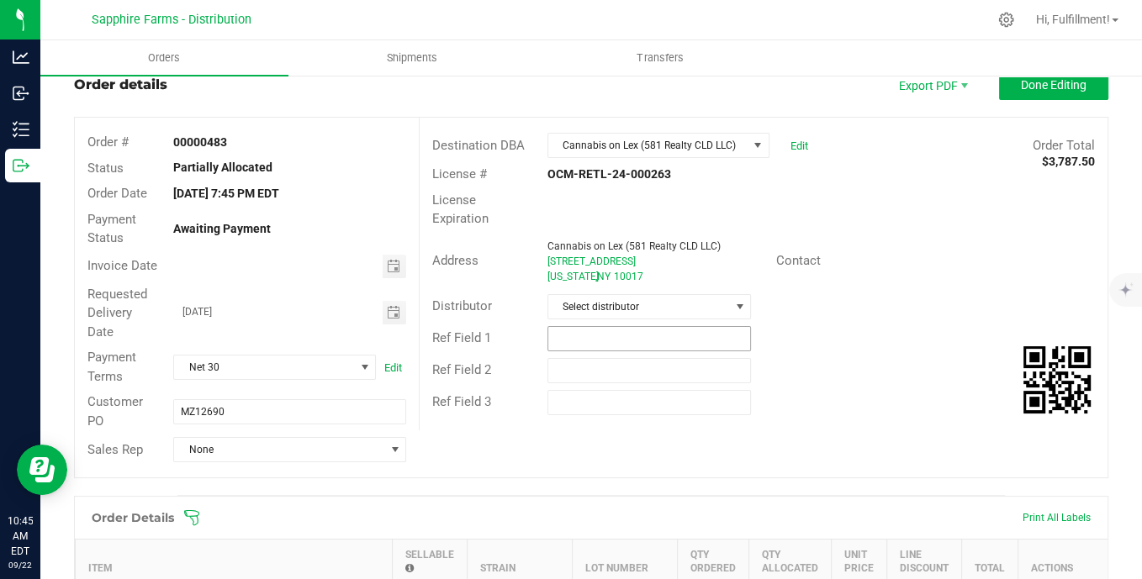
scroll to position [0, 0]
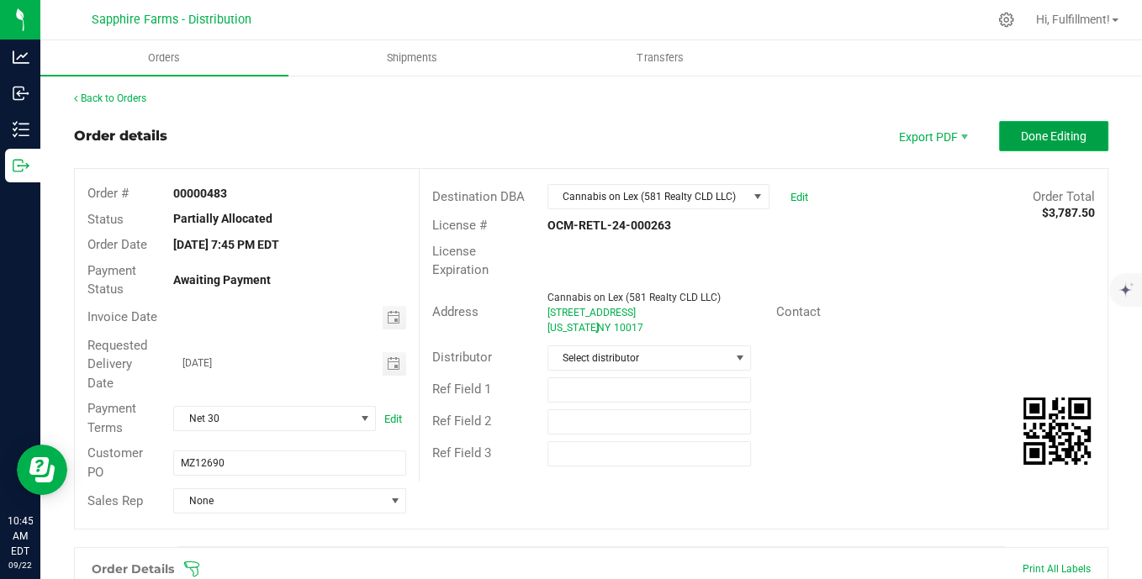
click at [999, 128] on button "Done Editing" at bounding box center [1053, 136] width 109 height 30
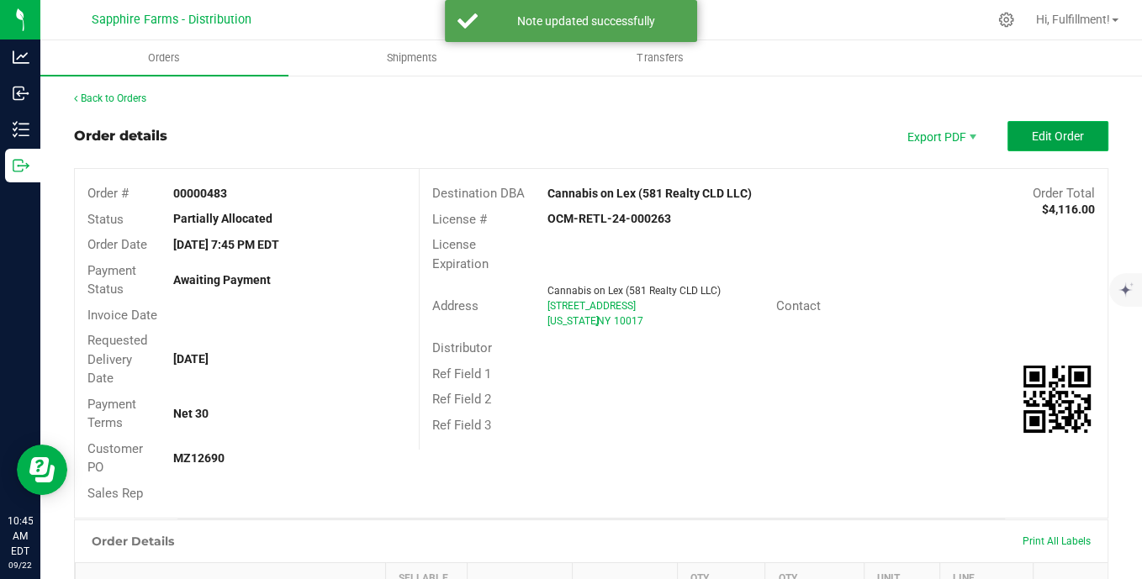
click at [1055, 137] on span "Edit Order" at bounding box center [1058, 135] width 52 height 13
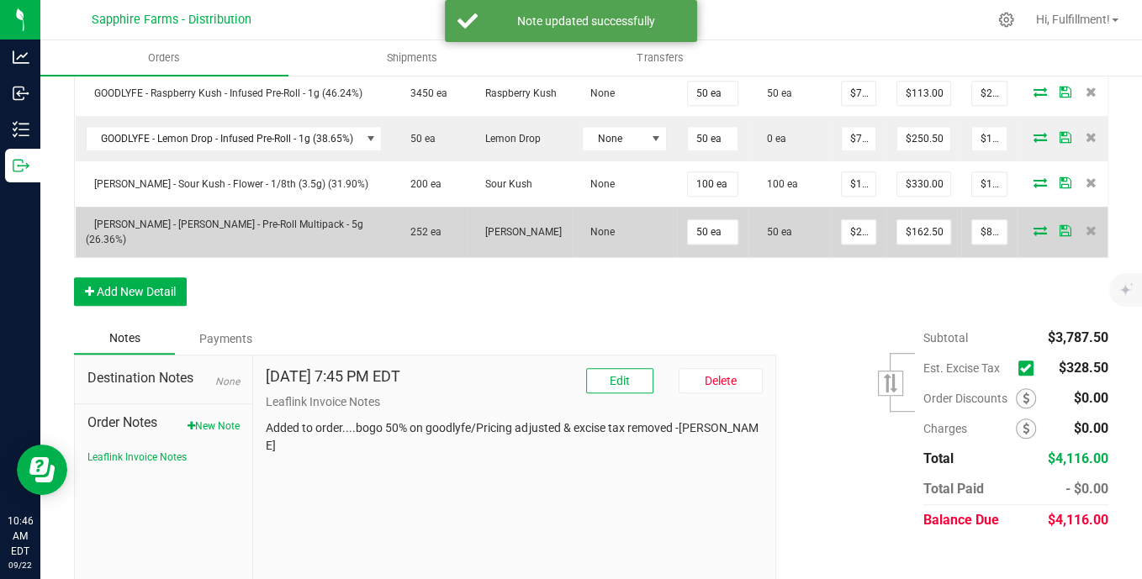
scroll to position [768, 0]
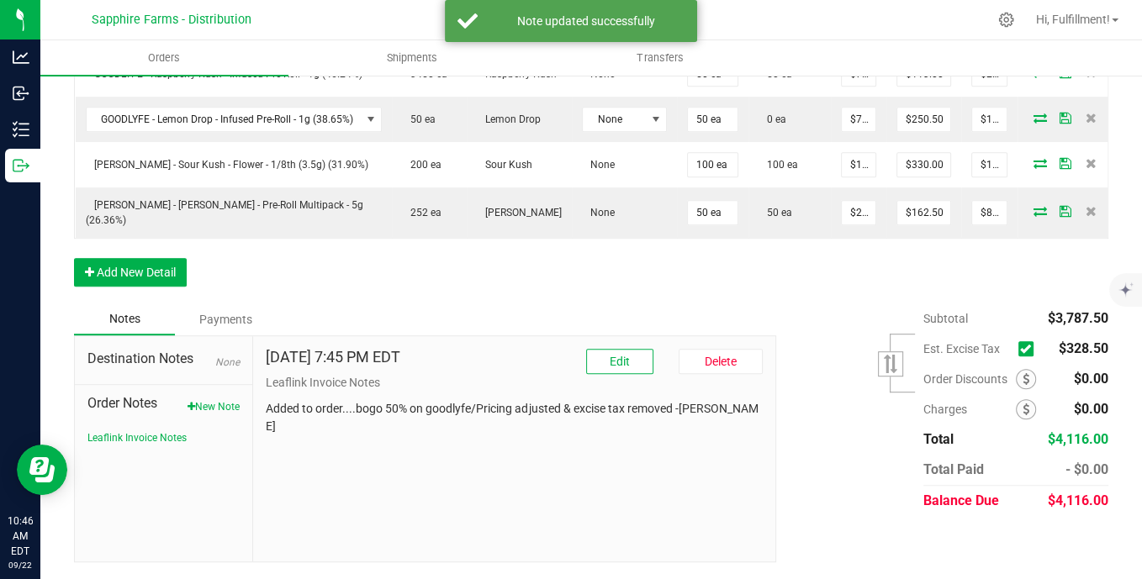
click at [1020, 349] on icon at bounding box center [1025, 349] width 11 height 0
click at [0, 0] on input "checkbox" at bounding box center [0, 0] width 0 height 0
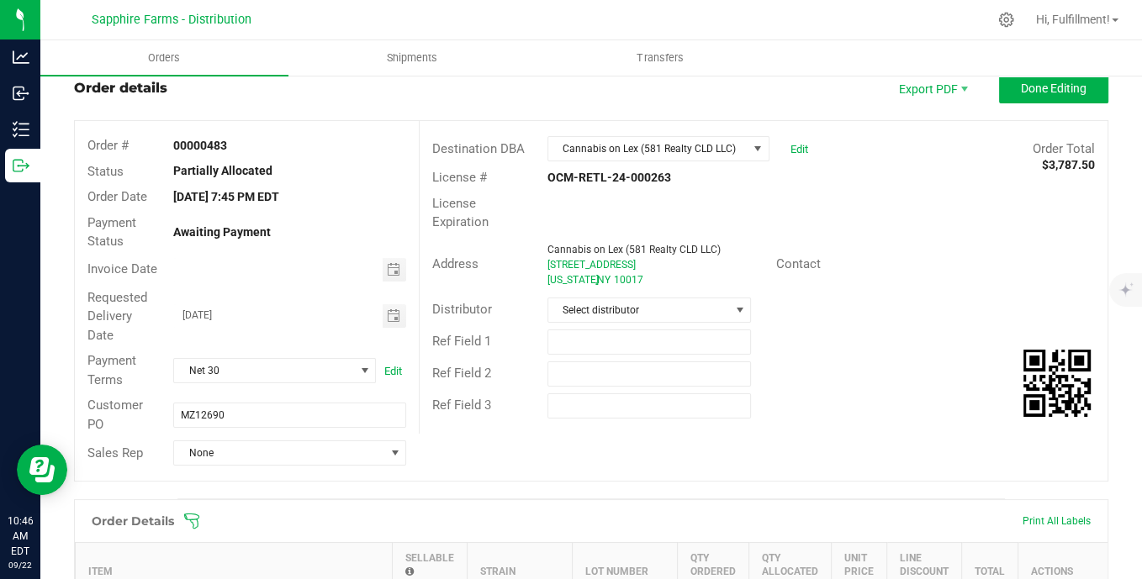
scroll to position [0, 0]
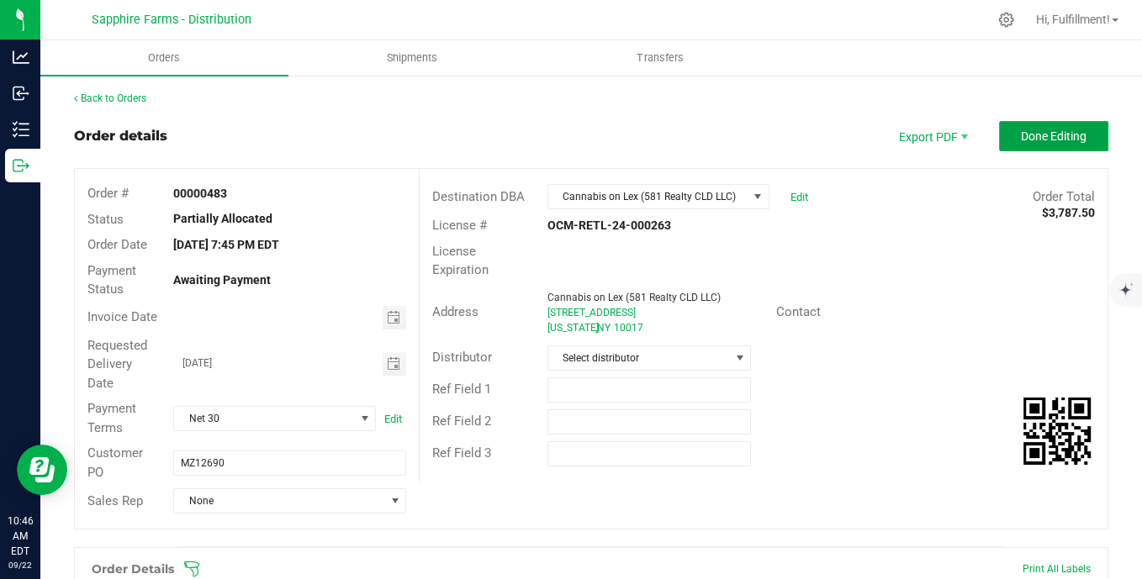
click at [1021, 138] on span "Done Editing" at bounding box center [1054, 135] width 66 height 13
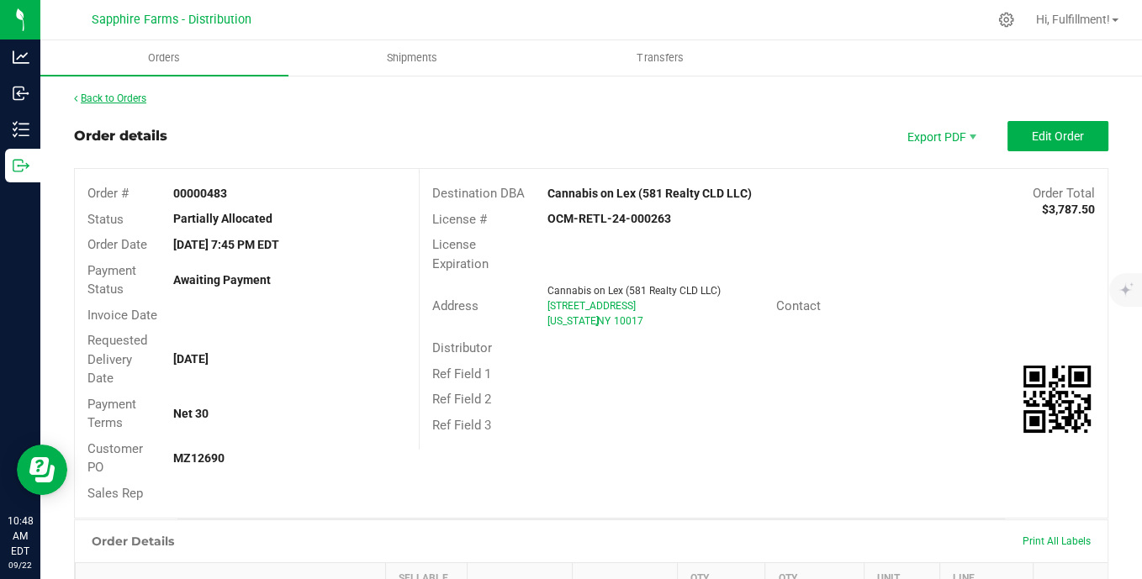
click at [129, 94] on link "Back to Orders" at bounding box center [110, 98] width 72 height 12
